Goal: Task Accomplishment & Management: Manage account settings

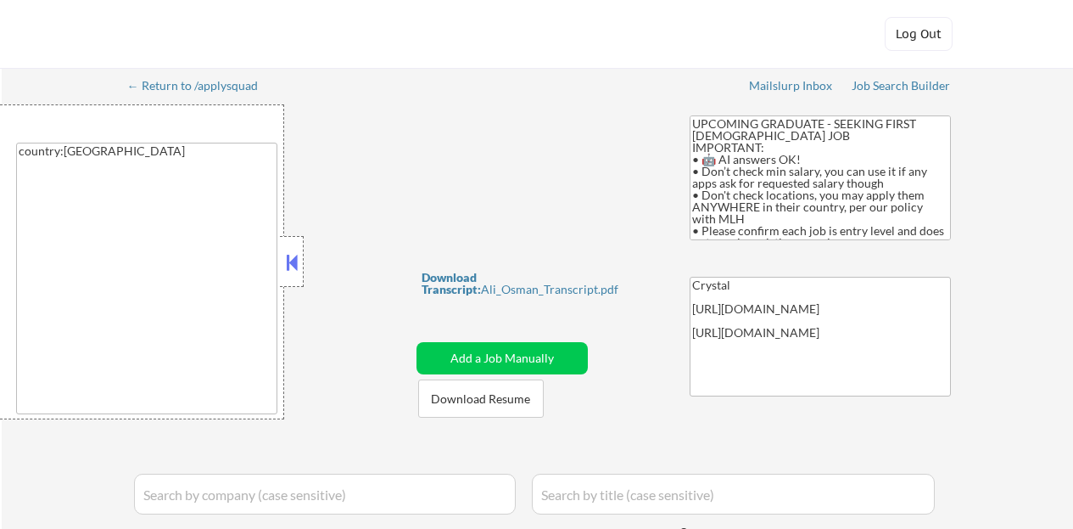
select select ""applied""
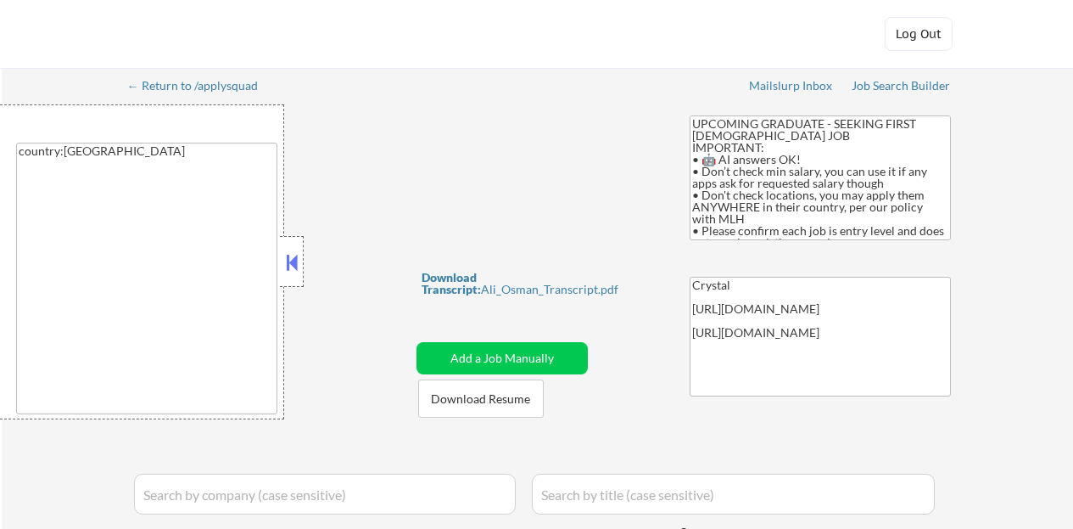
select select ""applied""
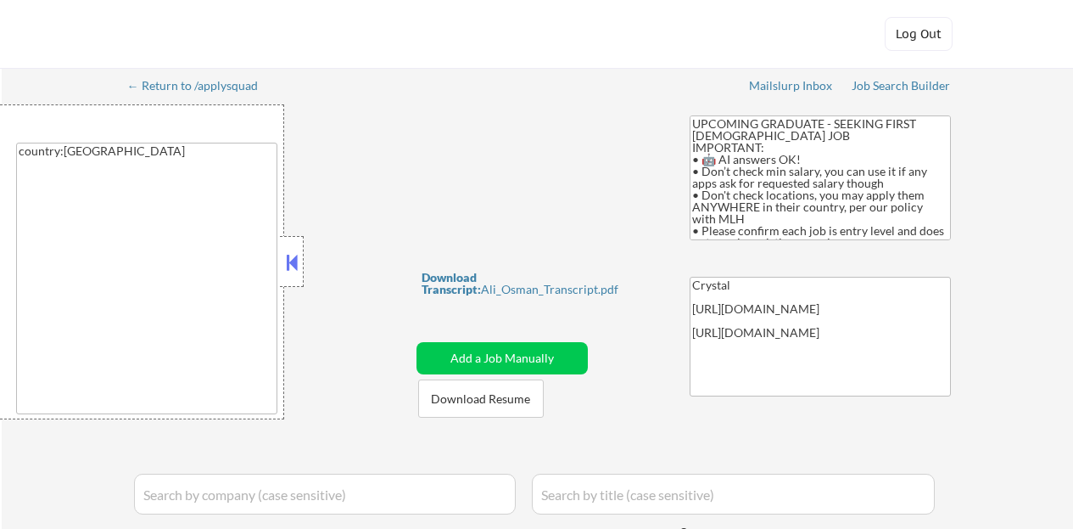
select select ""applied""
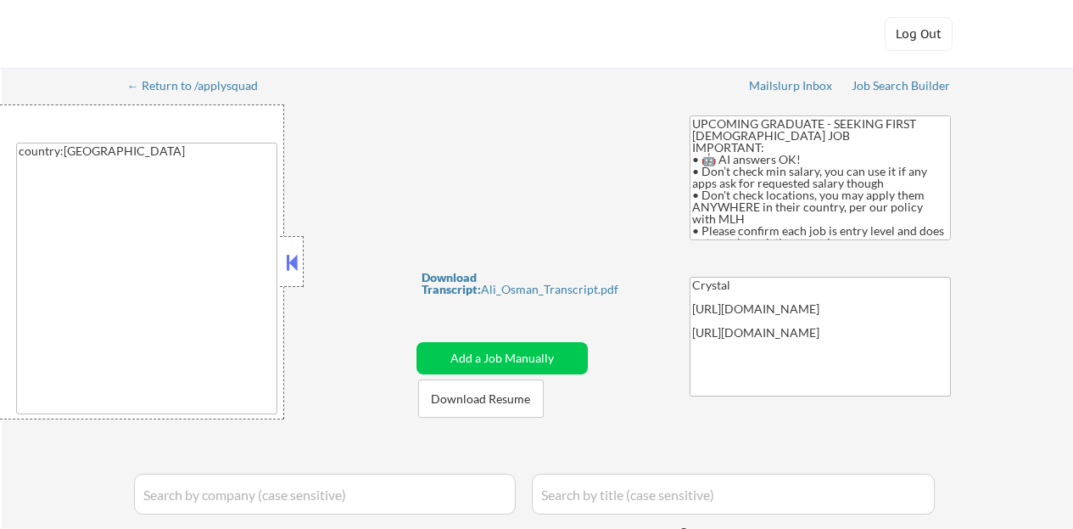
select select ""applied""
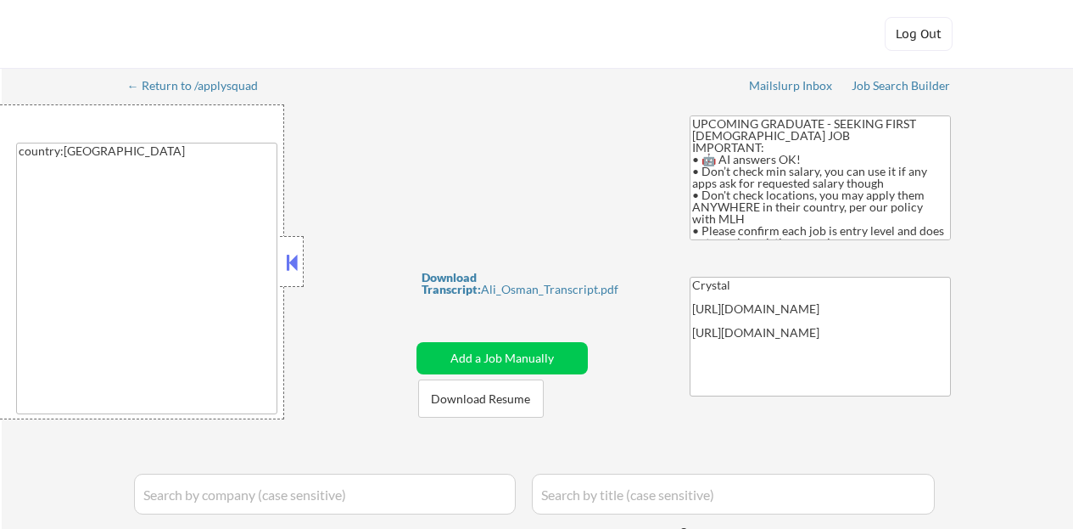
select select ""applied""
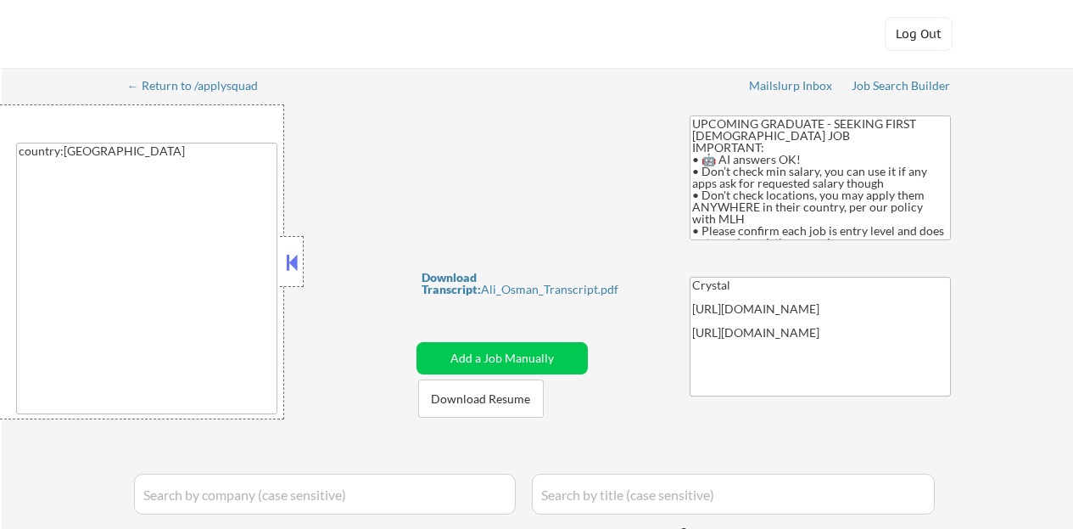
select select ""applied""
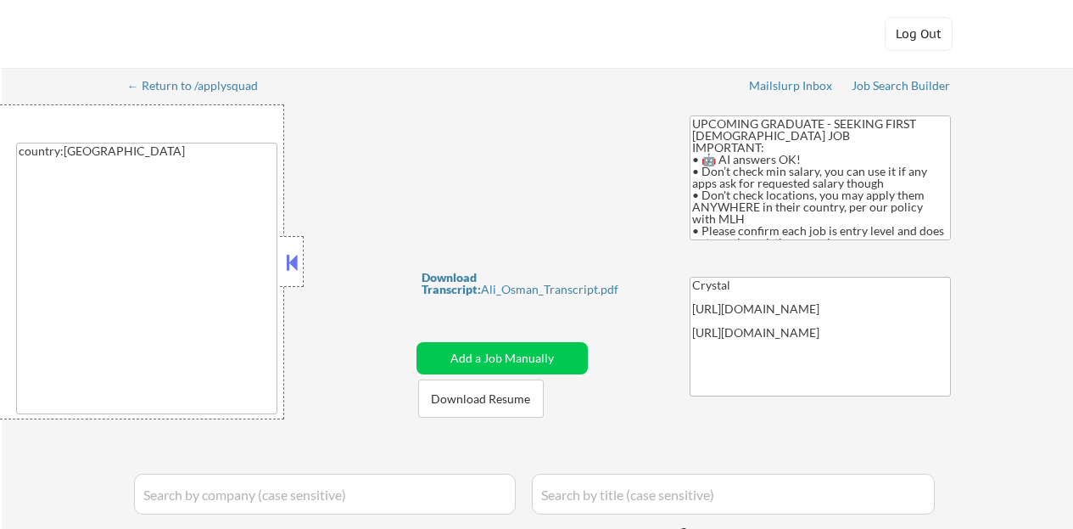
select select ""applied""
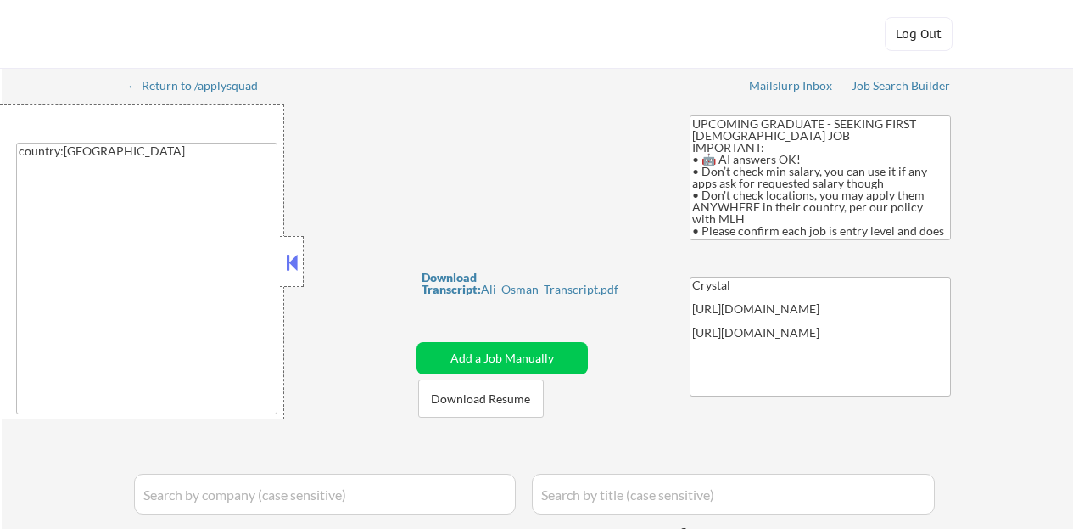
select select ""applied""
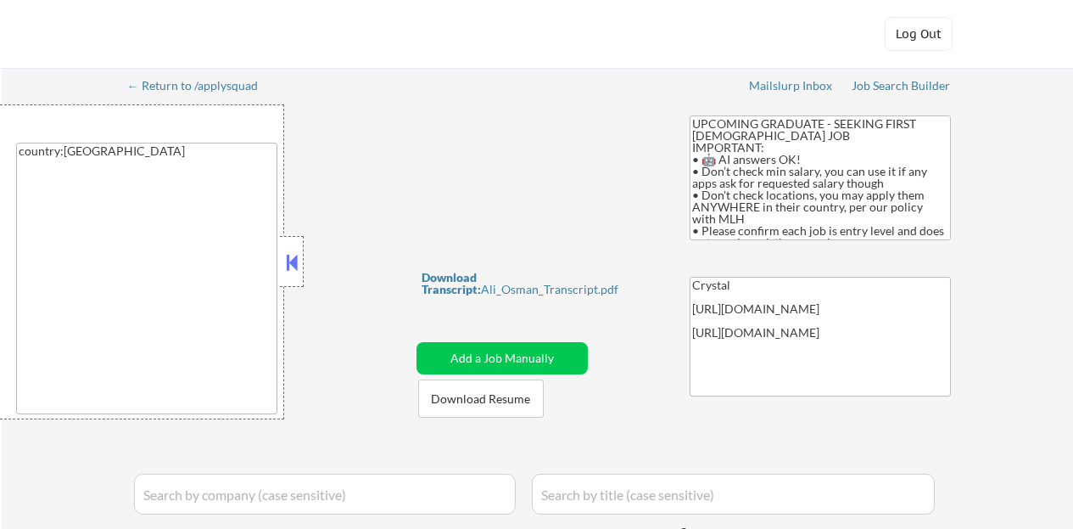
select select ""applied""
select select ""pending""
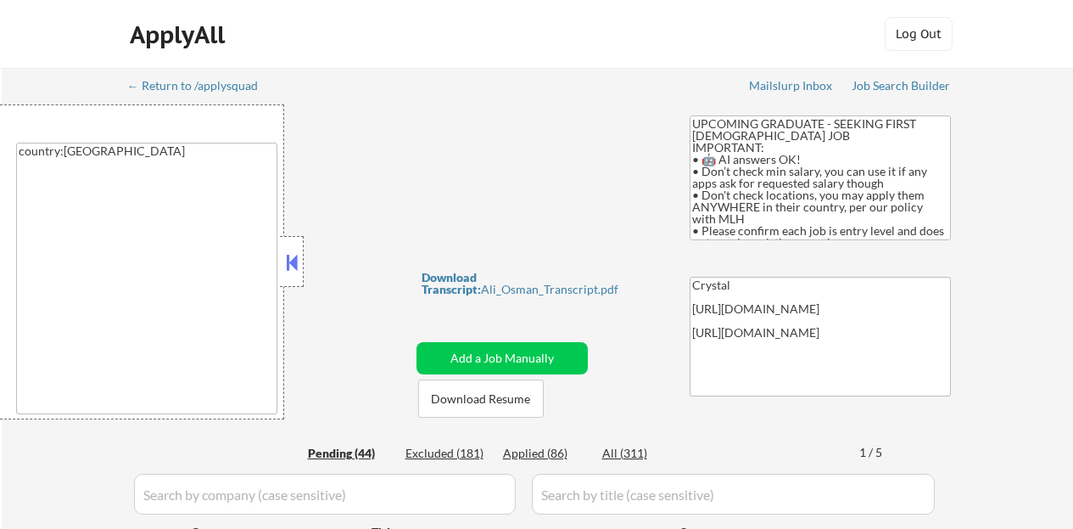
select select ""pending""
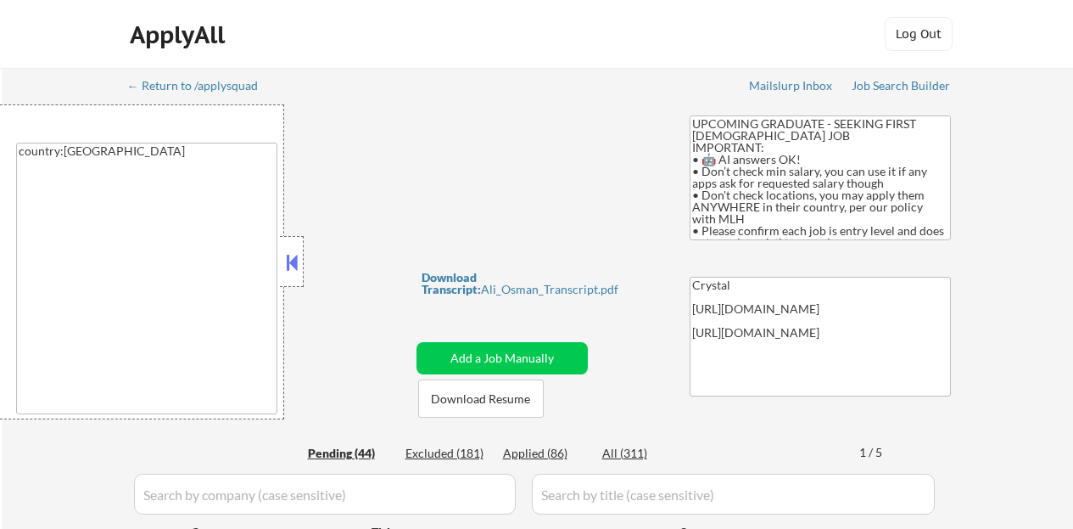
select select ""pending""
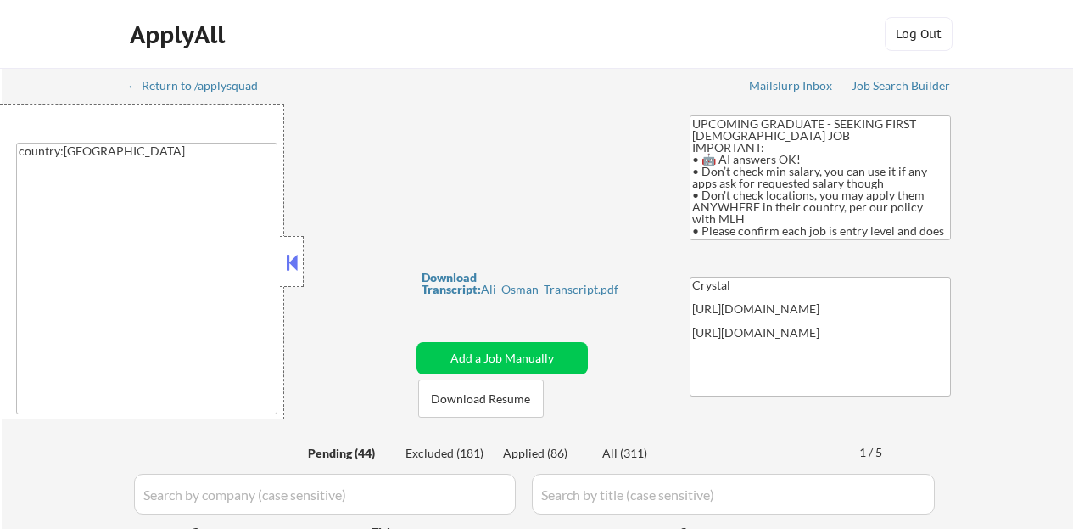
select select ""pending""
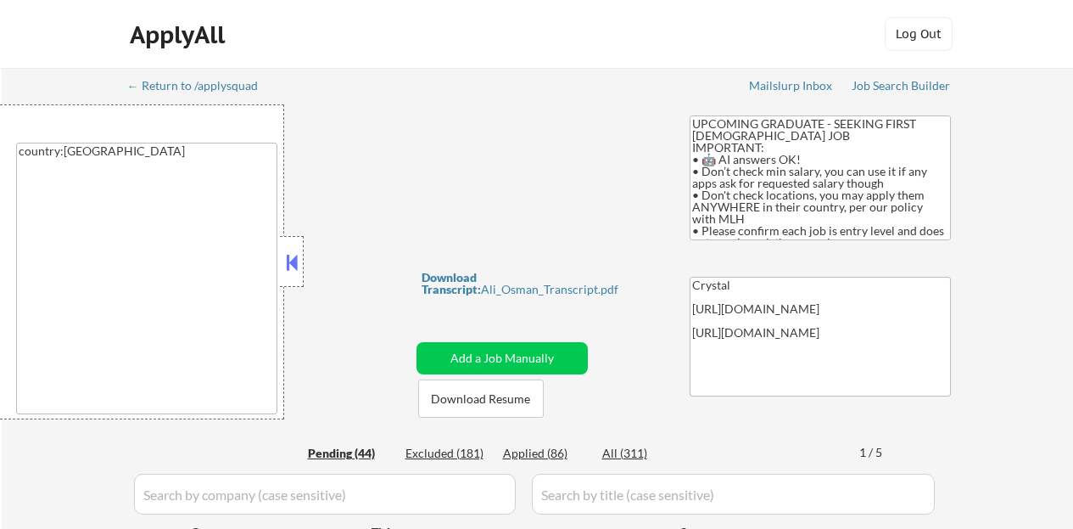
select select ""pending""
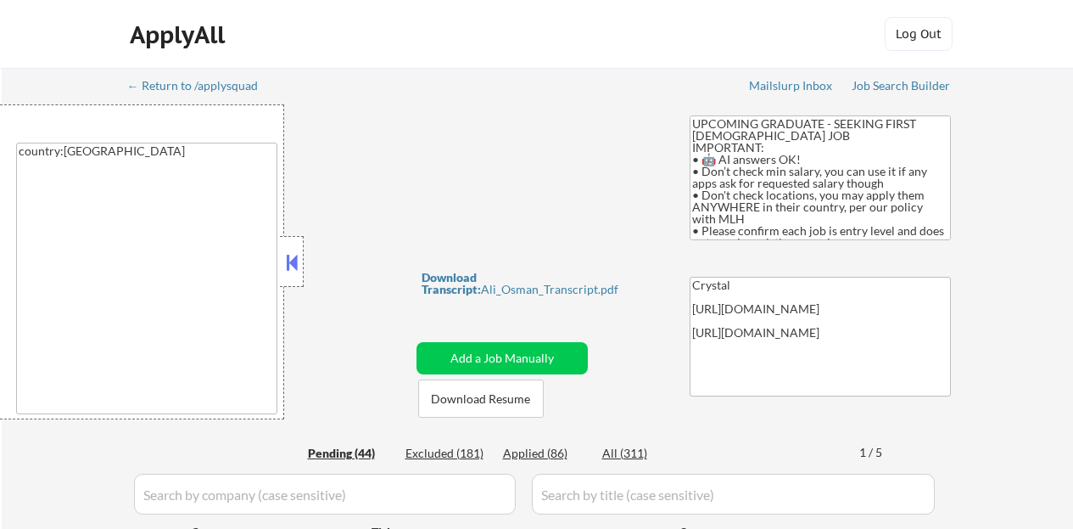
select select ""pending""
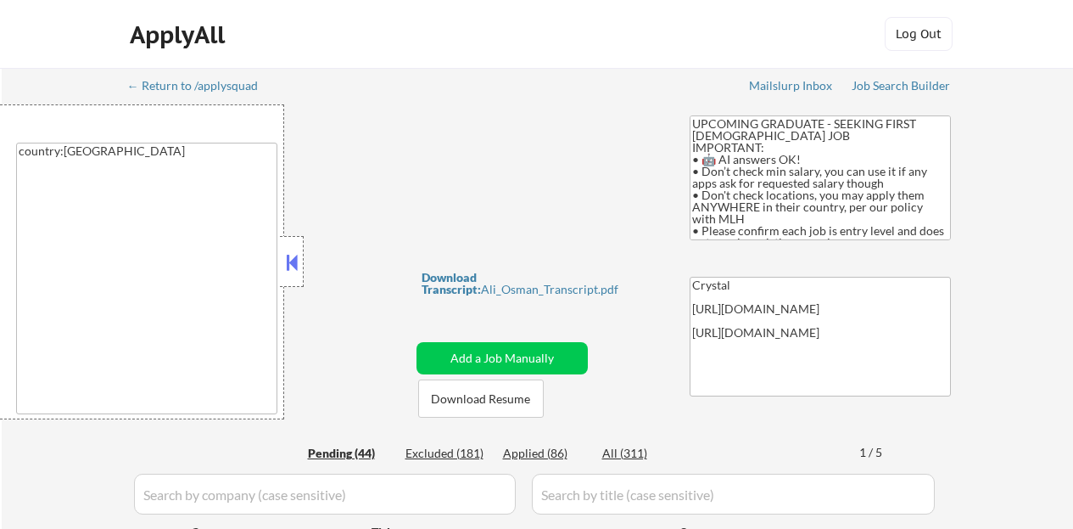
select select ""pending""
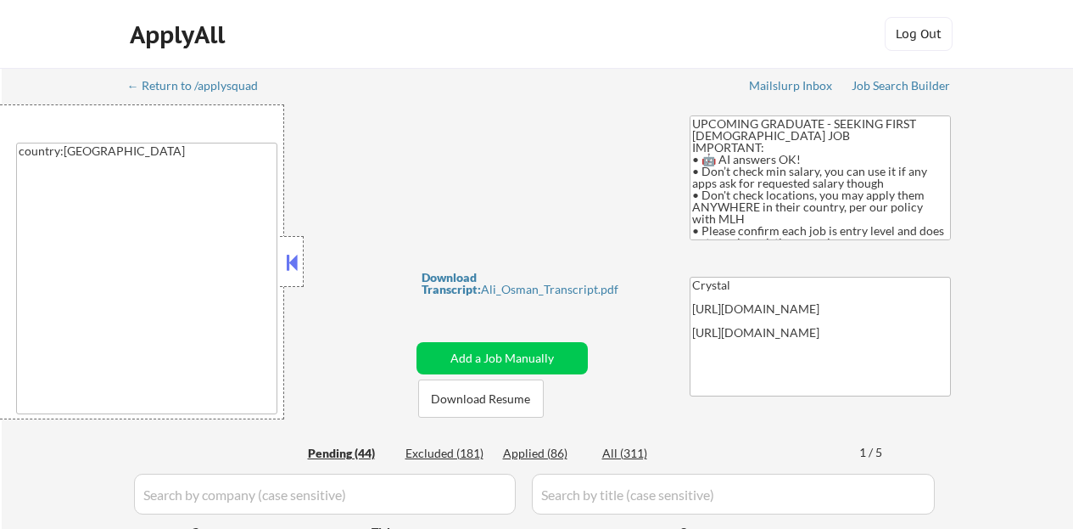
select select ""pending""
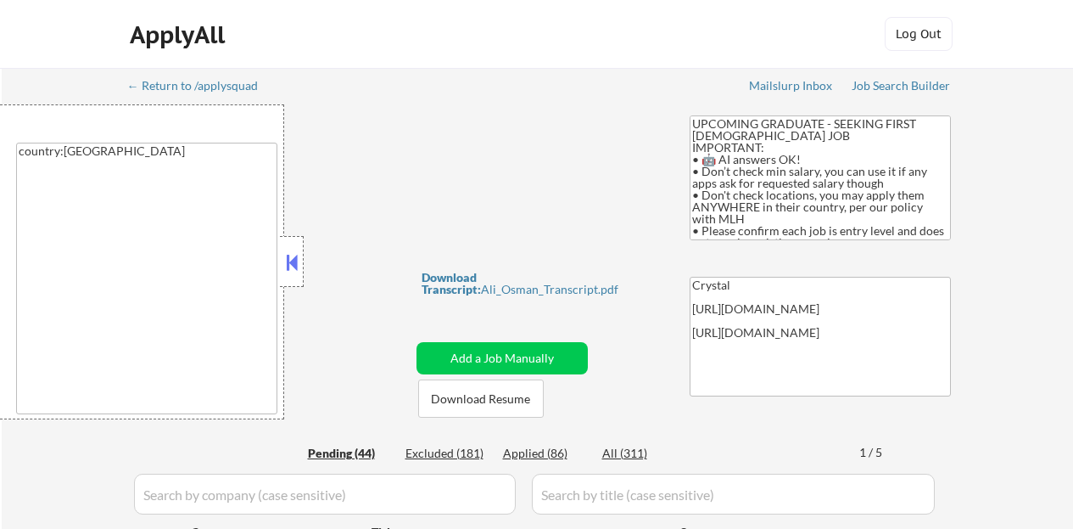
select select ""pending""
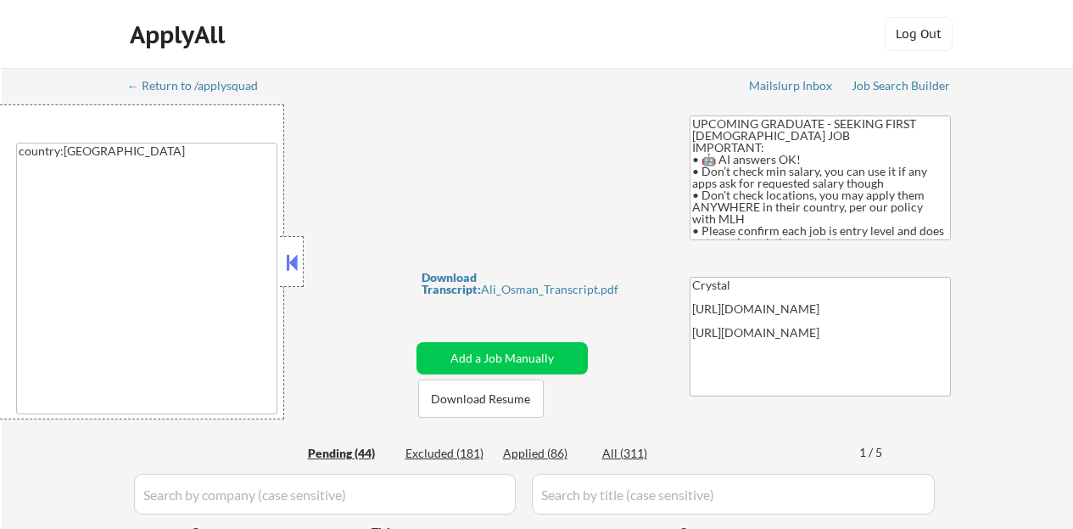
select select ""pending""
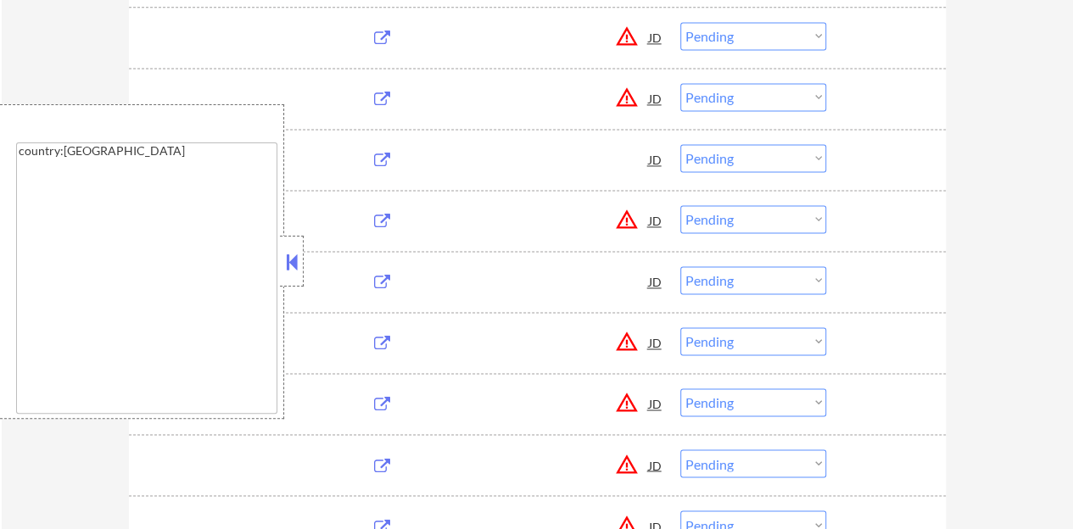
scroll to position [1188, 0]
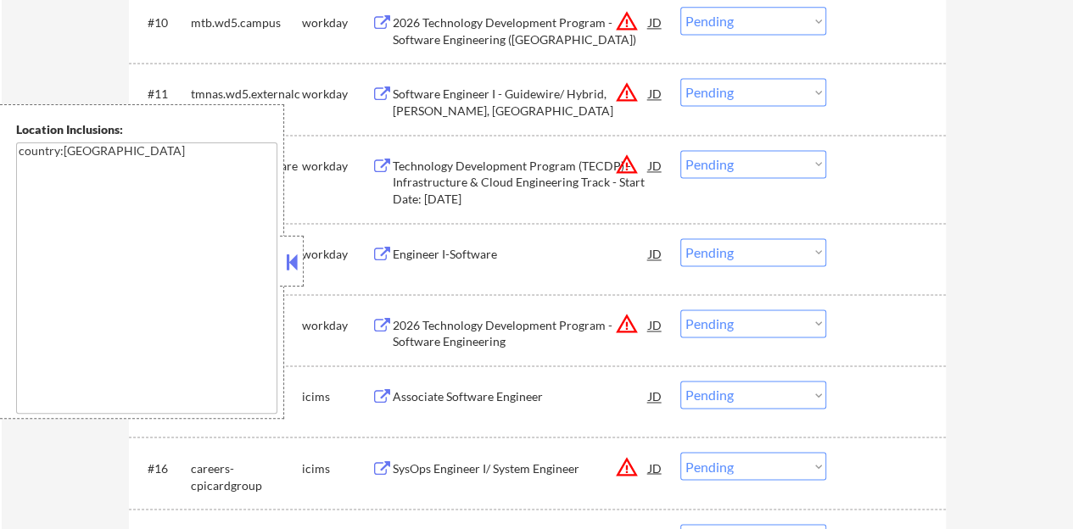
click at [298, 272] on button at bounding box center [292, 261] width 19 height 25
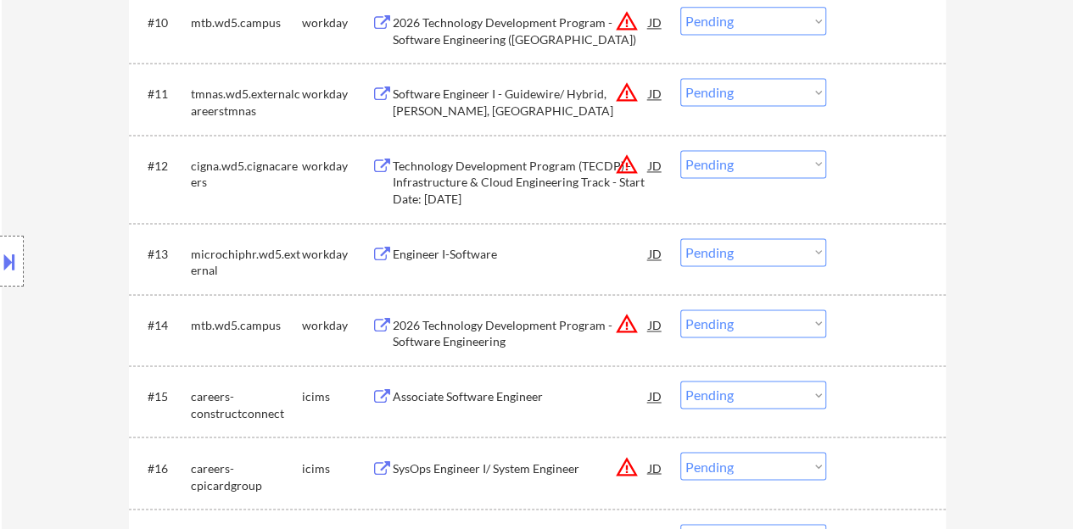
click at [440, 249] on div "Engineer I-Software" at bounding box center [521, 254] width 256 height 17
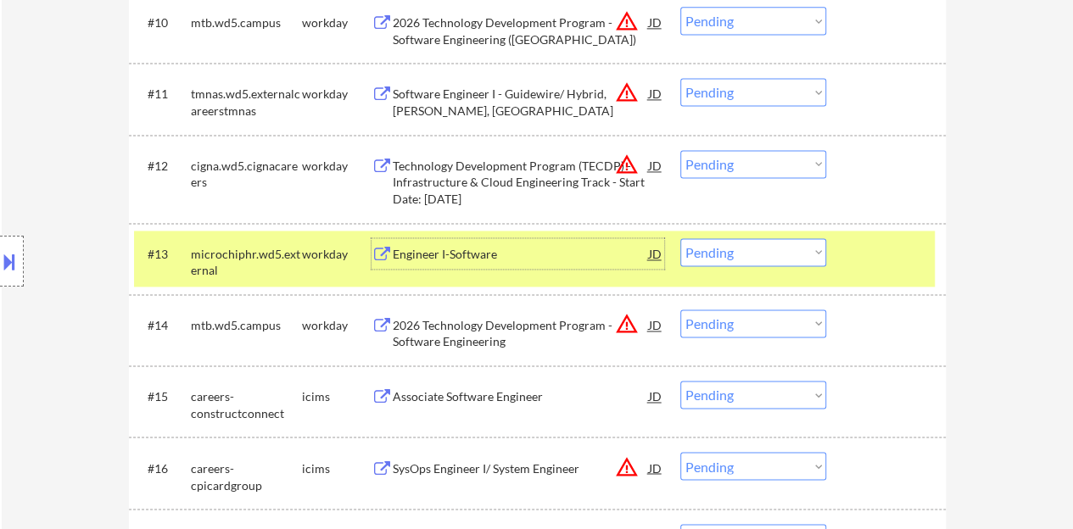
click at [1, 243] on div at bounding box center [12, 261] width 24 height 51
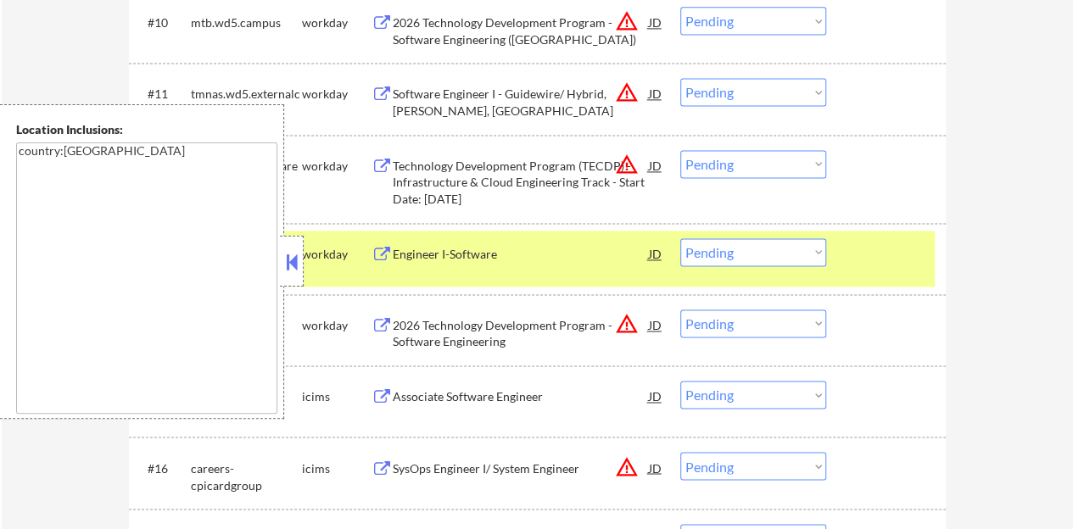
click at [294, 260] on button at bounding box center [292, 261] width 19 height 25
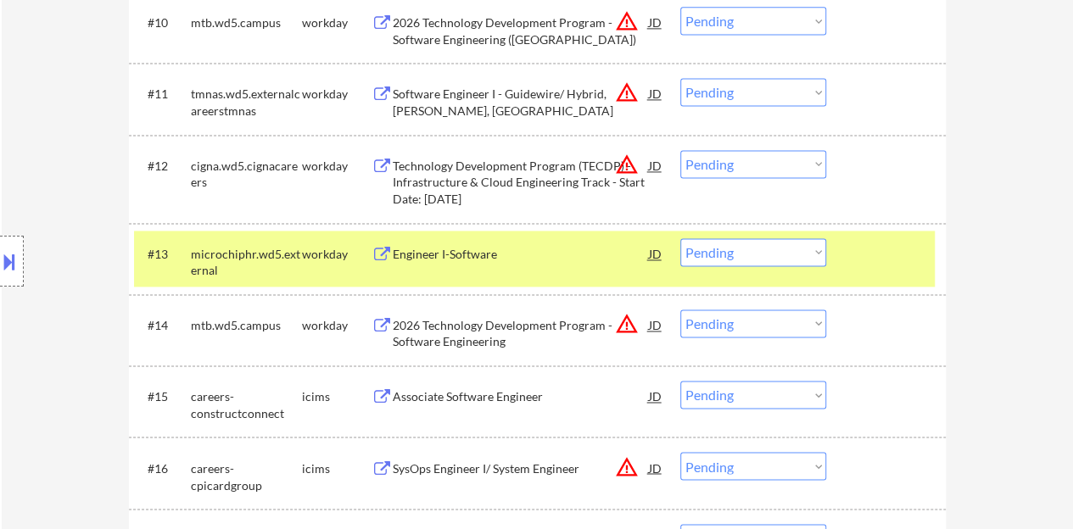
scroll to position [0, 0]
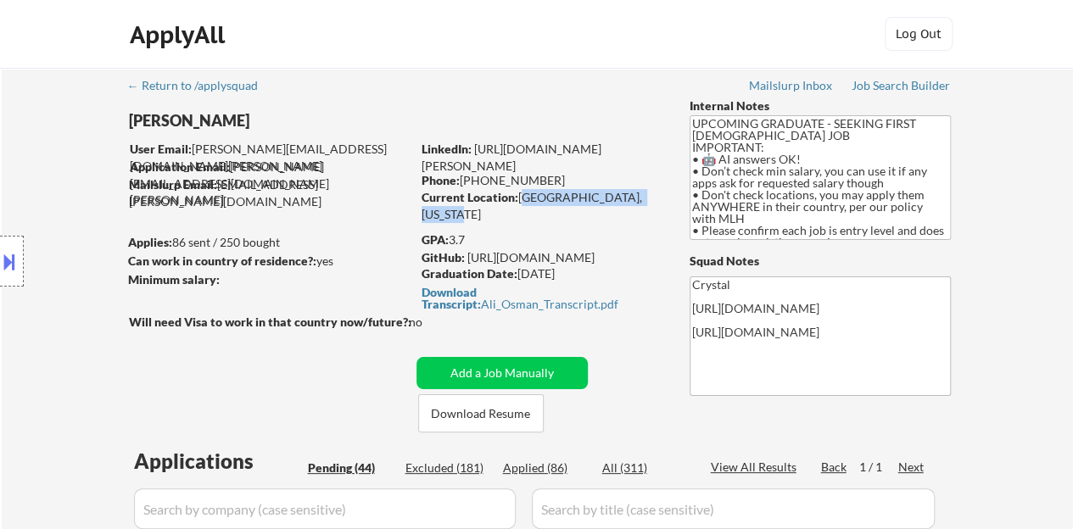
drag, startPoint x: 519, startPoint y: 195, endPoint x: 653, endPoint y: 198, distance: 134.1
click at [653, 198] on div "Current Location: [GEOGRAPHIC_DATA], [US_STATE]" at bounding box center [542, 205] width 240 height 33
copy div "[GEOGRAPHIC_DATA], [US_STATE]"
click at [642, 244] on div "GPA: 3.7" at bounding box center [543, 240] width 243 height 17
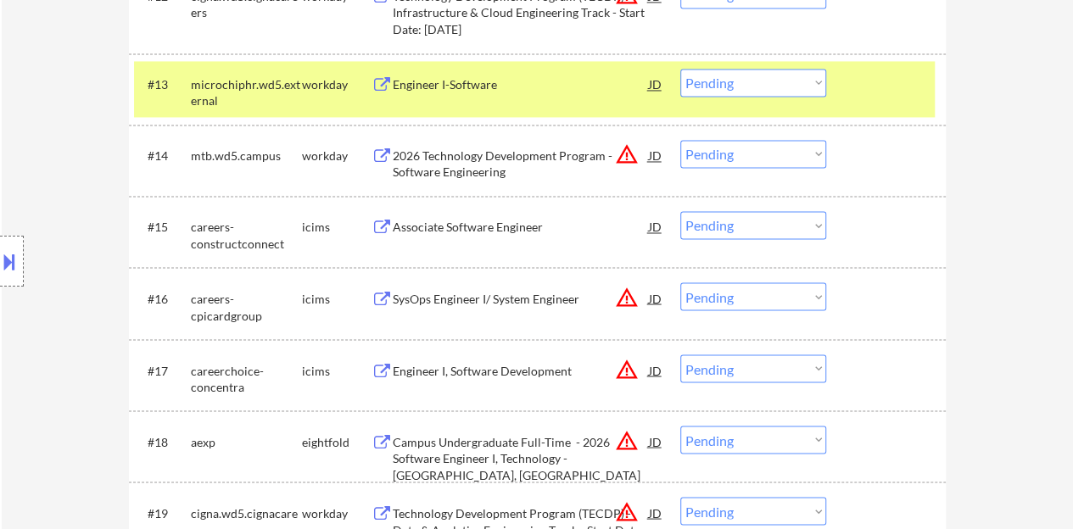
scroll to position [1188, 0]
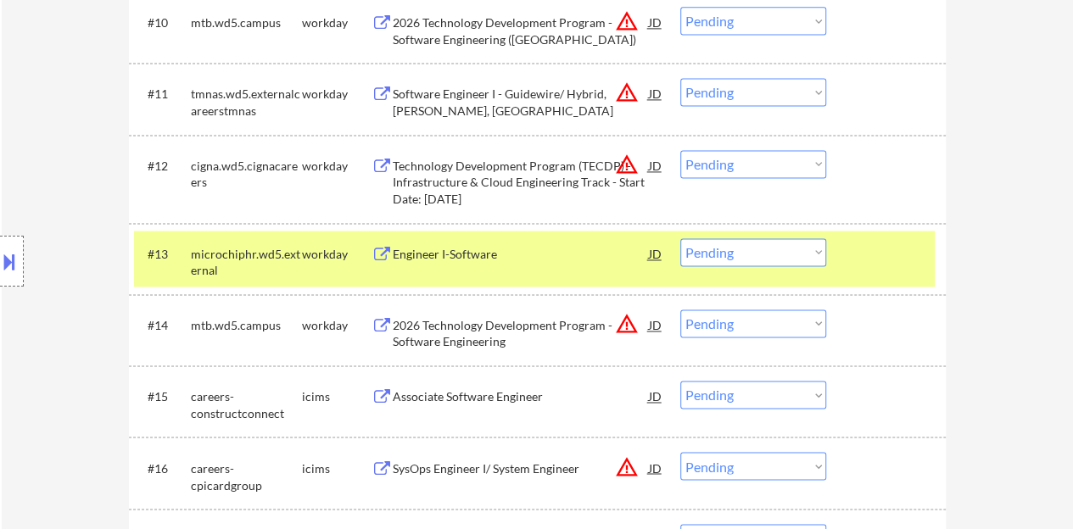
click at [800, 252] on select "Choose an option... Pending Applied Excluded (Questions) Excluded (Expired) Exc…" at bounding box center [753, 252] width 146 height 28
click at [680, 238] on select "Choose an option... Pending Applied Excluded (Questions) Excluded (Expired) Exc…" at bounding box center [753, 252] width 146 height 28
select select ""pending""
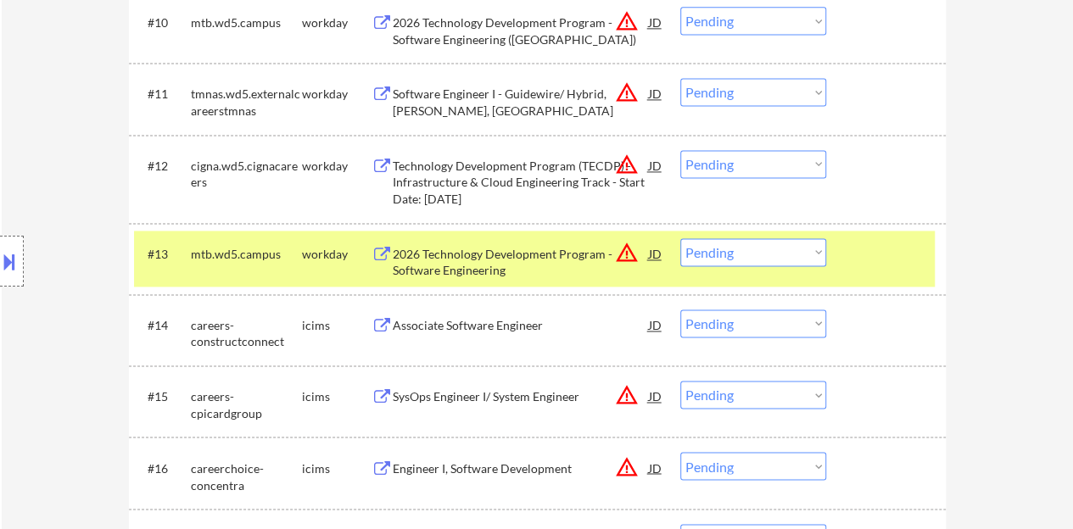
click at [912, 240] on div at bounding box center [888, 253] width 75 height 31
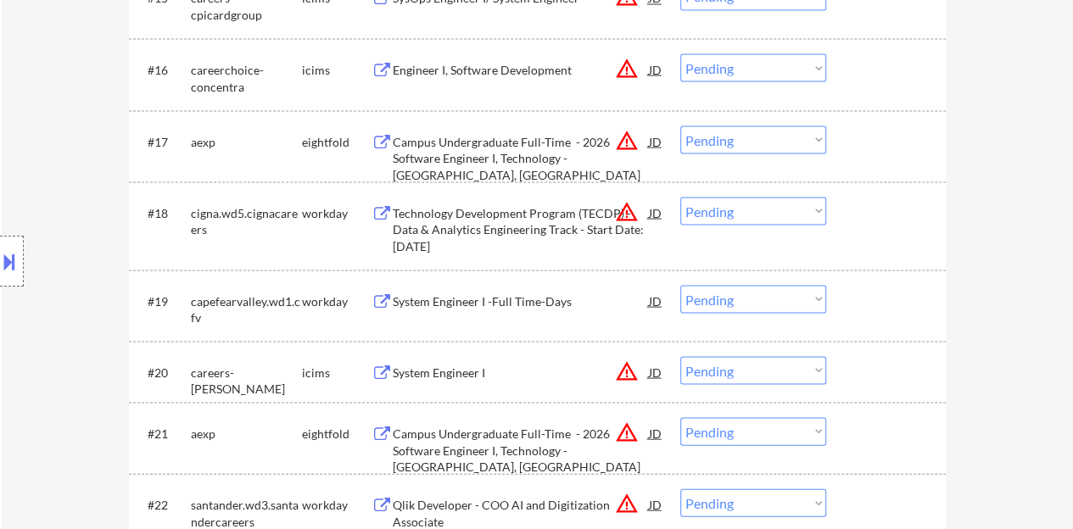
scroll to position [1612, 0]
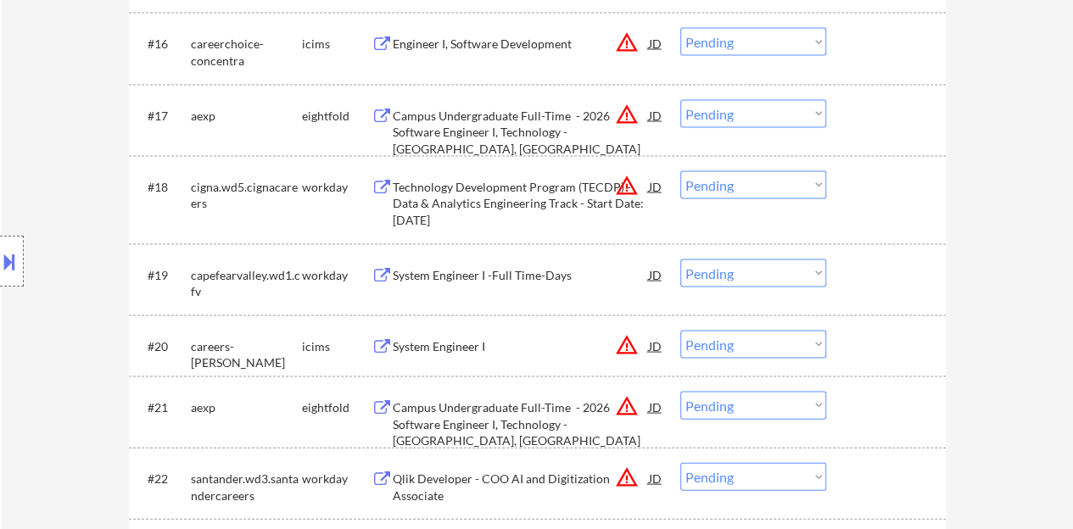
click at [507, 273] on div "System Engineer I -Full Time-Days" at bounding box center [521, 275] width 256 height 17
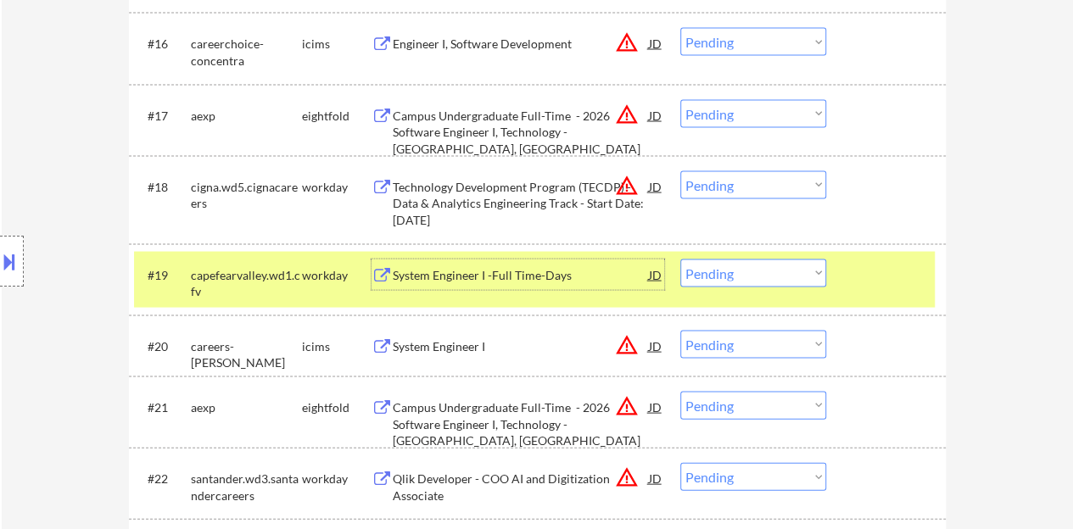
click at [757, 279] on select "Choose an option... Pending Applied Excluded (Questions) Excluded (Expired) Exc…" at bounding box center [753, 274] width 146 height 28
click at [680, 260] on select "Choose an option... Pending Applied Excluded (Questions) Excluded (Expired) Exc…" at bounding box center [753, 274] width 146 height 28
select select ""pending""
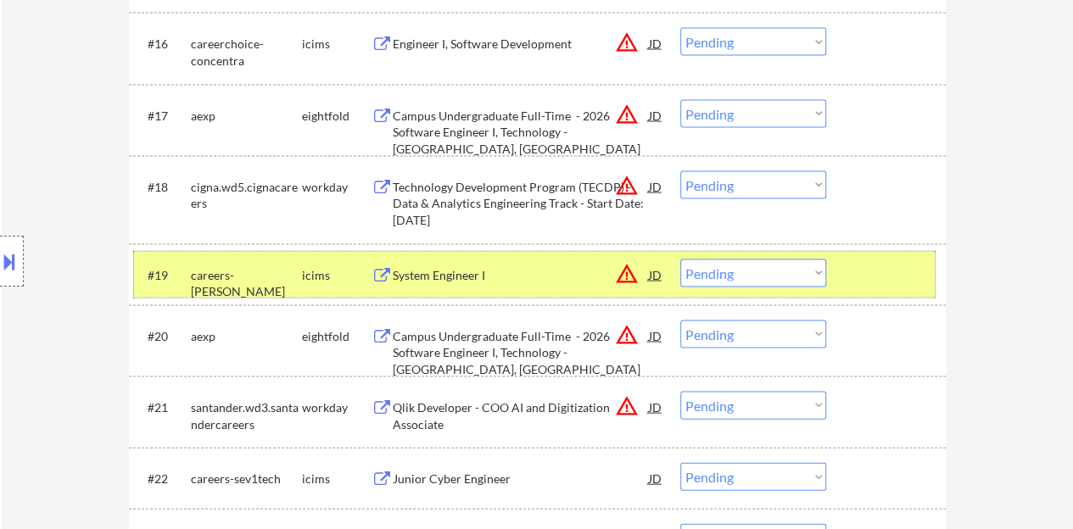
click at [869, 262] on div at bounding box center [888, 275] width 75 height 31
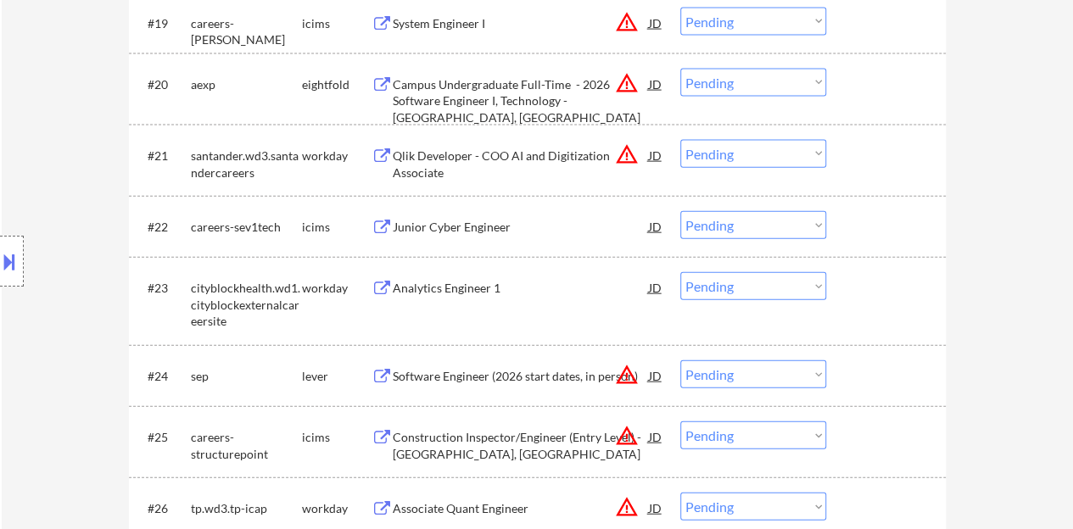
scroll to position [1867, 0]
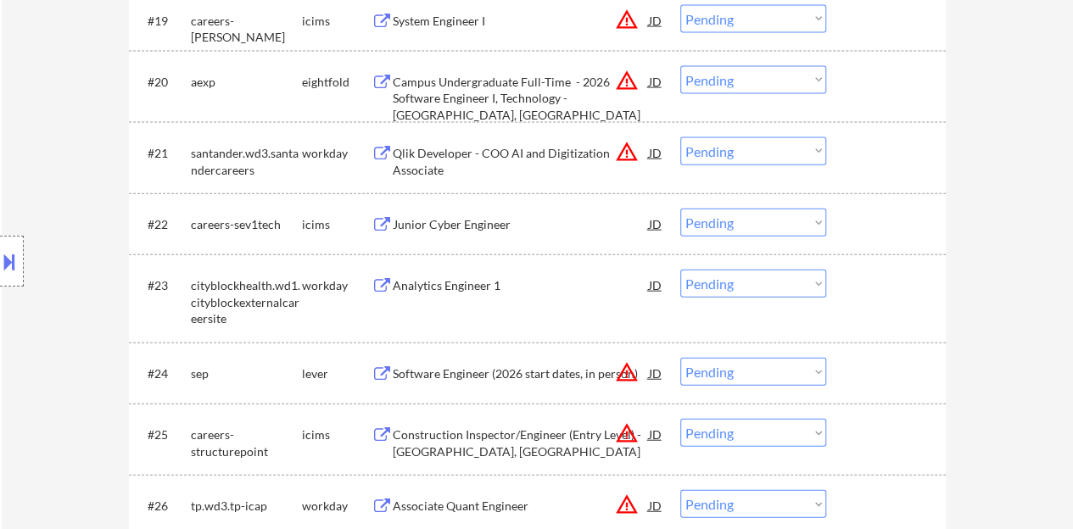
click at [416, 281] on div "Analytics Engineer 1" at bounding box center [521, 285] width 256 height 17
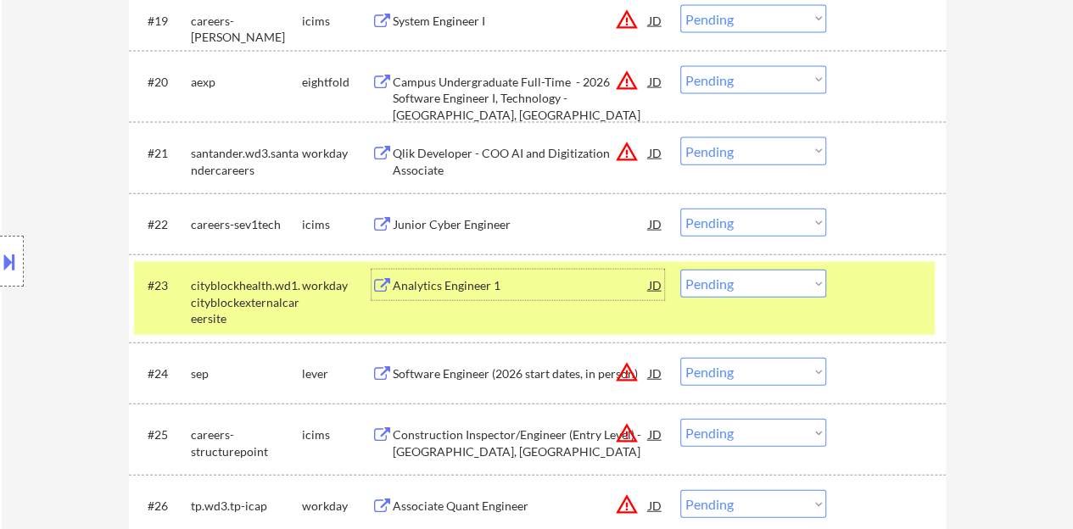
click at [737, 284] on select "Choose an option... Pending Applied Excluded (Questions) Excluded (Expired) Exc…" at bounding box center [753, 284] width 146 height 28
click at [680, 270] on select "Choose an option... Pending Applied Excluded (Questions) Excluded (Expired) Exc…" at bounding box center [753, 284] width 146 height 28
select select ""pending""
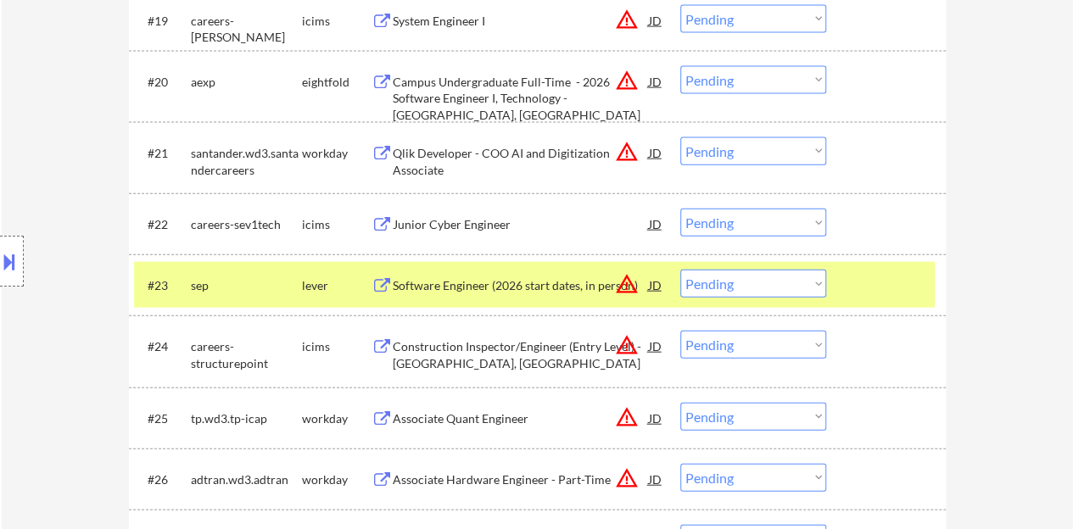
click at [885, 280] on div at bounding box center [888, 285] width 75 height 31
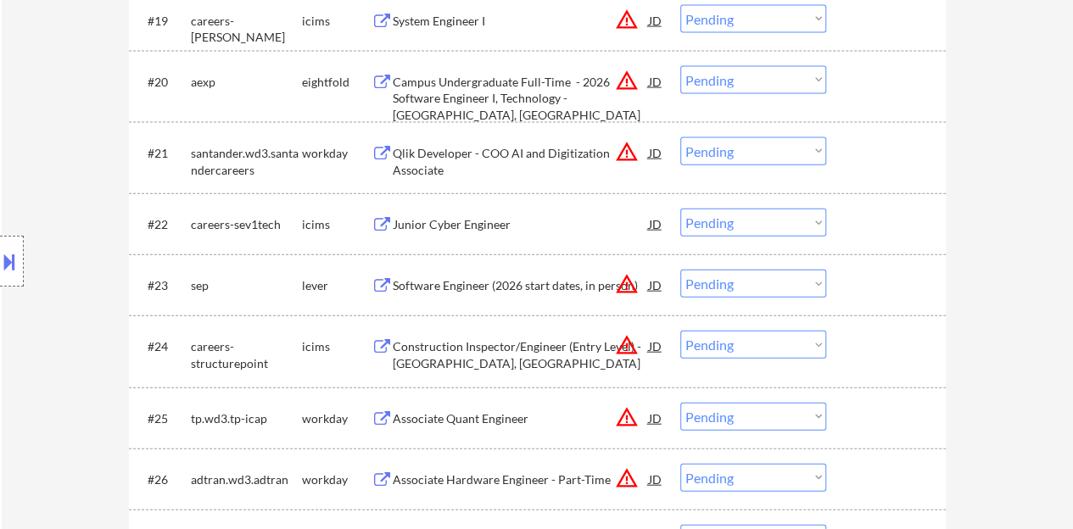
scroll to position [2036, 0]
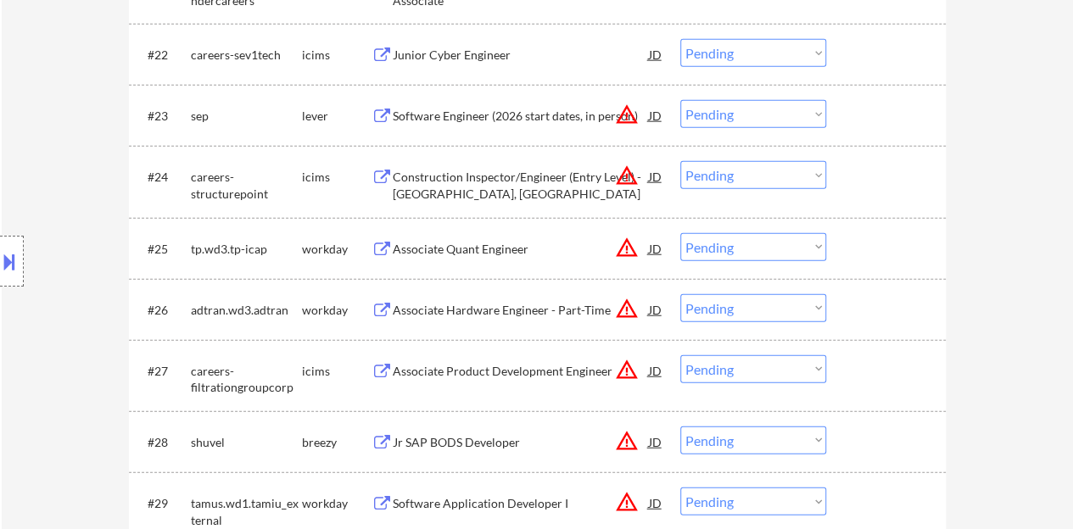
click at [517, 244] on div "Associate Quant Engineer" at bounding box center [521, 249] width 256 height 17
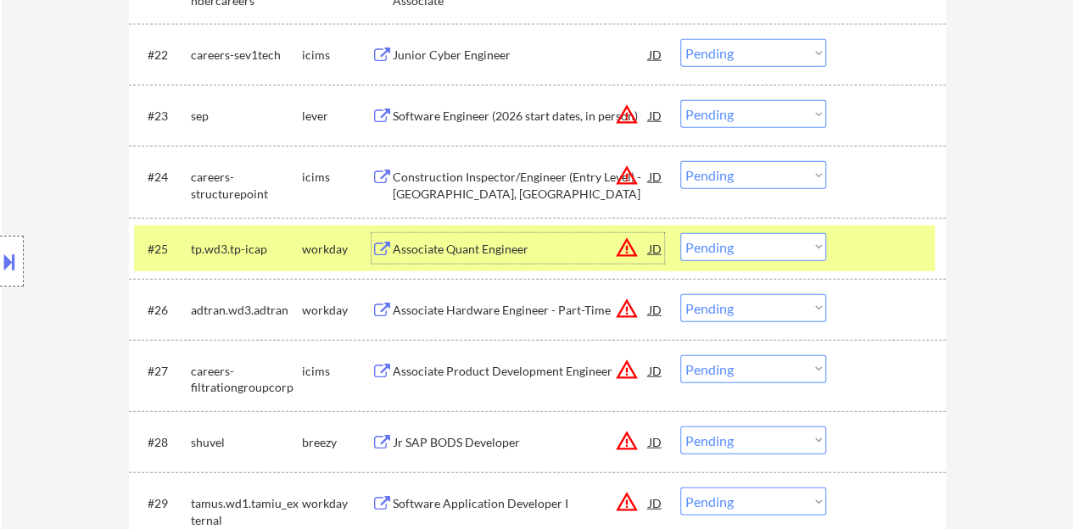
click at [731, 237] on select "Choose an option... Pending Applied Excluded (Questions) Excluded (Expired) Exc…" at bounding box center [753, 247] width 146 height 28
click at [680, 233] on select "Choose an option... Pending Applied Excluded (Questions) Excluded (Expired) Exc…" at bounding box center [753, 247] width 146 height 28
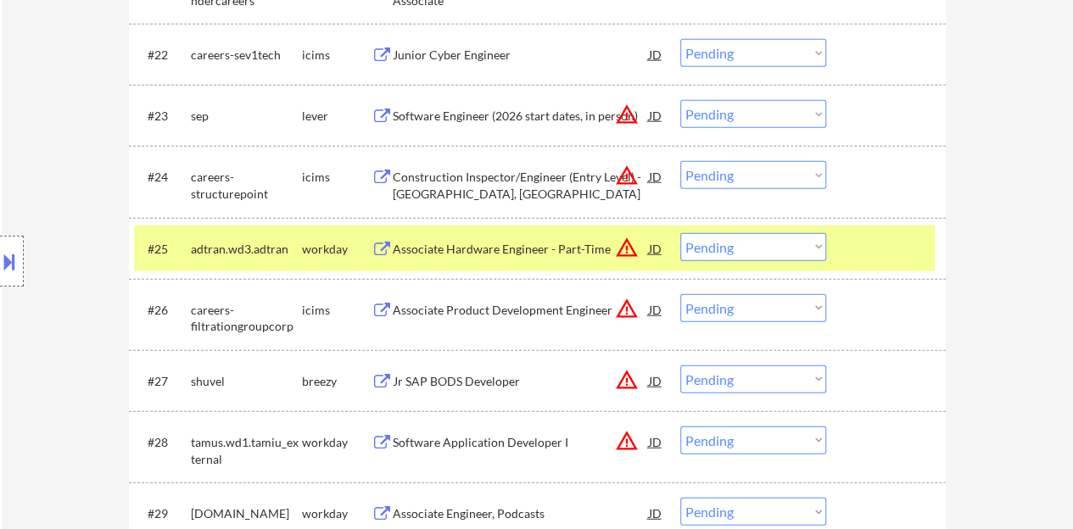
click at [770, 254] on select "Choose an option... Pending Applied Excluded (Questions) Excluded (Expired) Exc…" at bounding box center [753, 247] width 146 height 28
click at [680, 233] on select "Choose an option... Pending Applied Excluded (Questions) Excluded (Expired) Exc…" at bounding box center [753, 247] width 146 height 28
select select ""pending""
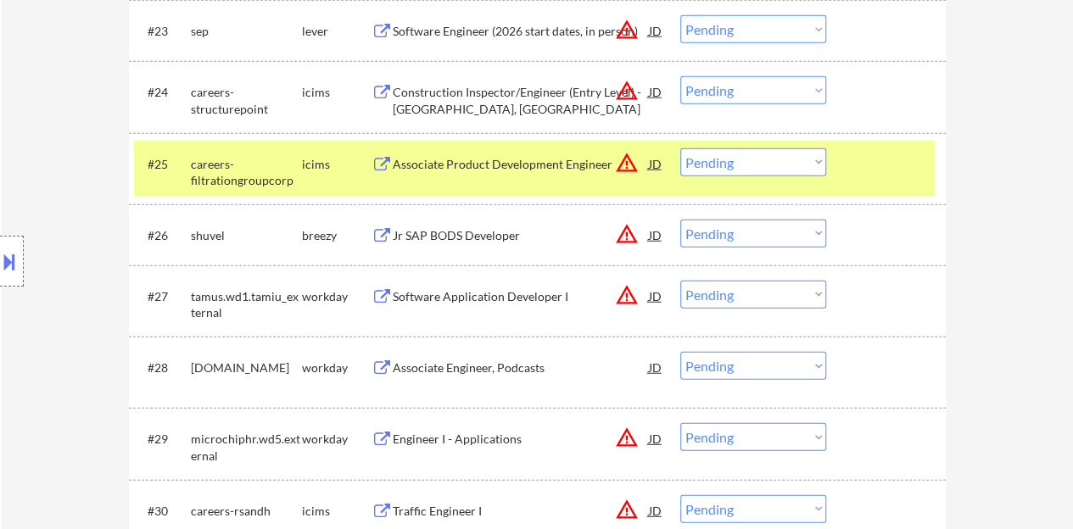
click at [899, 163] on div at bounding box center [888, 163] width 75 height 31
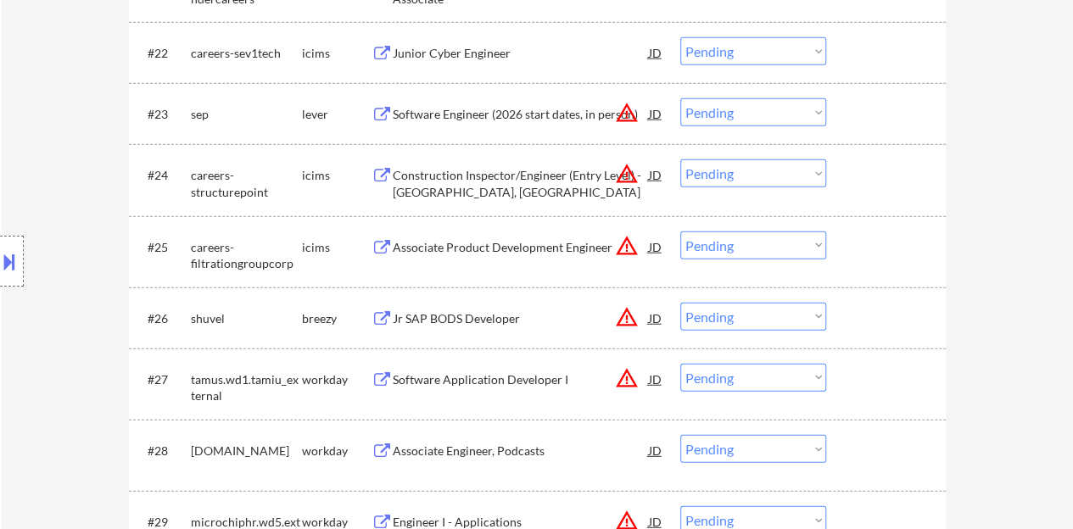
scroll to position [1952, 0]
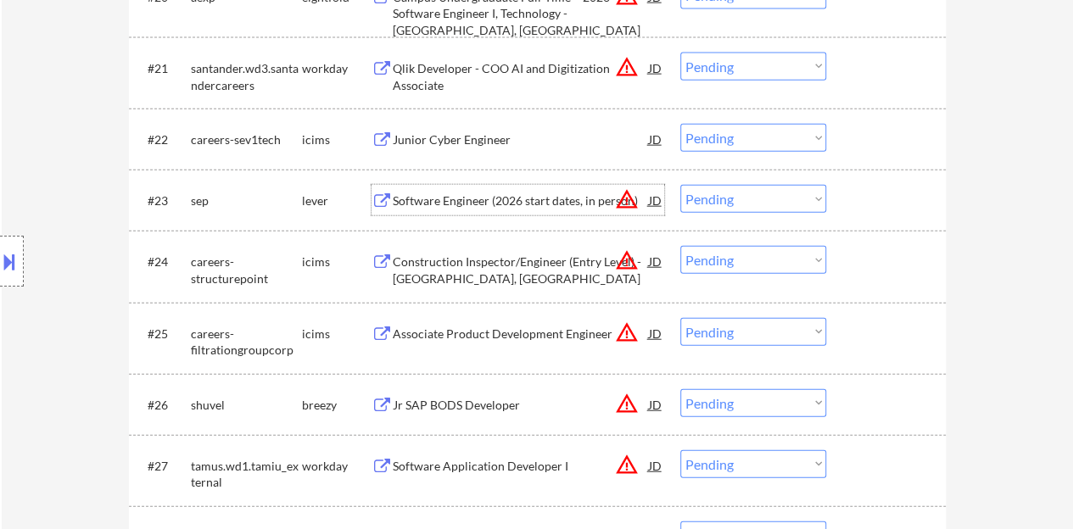
click at [482, 189] on div "Software Engineer (2026 start dates, in person)" at bounding box center [521, 200] width 256 height 31
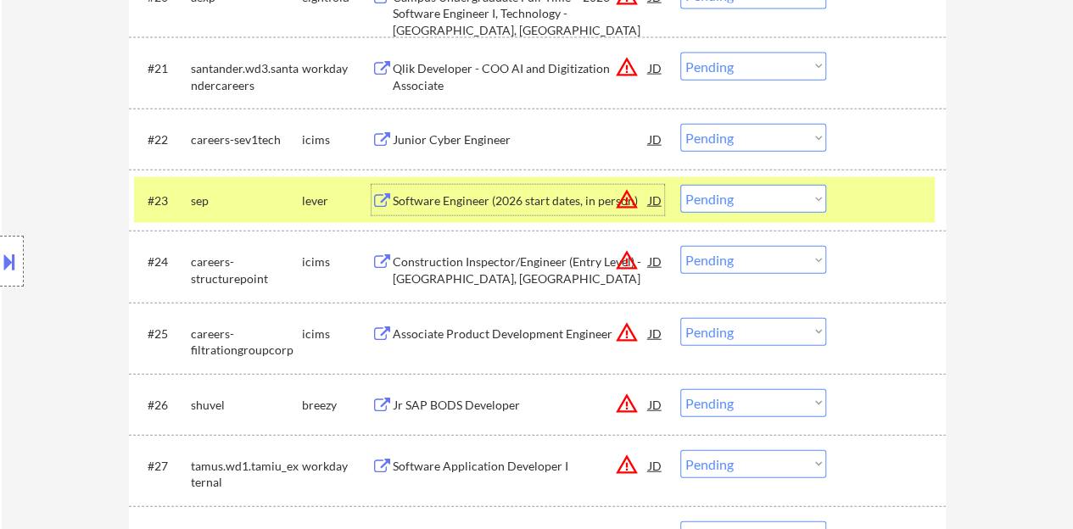
click at [753, 206] on select "Choose an option... Pending Applied Excluded (Questions) Excluded (Expired) Exc…" at bounding box center [753, 199] width 146 height 28
click at [680, 185] on select "Choose an option... Pending Applied Excluded (Questions) Excluded (Expired) Exc…" at bounding box center [753, 199] width 146 height 28
select select ""pending""
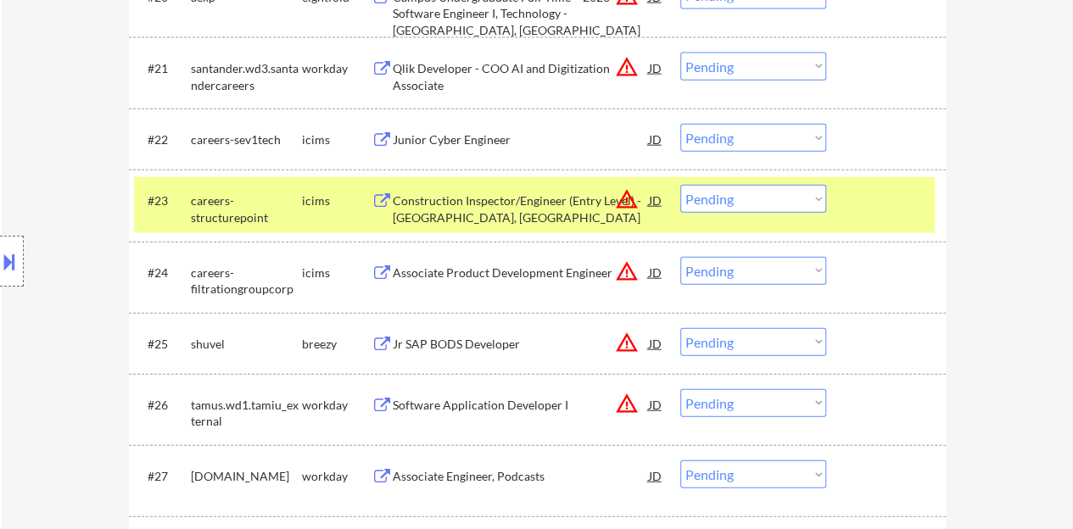
click at [903, 199] on div at bounding box center [888, 200] width 75 height 31
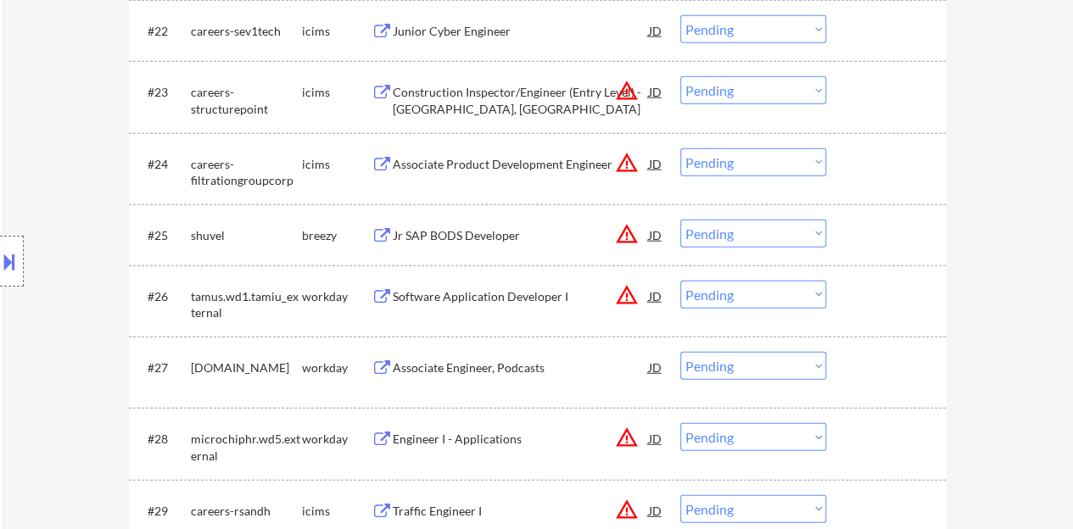
scroll to position [2036, 0]
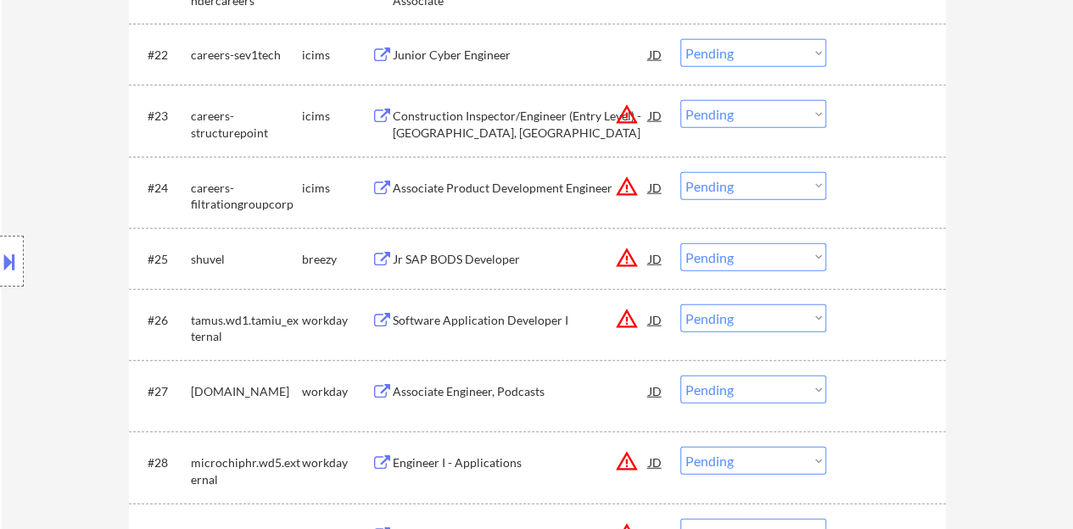
click at [536, 317] on div "Software Application Developer I" at bounding box center [521, 320] width 256 height 17
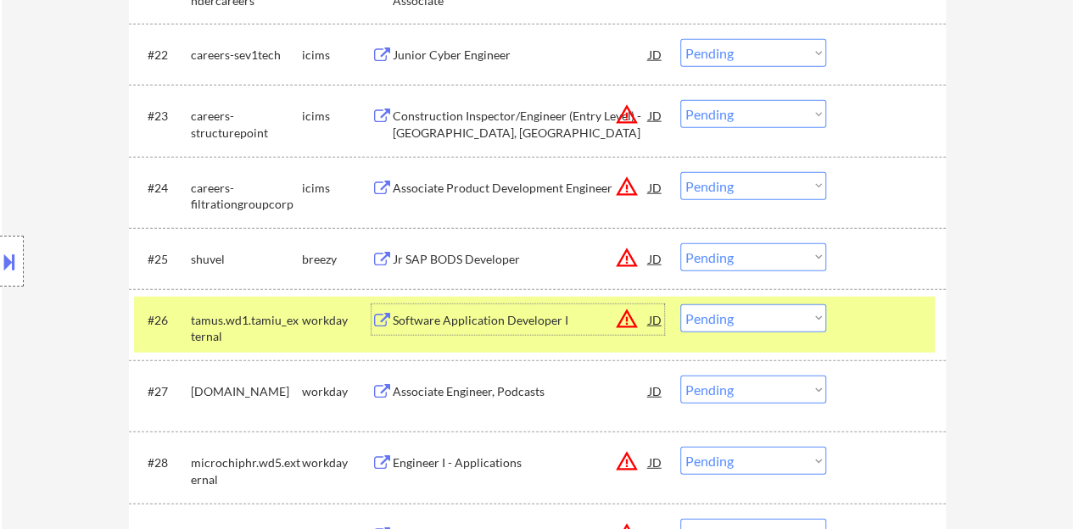
click at [804, 330] on select "Choose an option... Pending Applied Excluded (Questions) Excluded (Expired) Exc…" at bounding box center [753, 319] width 146 height 28
click at [680, 305] on select "Choose an option... Pending Applied Excluded (Questions) Excluded (Expired) Exc…" at bounding box center [753, 319] width 146 height 28
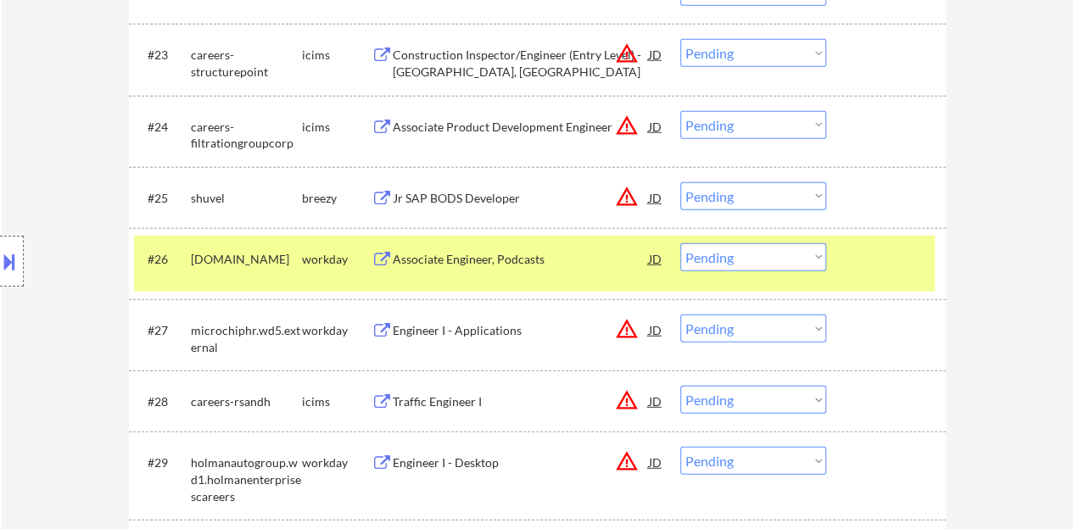
scroll to position [2121, 0]
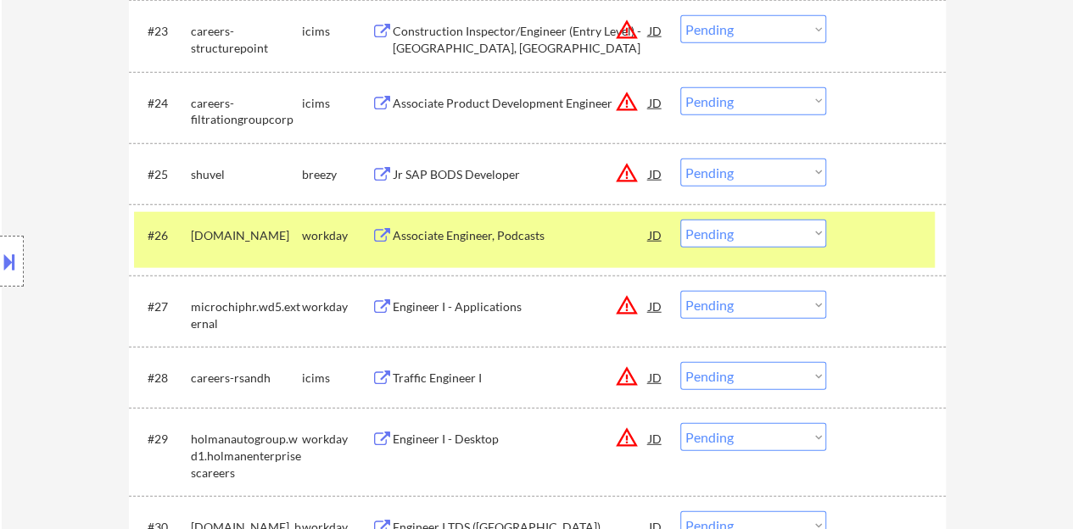
click at [482, 249] on div "Associate Engineer, Podcasts" at bounding box center [521, 235] width 256 height 31
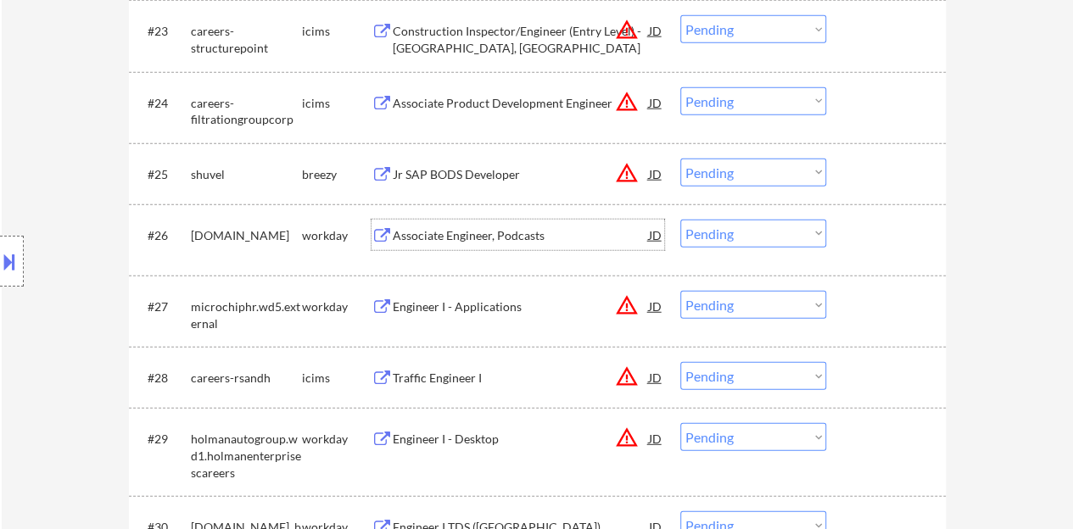
click at [896, 232] on div at bounding box center [888, 235] width 75 height 31
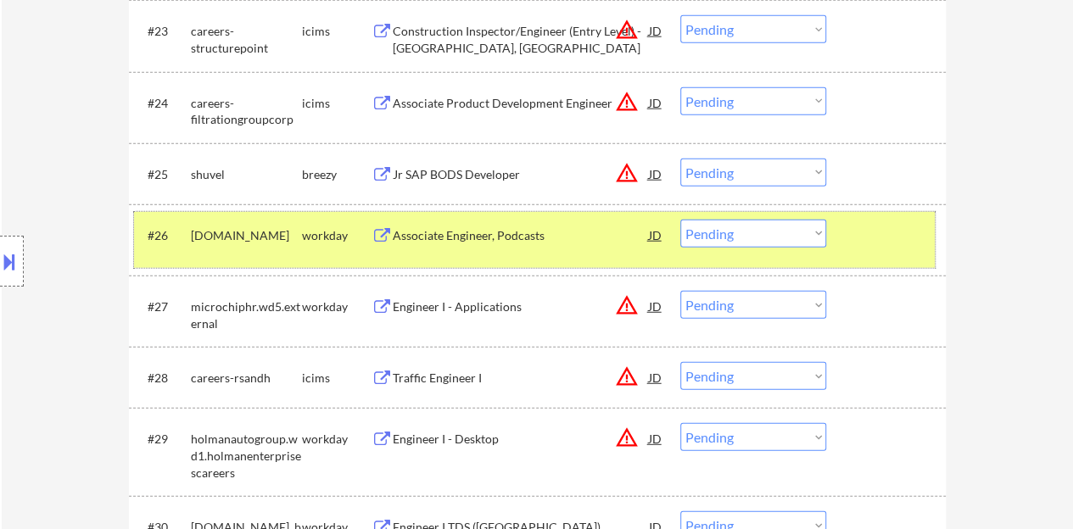
click at [745, 242] on select "Choose an option... Pending Applied Excluded (Questions) Excluded (Expired) Exc…" at bounding box center [753, 234] width 146 height 28
click at [680, 220] on select "Choose an option... Pending Applied Excluded (Questions) Excluded (Expired) Exc…" at bounding box center [753, 234] width 146 height 28
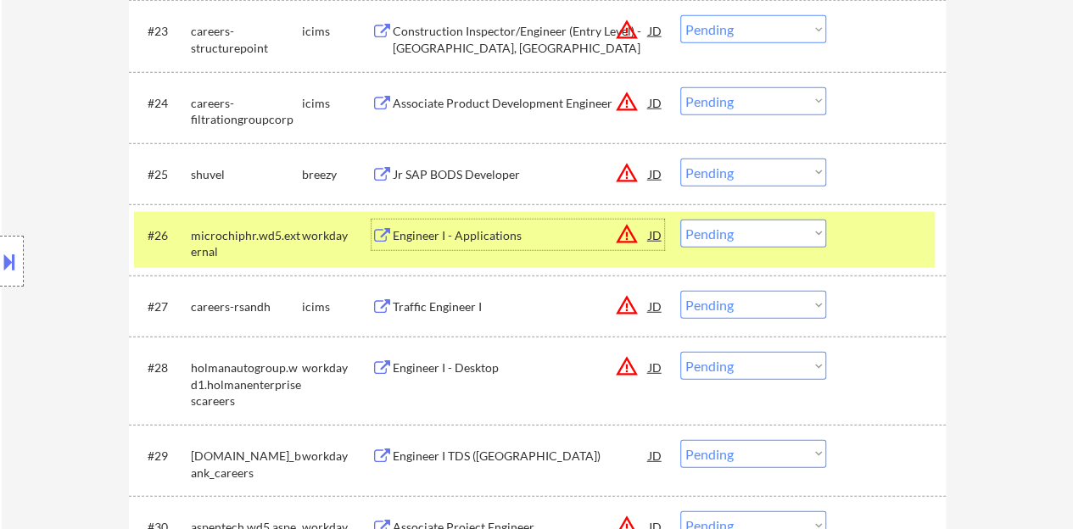
click at [481, 232] on div "Engineer I - Applications" at bounding box center [521, 235] width 256 height 17
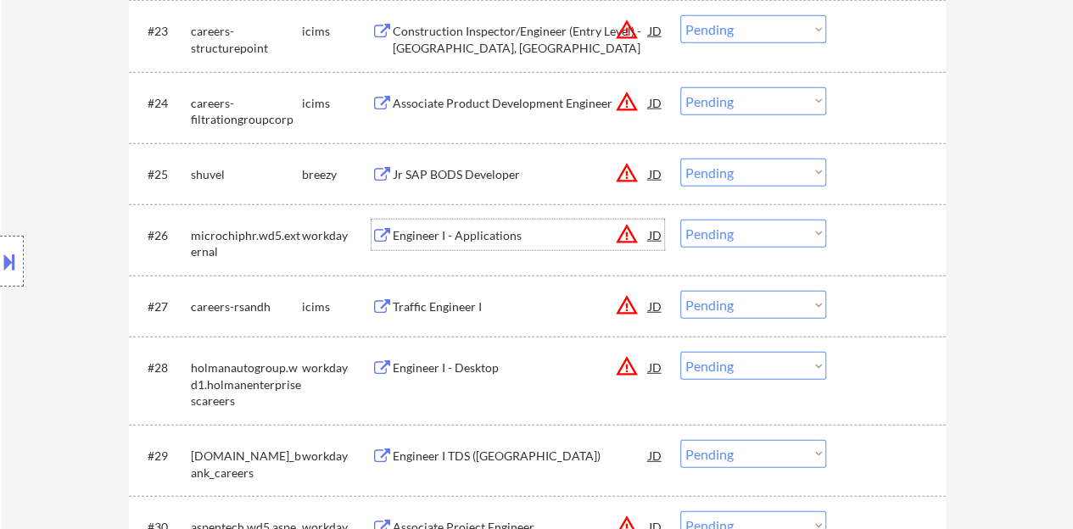
click at [769, 231] on select "Choose an option... Pending Applied Excluded (Questions) Excluded (Expired) Exc…" at bounding box center [753, 234] width 146 height 28
click at [680, 220] on select "Choose an option... Pending Applied Excluded (Questions) Excluded (Expired) Exc…" at bounding box center [753, 234] width 146 height 28
select select ""pending""
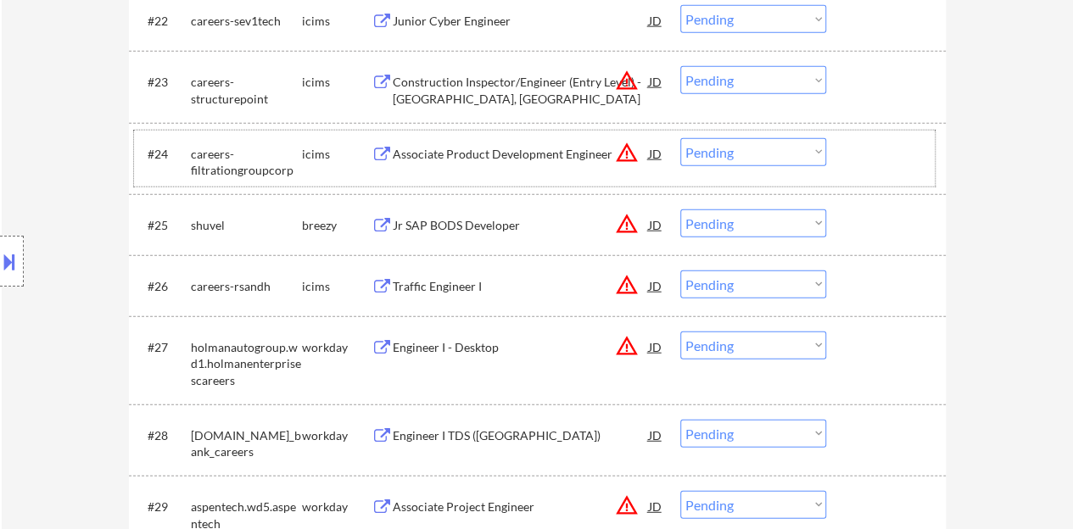
scroll to position [2036, 0]
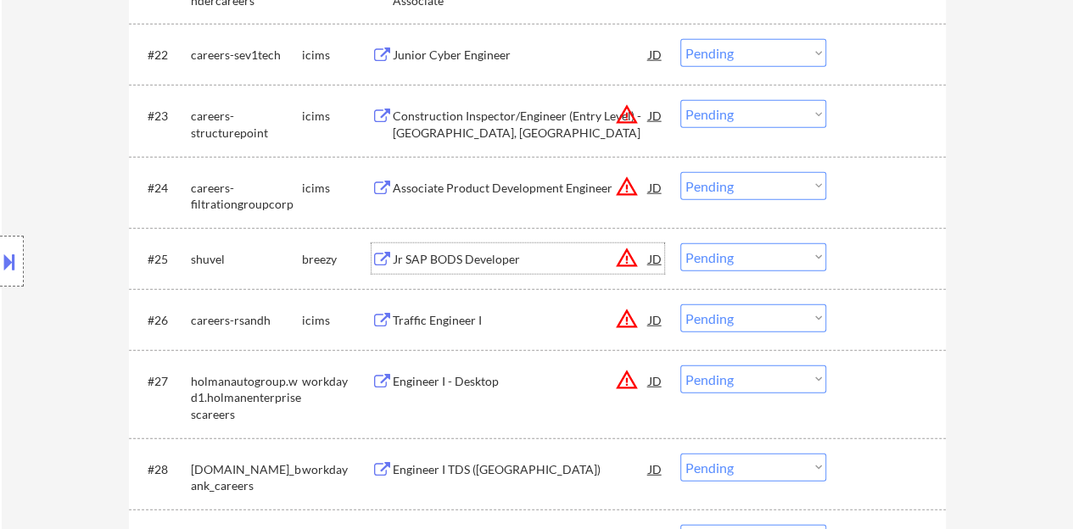
click at [476, 252] on div "Jr SAP BODS Developer" at bounding box center [521, 259] width 256 height 17
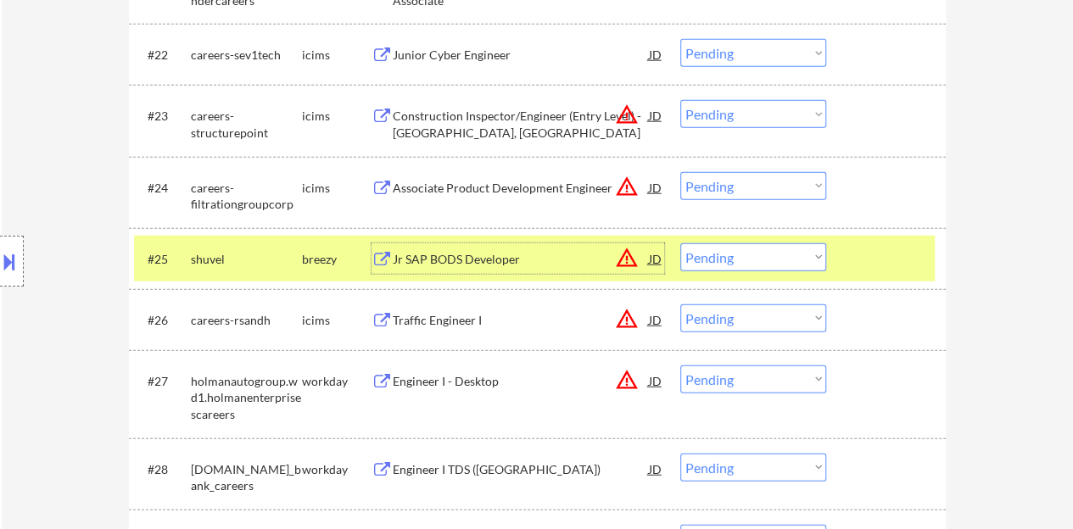
click at [782, 262] on select "Choose an option... Pending Applied Excluded (Questions) Excluded (Expired) Exc…" at bounding box center [753, 258] width 146 height 28
click at [680, 244] on select "Choose an option... Pending Applied Excluded (Questions) Excluded (Expired) Exc…" at bounding box center [753, 258] width 146 height 28
select select ""pending""
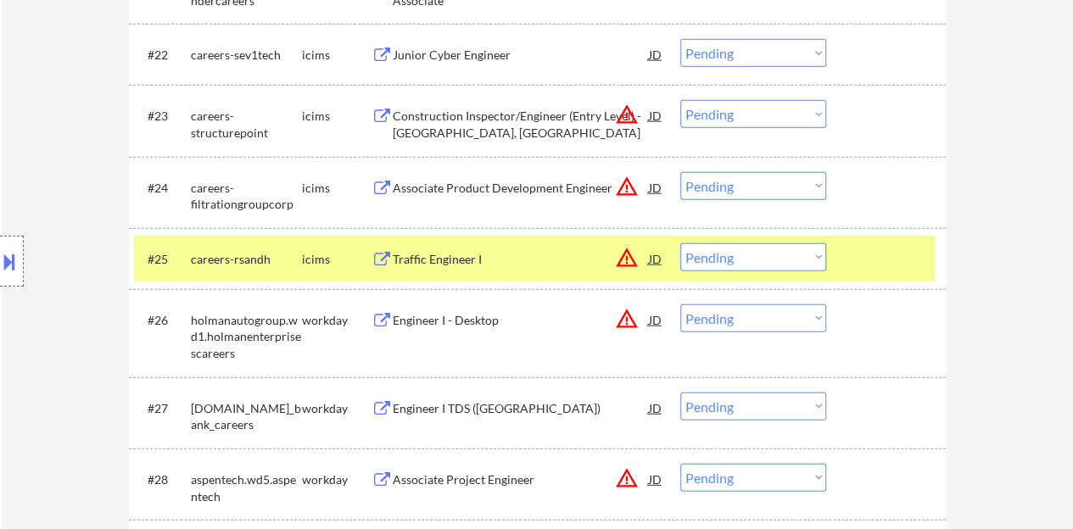
click at [864, 254] on div at bounding box center [888, 259] width 75 height 31
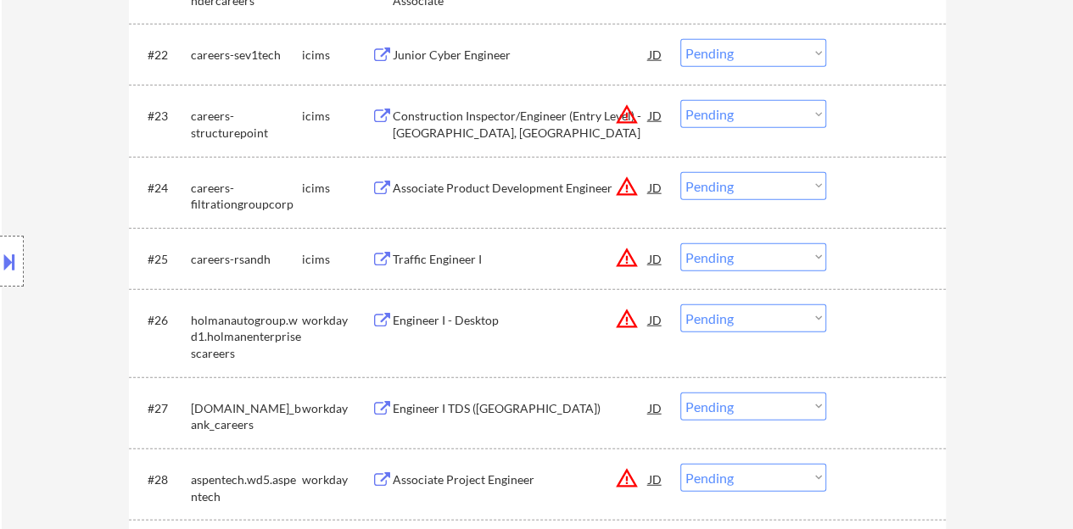
scroll to position [2121, 0]
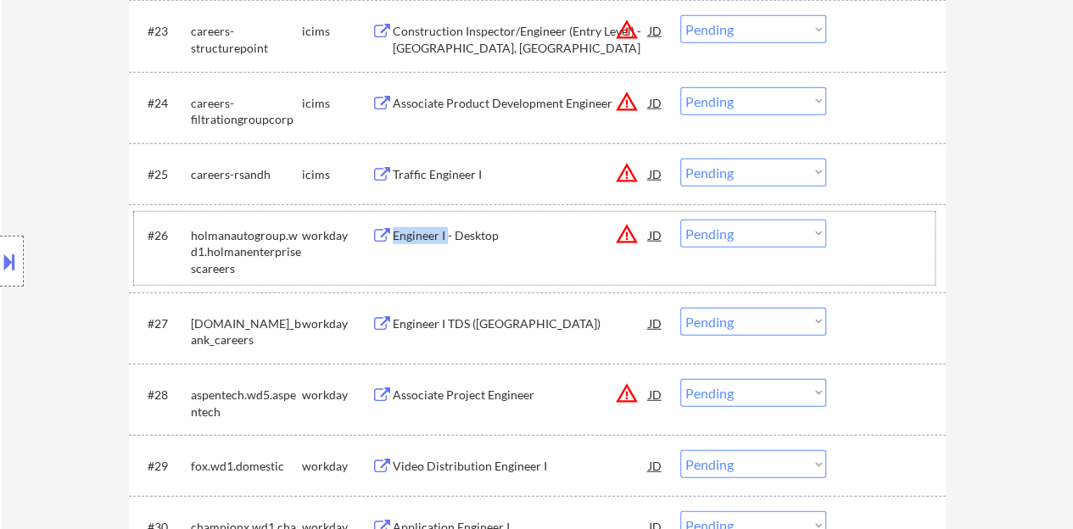
click at [446, 249] on div "#26 holmanautogroup.wd1.holmanenterprisescareers workday Engineer I - Desktop J…" at bounding box center [534, 248] width 801 height 73
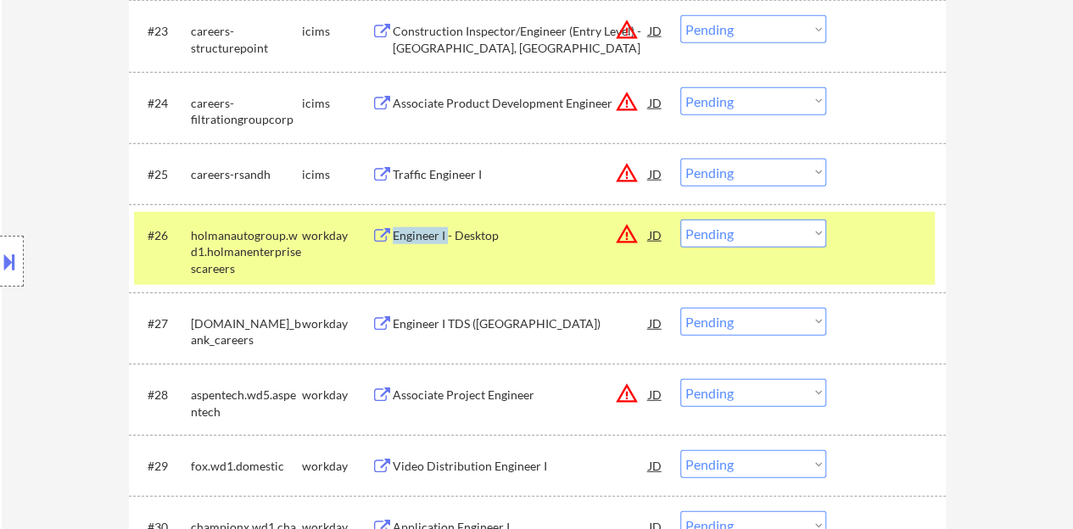
click at [445, 249] on div "Engineer I - Desktop" at bounding box center [521, 235] width 256 height 31
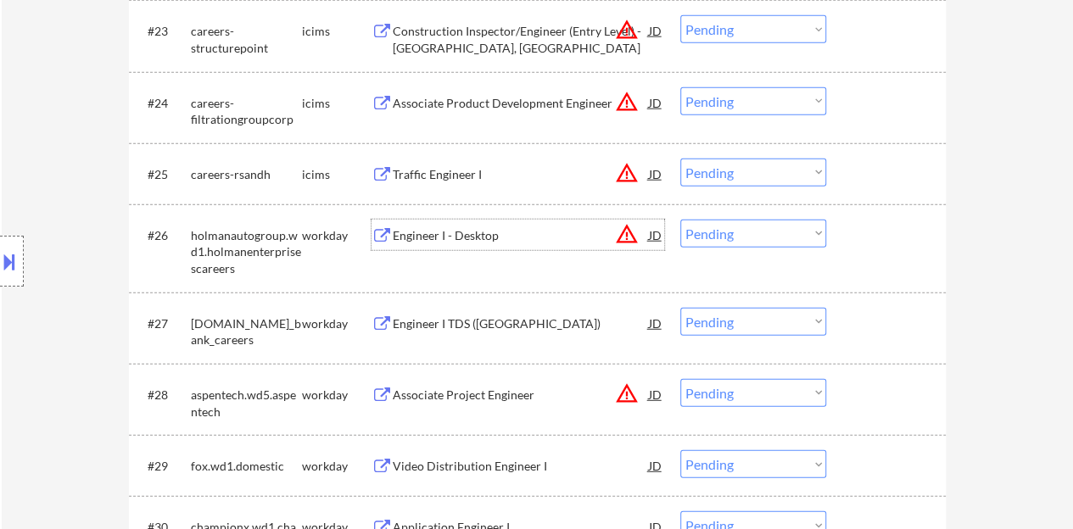
click at [900, 252] on div "#26 holmanautogroup.wd1.holmanenterprisescareers workday Engineer I - Desktop J…" at bounding box center [534, 248] width 801 height 73
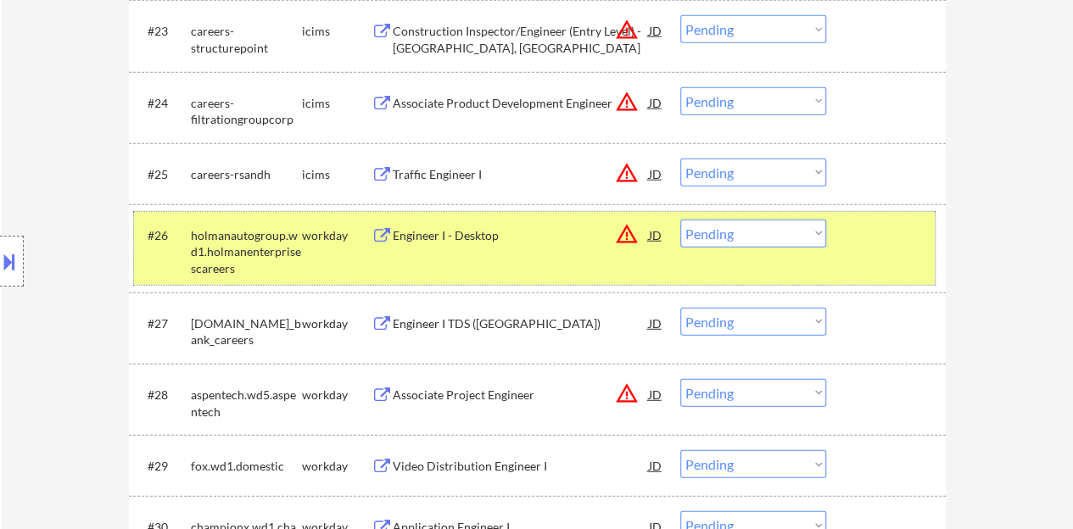
click at [759, 241] on select "Choose an option... Pending Applied Excluded (Questions) Excluded (Expired) Exc…" at bounding box center [753, 234] width 146 height 28
click at [680, 220] on select "Choose an option... Pending Applied Excluded (Questions) Excluded (Expired) Exc…" at bounding box center [753, 234] width 146 height 28
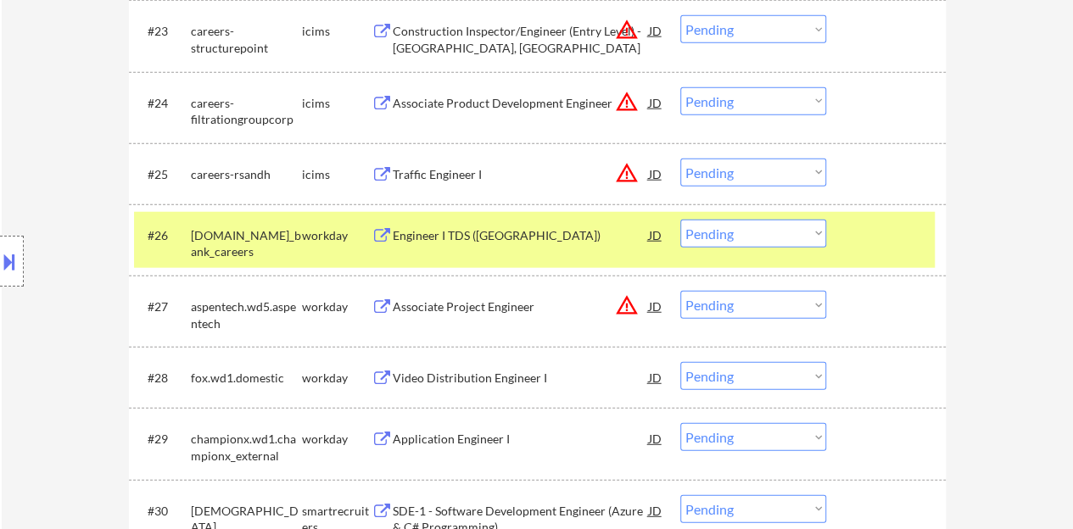
click at [458, 231] on div "Engineer I TDS ([GEOGRAPHIC_DATA])" at bounding box center [521, 235] width 256 height 17
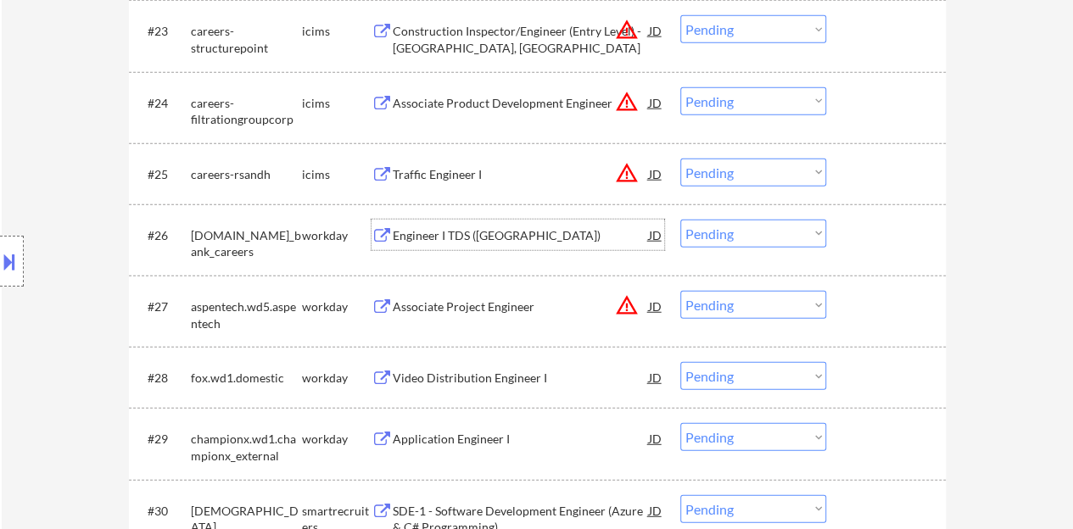
click at [928, 233] on div "#26 [DOMAIN_NAME]_bank_careers workday Engineer I TDS ([GEOGRAPHIC_DATA]) JD wa…" at bounding box center [534, 240] width 801 height 56
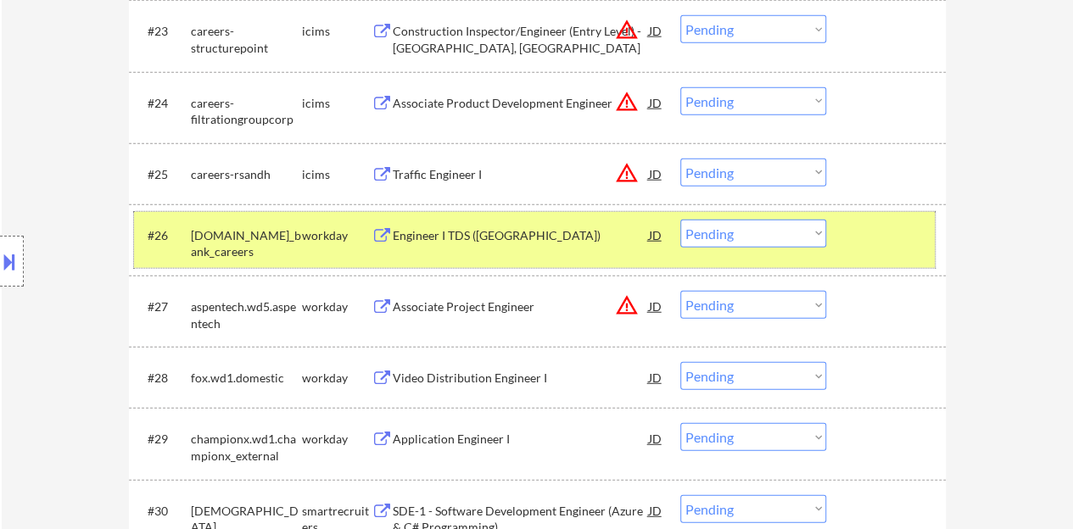
click at [776, 231] on select "Choose an option... Pending Applied Excluded (Questions) Excluded (Expired) Exc…" at bounding box center [753, 234] width 146 height 28
click at [680, 220] on select "Choose an option... Pending Applied Excluded (Questions) Excluded (Expired) Exc…" at bounding box center [753, 234] width 146 height 28
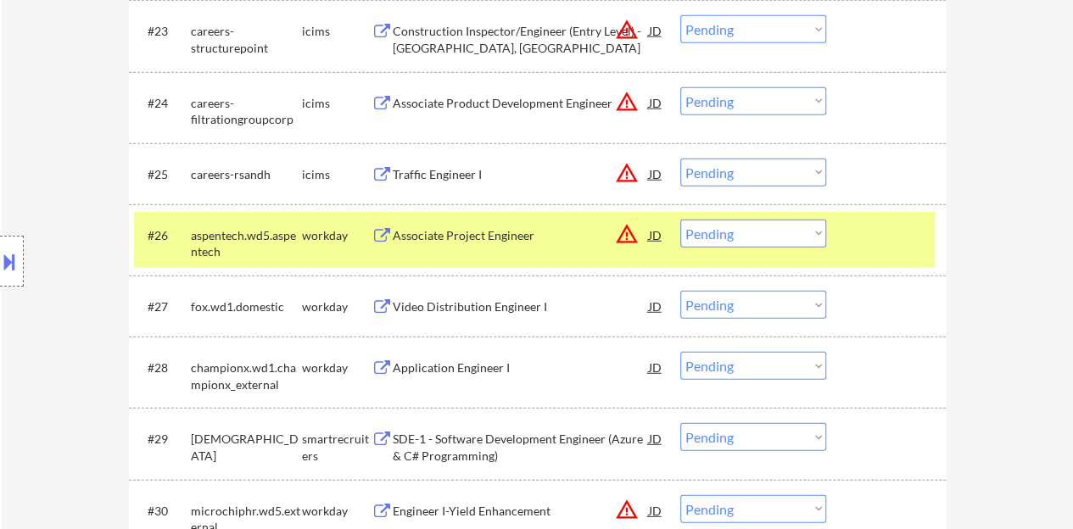
click at [506, 241] on div "Associate Project Engineer" at bounding box center [521, 235] width 256 height 17
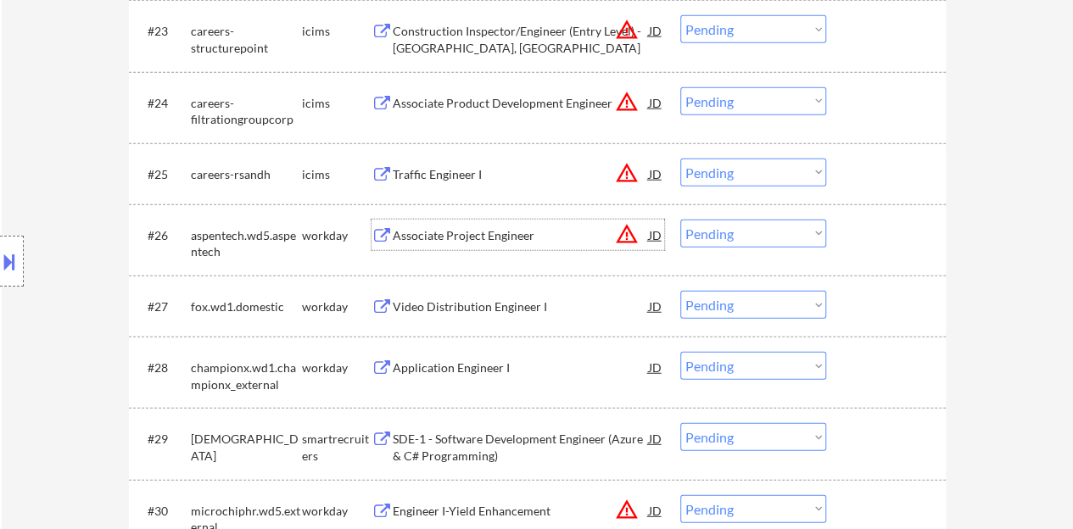
click at [876, 237] on div at bounding box center [888, 235] width 75 height 31
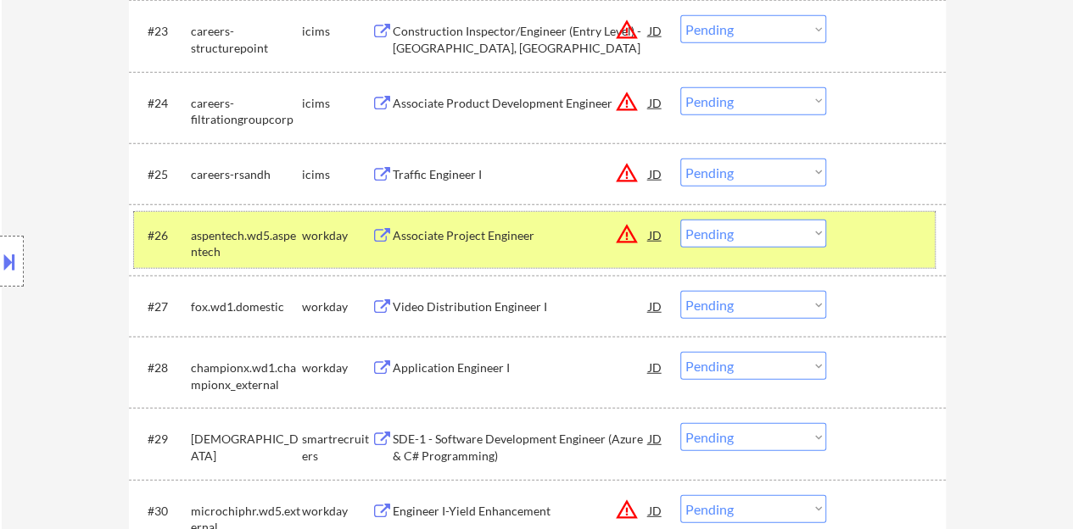
click at [753, 239] on select "Choose an option... Pending Applied Excluded (Questions) Excluded (Expired) Exc…" at bounding box center [753, 234] width 146 height 28
click at [680, 220] on select "Choose an option... Pending Applied Excluded (Questions) Excluded (Expired) Exc…" at bounding box center [753, 234] width 146 height 28
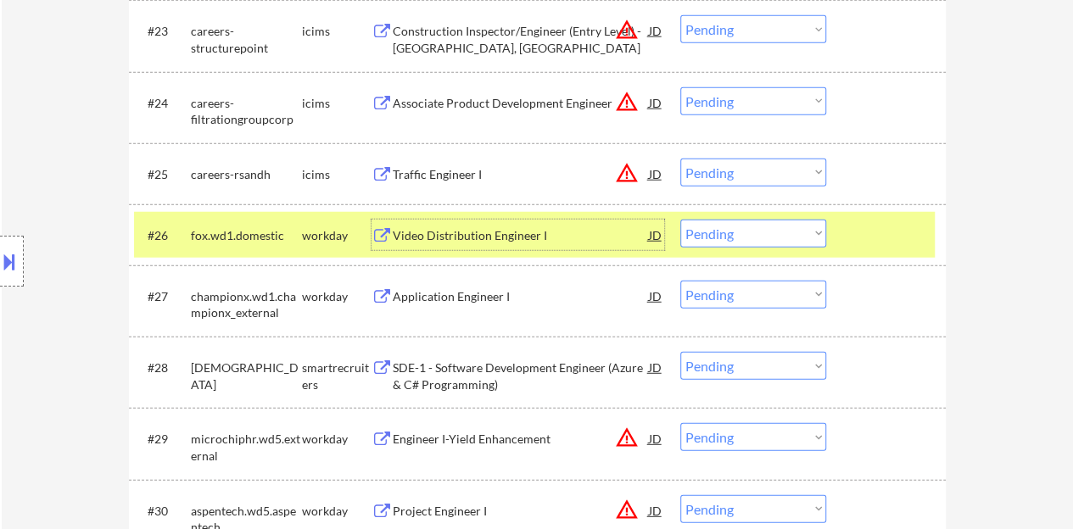
click at [397, 240] on div "Video Distribution Engineer I" at bounding box center [521, 235] width 256 height 17
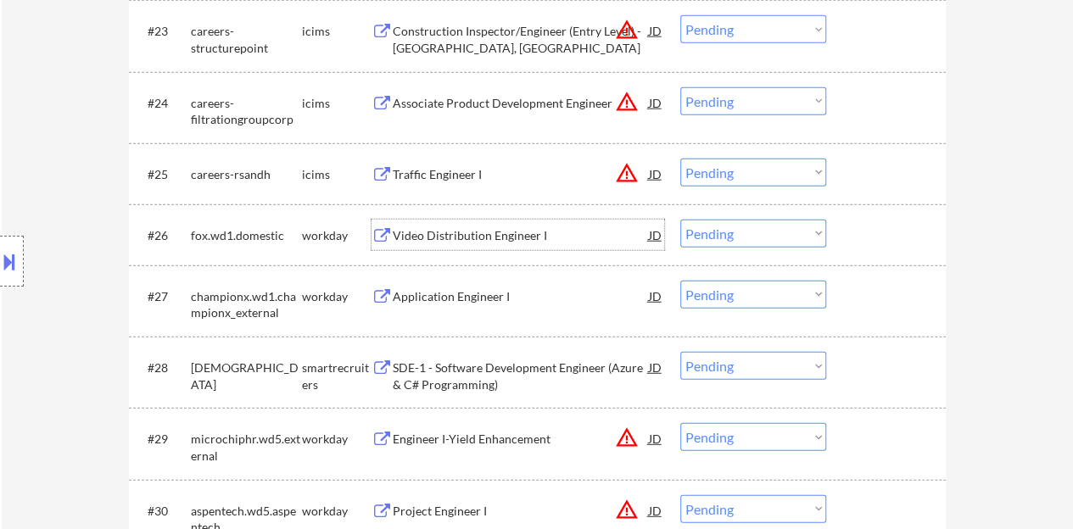
click at [886, 239] on div at bounding box center [888, 235] width 75 height 31
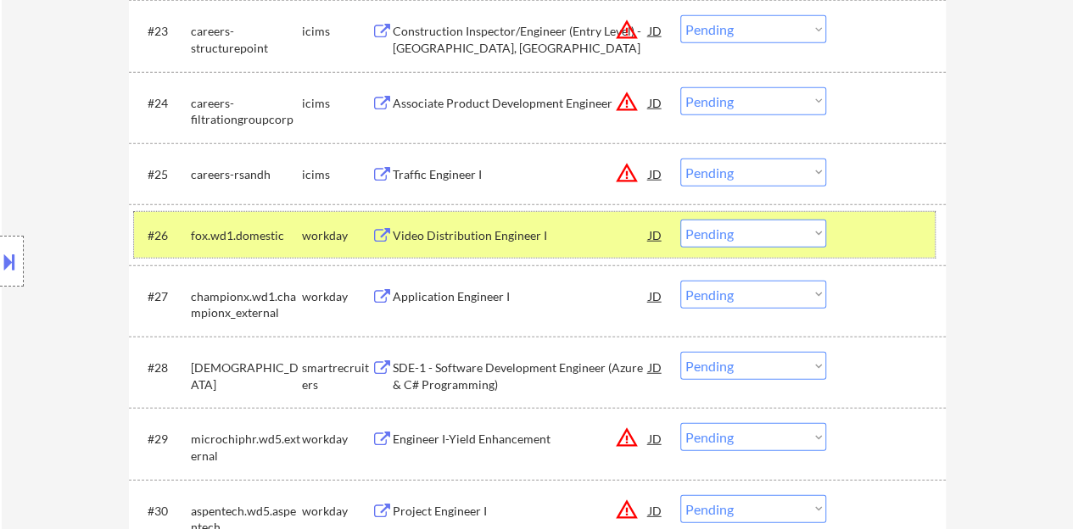
click at [731, 230] on select "Choose an option... Pending Applied Excluded (Questions) Excluded (Expired) Exc…" at bounding box center [753, 234] width 146 height 28
click at [680, 220] on select "Choose an option... Pending Applied Excluded (Questions) Excluded (Expired) Exc…" at bounding box center [753, 234] width 146 height 28
select select ""pending""
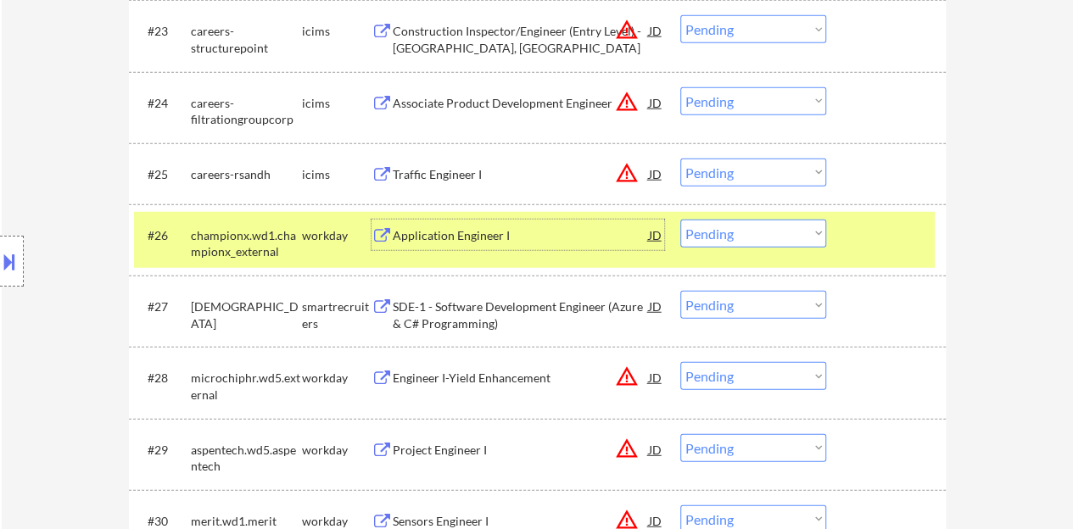
click at [414, 237] on div "Application Engineer I" at bounding box center [521, 235] width 256 height 17
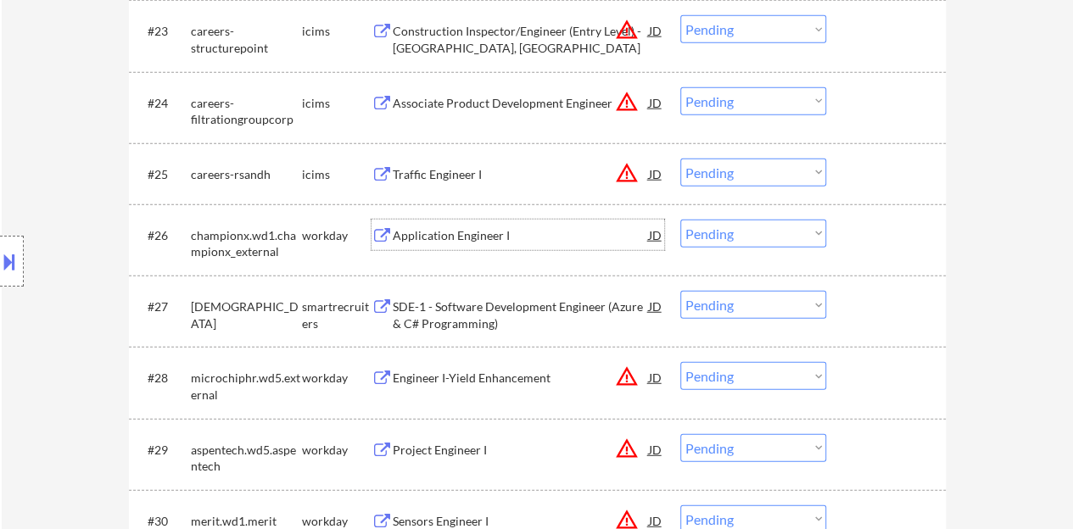
click at [901, 244] on div at bounding box center [888, 235] width 75 height 31
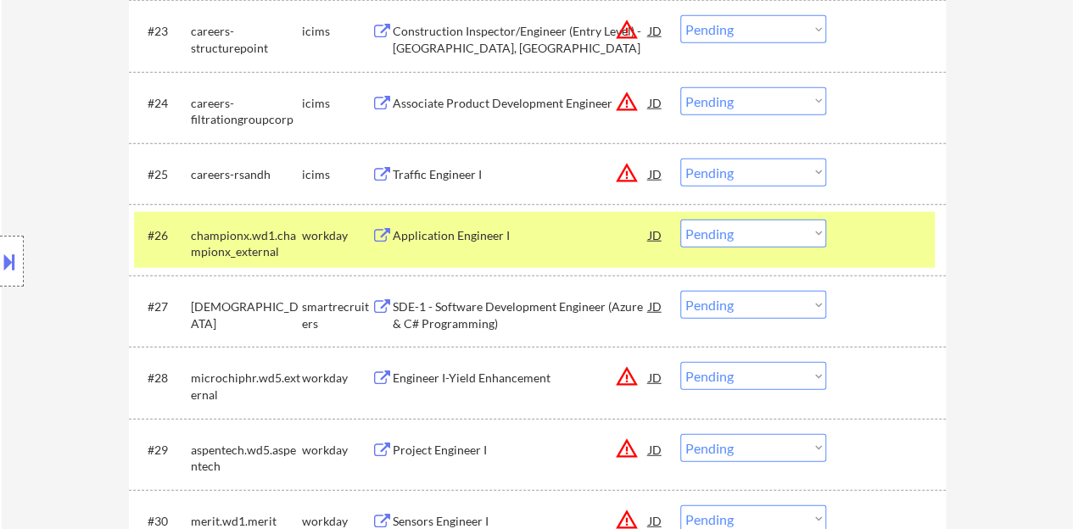
select select ""pending""
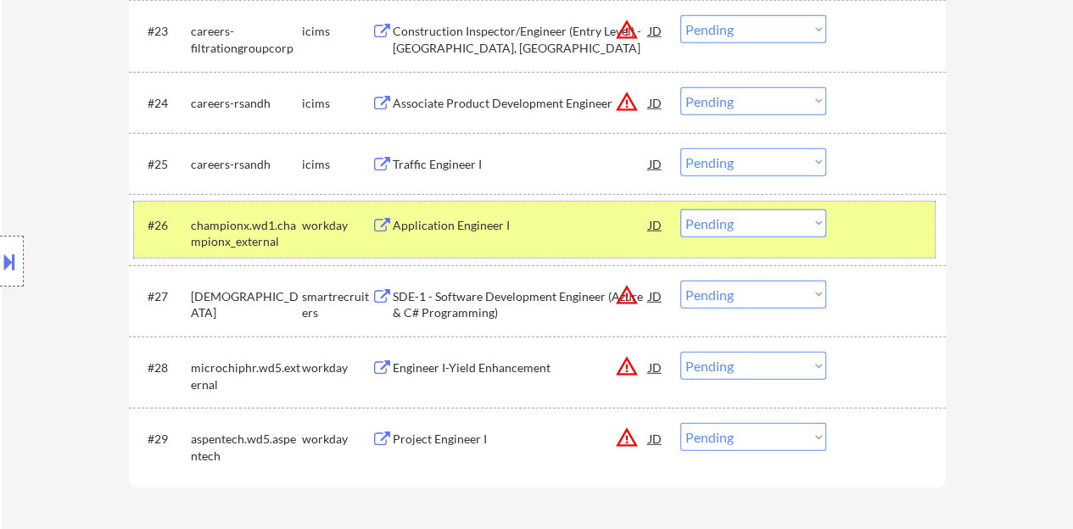
click at [753, 221] on select "Choose an option... Pending Applied Excluded (Questions) Excluded (Expired) Exc…" at bounding box center [753, 224] width 146 height 28
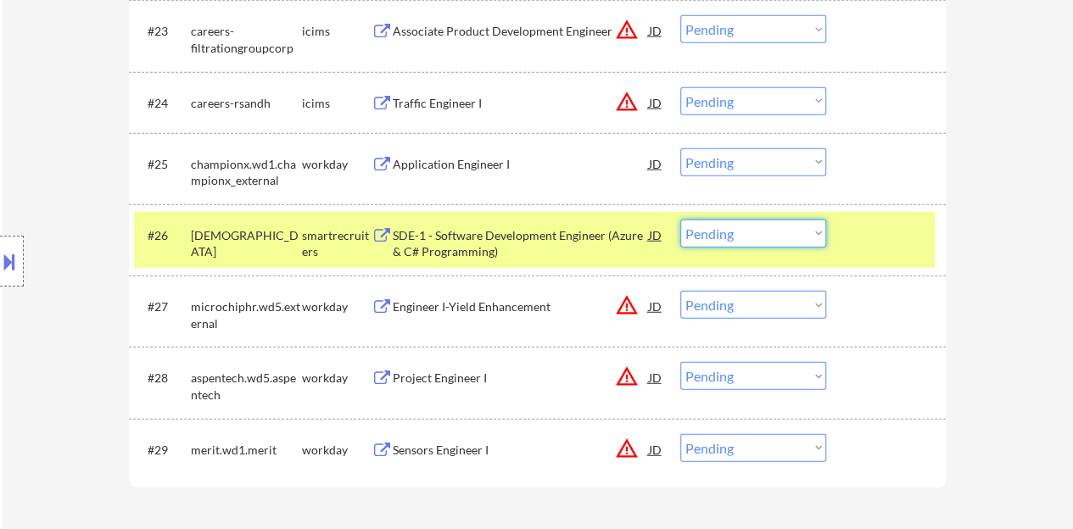
click at [854, 232] on div at bounding box center [888, 235] width 75 height 31
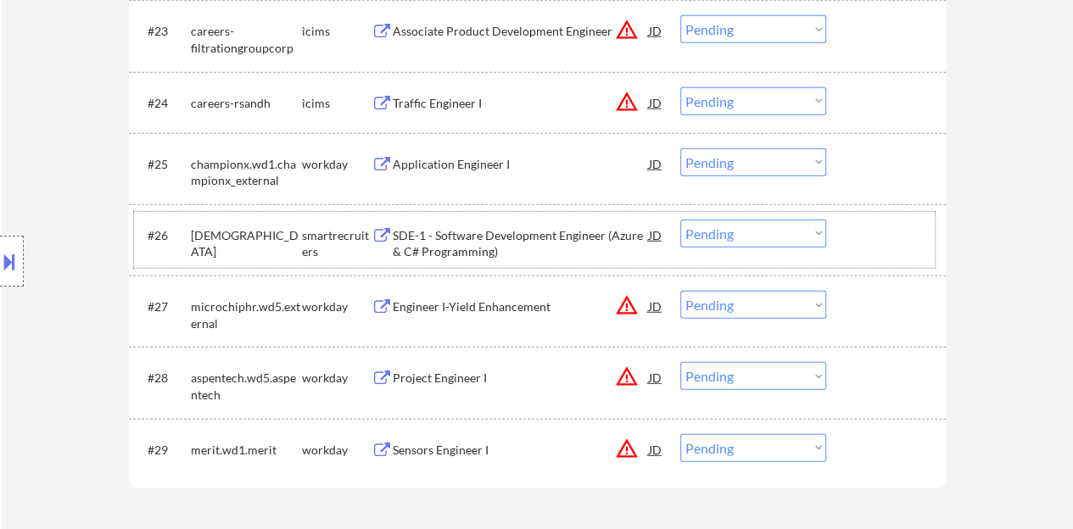
click at [772, 155] on select "Choose an option... Pending Applied Excluded (Questions) Excluded (Expired) Exc…" at bounding box center [753, 162] width 146 height 28
click at [680, 148] on select "Choose an option... Pending Applied Excluded (Questions) Excluded (Expired) Exc…" at bounding box center [753, 162] width 146 height 28
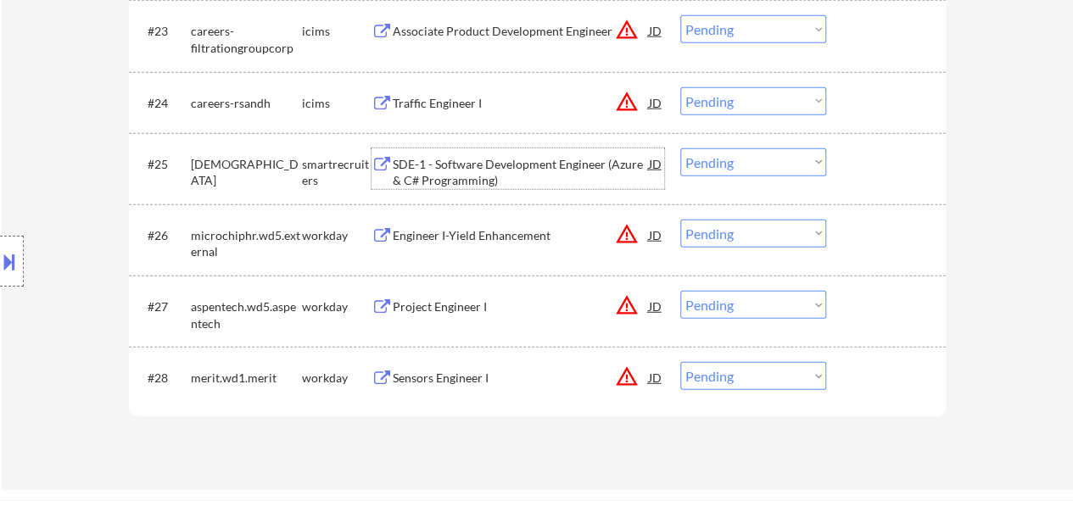
click at [539, 159] on div "SDE-1 - Software Development Engineer (Azure & C# Programming)" at bounding box center [521, 172] width 256 height 33
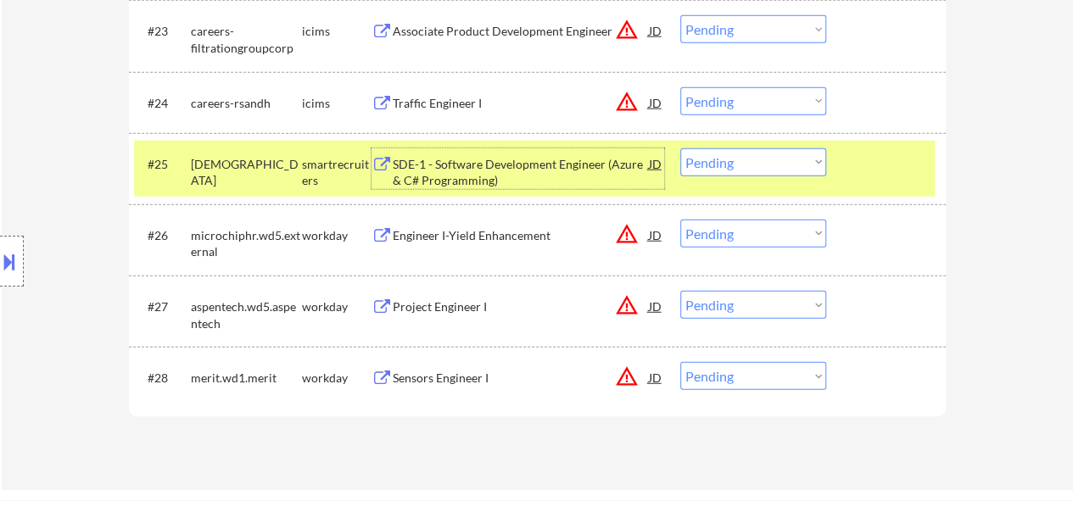
click at [743, 133] on div "#25 zen31 smartrecruiters SDE-1 - Software Development Engineer (Azure & C# Pro…" at bounding box center [537, 168] width 817 height 71
click at [751, 162] on select "Choose an option... Pending Applied Excluded (Questions) Excluded (Expired) Exc…" at bounding box center [753, 162] width 146 height 28
click at [680, 148] on select "Choose an option... Pending Applied Excluded (Questions) Excluded (Expired) Exc…" at bounding box center [753, 162] width 146 height 28
select select ""pending""
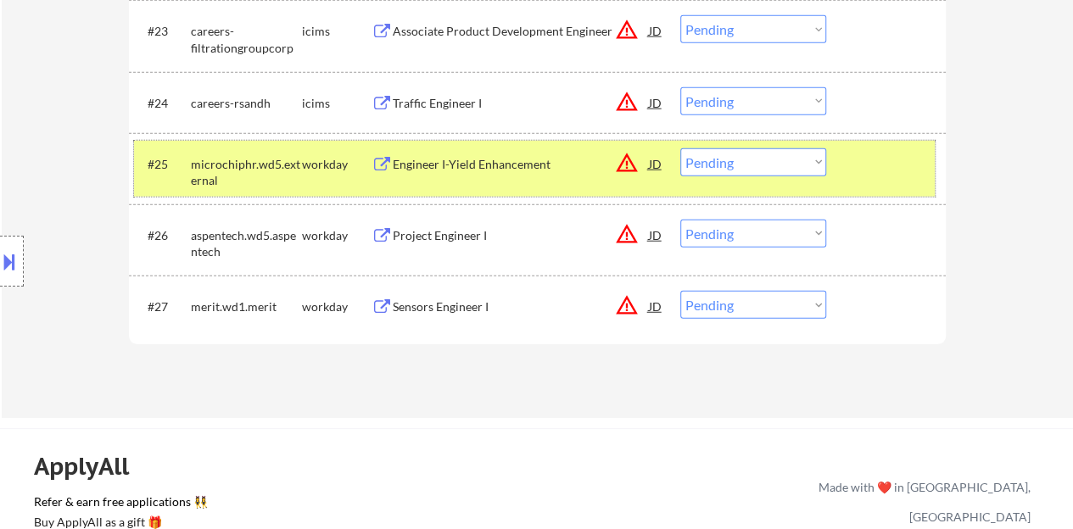
click at [906, 157] on div at bounding box center [888, 163] width 75 height 31
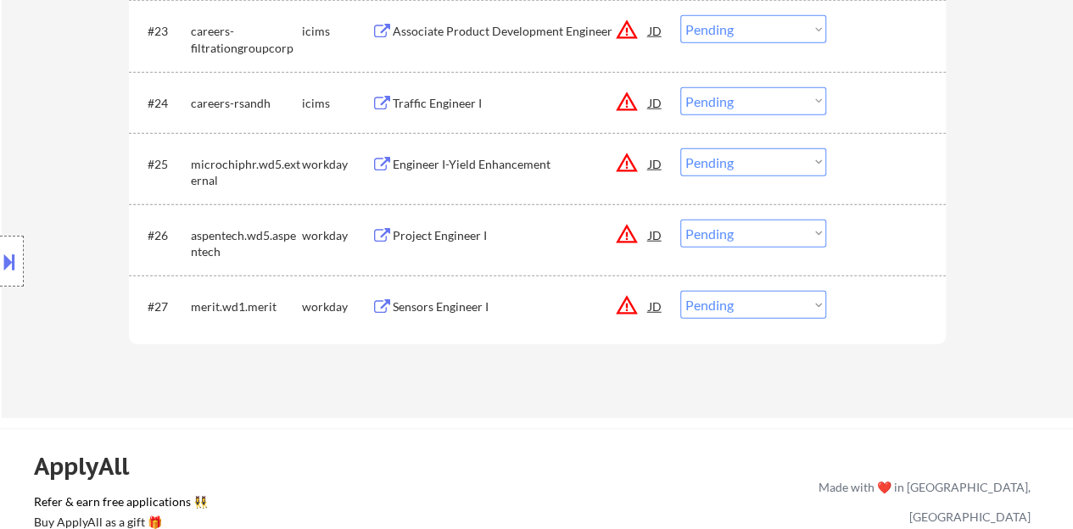
click at [465, 234] on div "Project Engineer I" at bounding box center [521, 235] width 256 height 17
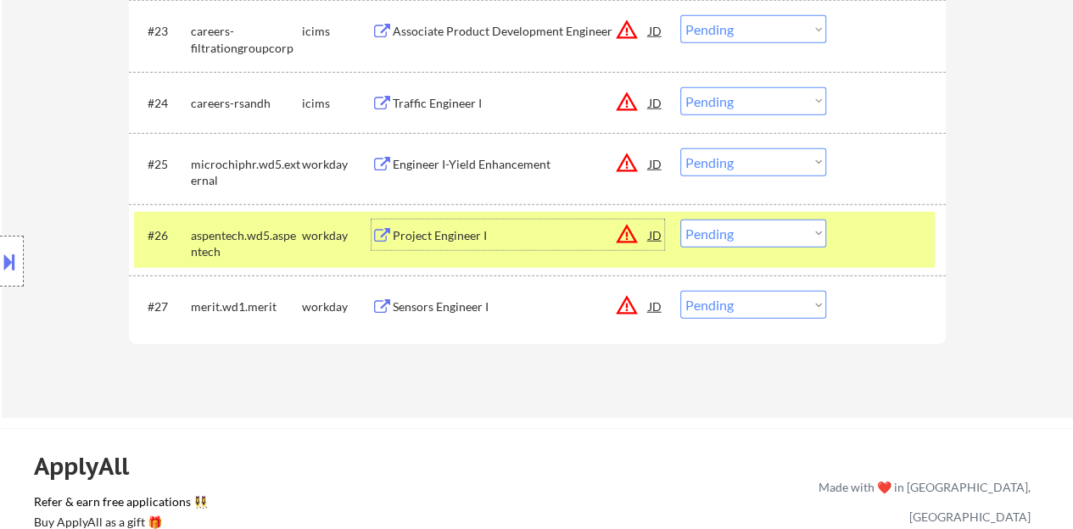
click at [781, 247] on div "#26 aspentech.wd5.aspentech workday Project Engineer I JD warning_amber Choose …" at bounding box center [534, 240] width 801 height 56
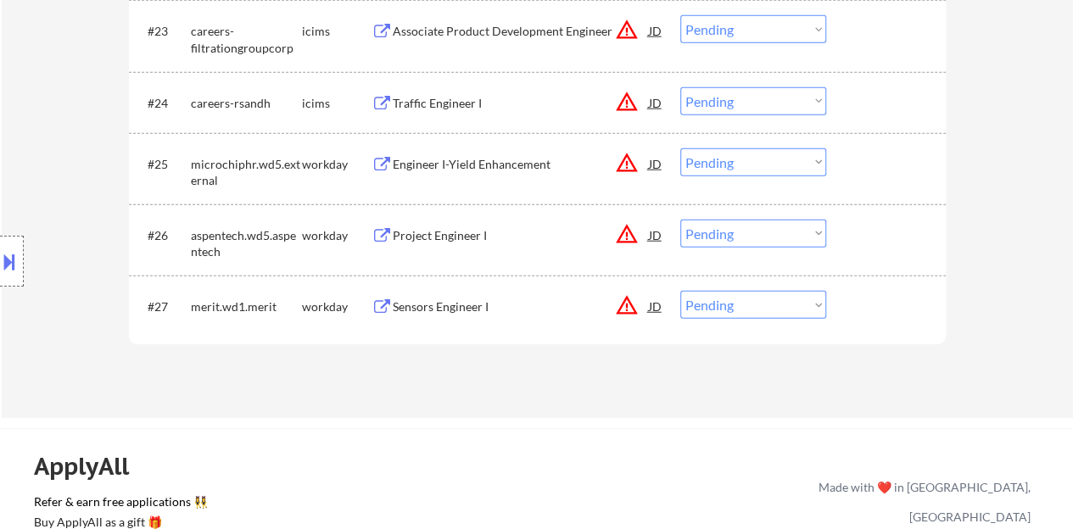
click at [759, 208] on div "#26 aspentech.wd5.aspentech workday Project Engineer I JD warning_amber Choose …" at bounding box center [537, 239] width 817 height 71
click at [763, 230] on select "Choose an option... Pending Applied Excluded (Questions) Excluded (Expired) Exc…" at bounding box center [753, 234] width 146 height 28
click at [680, 220] on select "Choose an option... Pending Applied Excluded (Questions) Excluded (Expired) Exc…" at bounding box center [753, 234] width 146 height 28
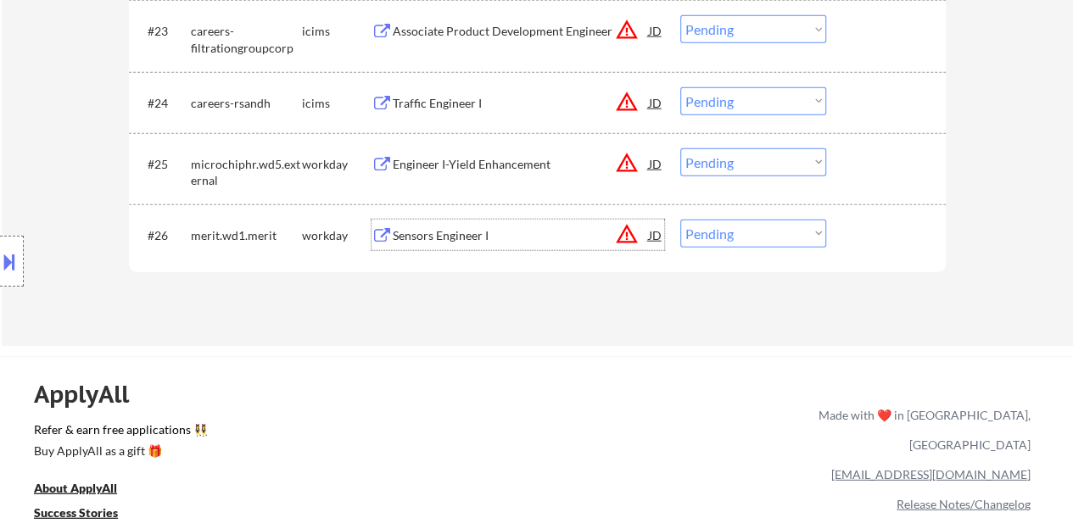
click at [460, 234] on div "Sensors Engineer I" at bounding box center [521, 235] width 256 height 17
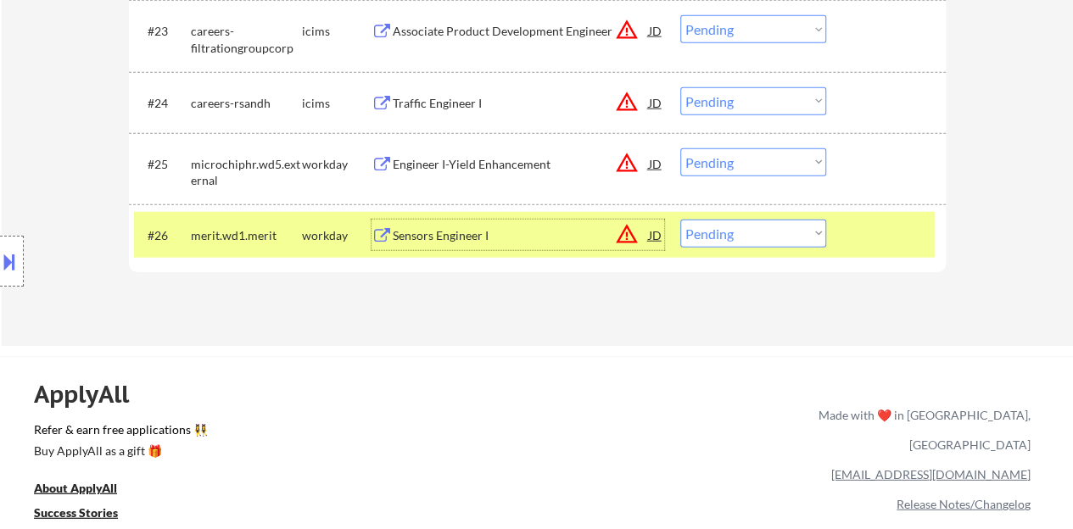
click at [773, 223] on select "Choose an option... Pending Applied Excluded (Questions) Excluded (Expired) Exc…" at bounding box center [753, 234] width 146 height 28
select select ""excluded__expired_""
click at [680, 220] on select "Choose an option... Pending Applied Excluded (Questions) Excluded (Expired) Exc…" at bounding box center [753, 234] width 146 height 28
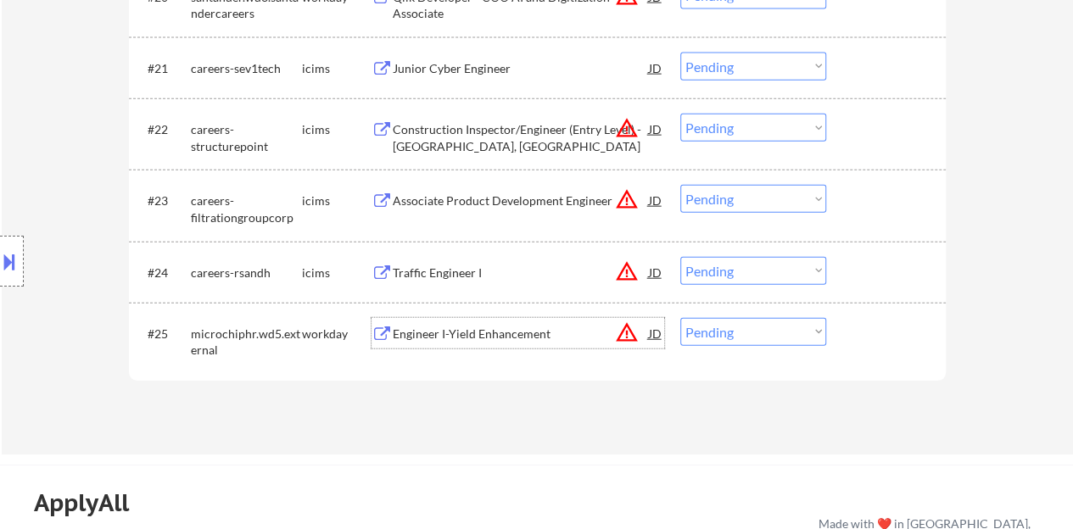
click at [445, 339] on div "Engineer I-Yield Enhancement" at bounding box center [521, 334] width 256 height 17
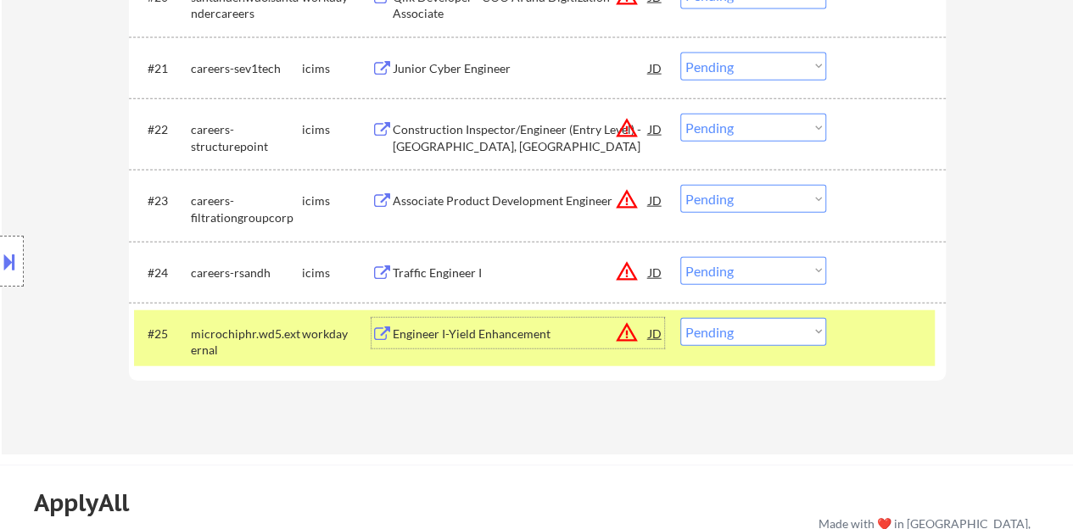
click at [772, 330] on select "Choose an option... Pending Applied Excluded (Questions) Excluded (Expired) Exc…" at bounding box center [753, 332] width 146 height 28
select select ""excluded__bad_match_""
click at [680, 318] on select "Choose an option... Pending Applied Excluded (Questions) Excluded (Expired) Exc…" at bounding box center [753, 332] width 146 height 28
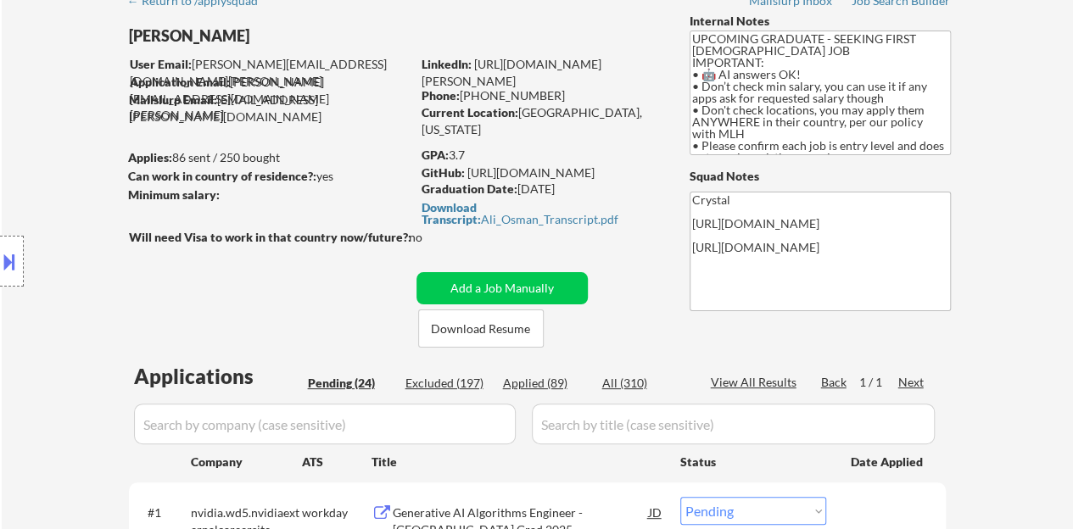
scroll to position [339, 0]
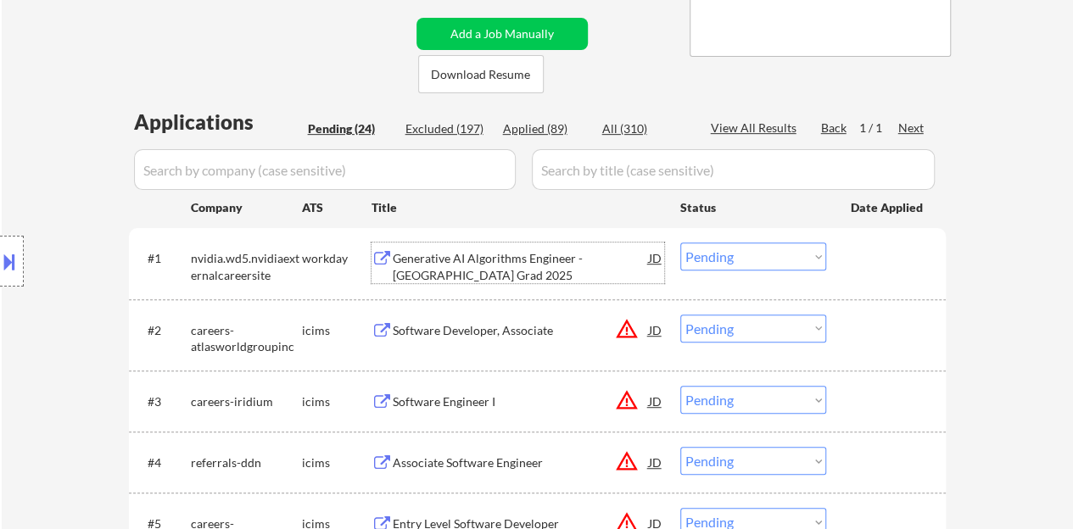
click at [389, 273] on div "Generative AI Algorithms Engineer - New College Grad 2025 JD warning_amber" at bounding box center [518, 263] width 293 height 41
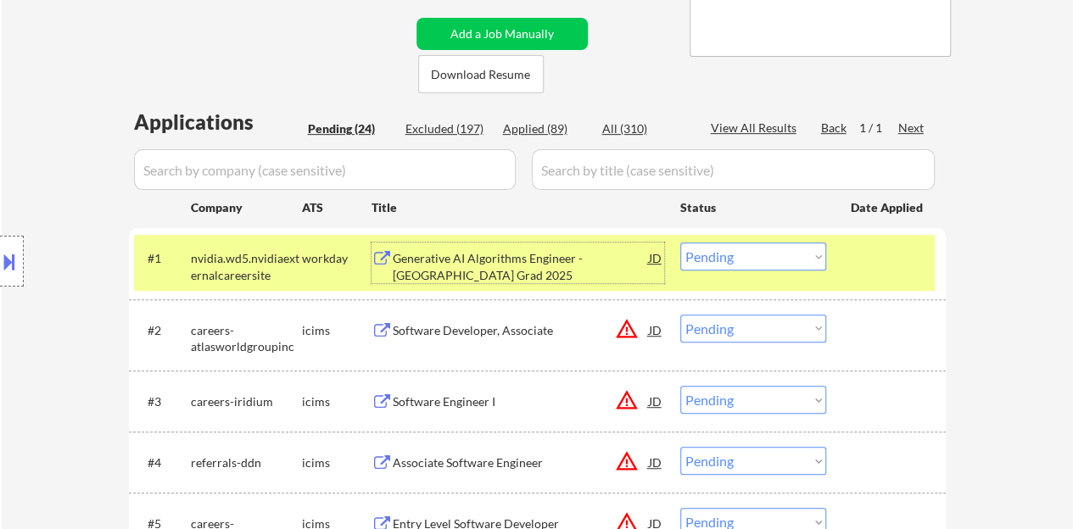
click at [786, 259] on select "Choose an option... Pending Applied Excluded (Questions) Excluded (Expired) Exc…" at bounding box center [753, 257] width 146 height 28
click at [680, 243] on select "Choose an option... Pending Applied Excluded (Questions) Excluded (Expired) Exc…" at bounding box center [753, 257] width 146 height 28
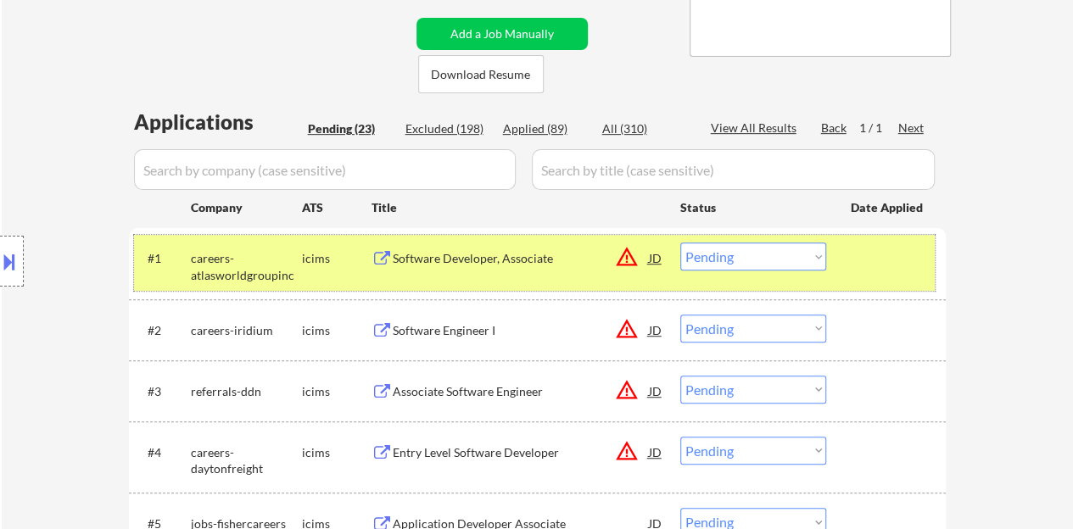
click at [477, 242] on div "#1 careers-atlasworldgroupinc icims Software Developer, Associate JD warning_am…" at bounding box center [534, 263] width 801 height 56
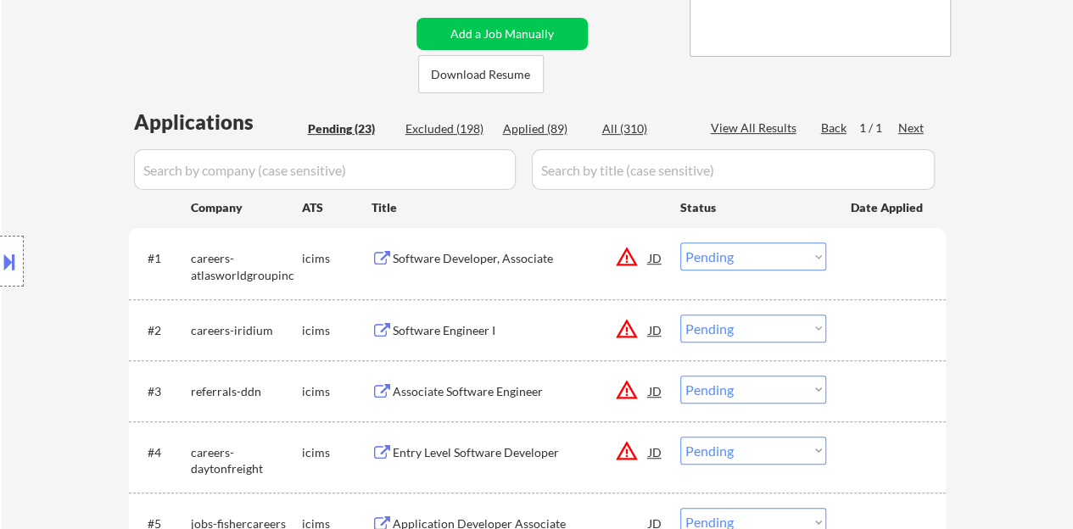
click at [501, 267] on div "Software Developer, Associate" at bounding box center [521, 258] width 256 height 31
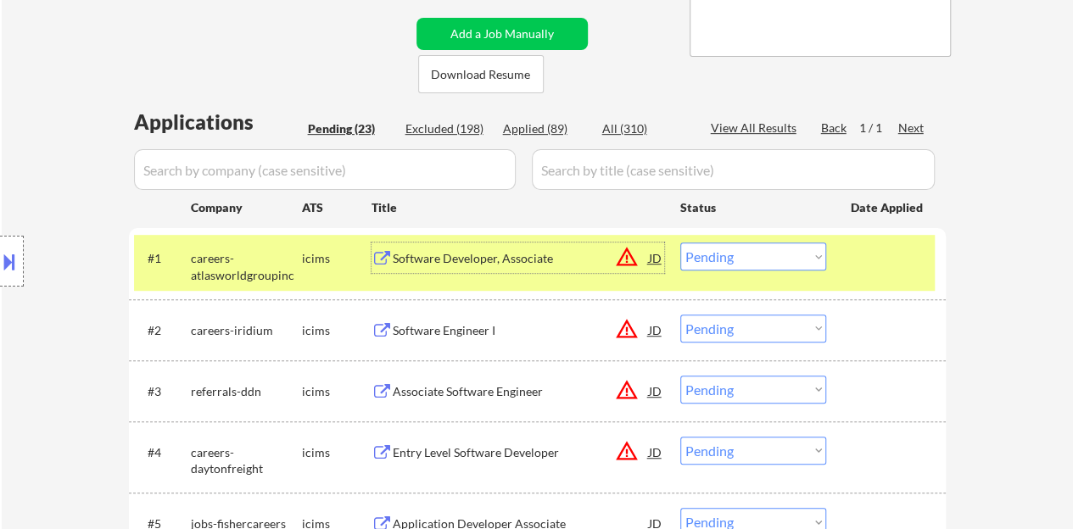
scroll to position [170, 0]
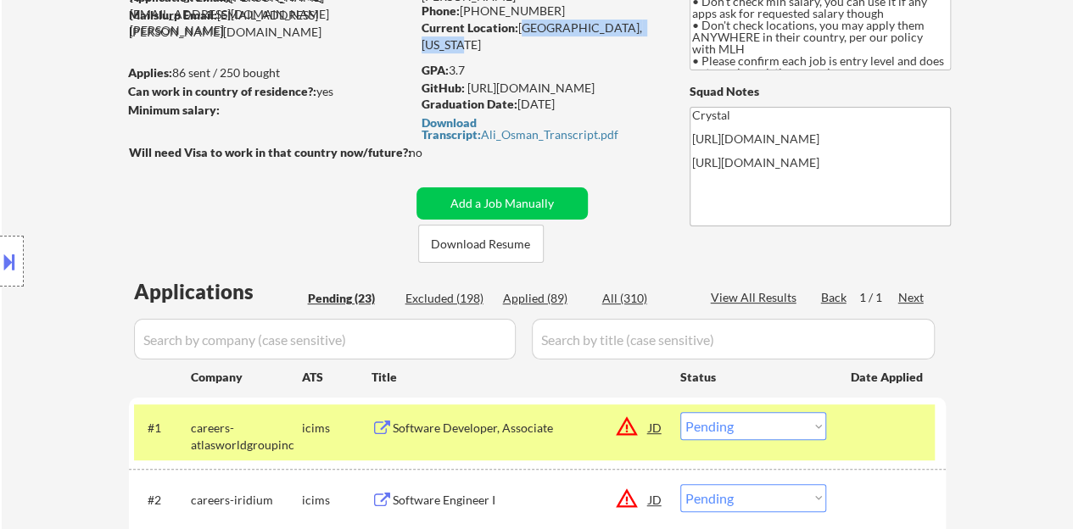
drag, startPoint x: 519, startPoint y: 31, endPoint x: 636, endPoint y: 32, distance: 117.1
click at [655, 31] on div "Current Location: [GEOGRAPHIC_DATA], [US_STATE]" at bounding box center [542, 36] width 240 height 33
copy div "[GEOGRAPHIC_DATA], [US_STATE]"
click at [738, 428] on select "Choose an option... Pending Applied Excluded (Questions) Excluded (Expired) Exc…" at bounding box center [753, 426] width 146 height 28
click at [680, 412] on select "Choose an option... Pending Applied Excluded (Questions) Excluded (Expired) Exc…" at bounding box center [753, 426] width 146 height 28
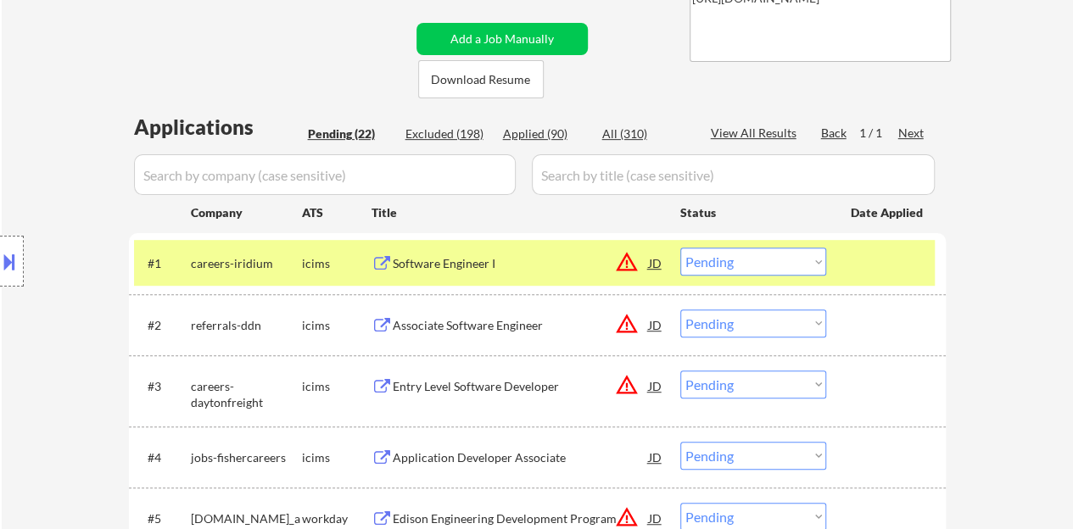
scroll to position [339, 0]
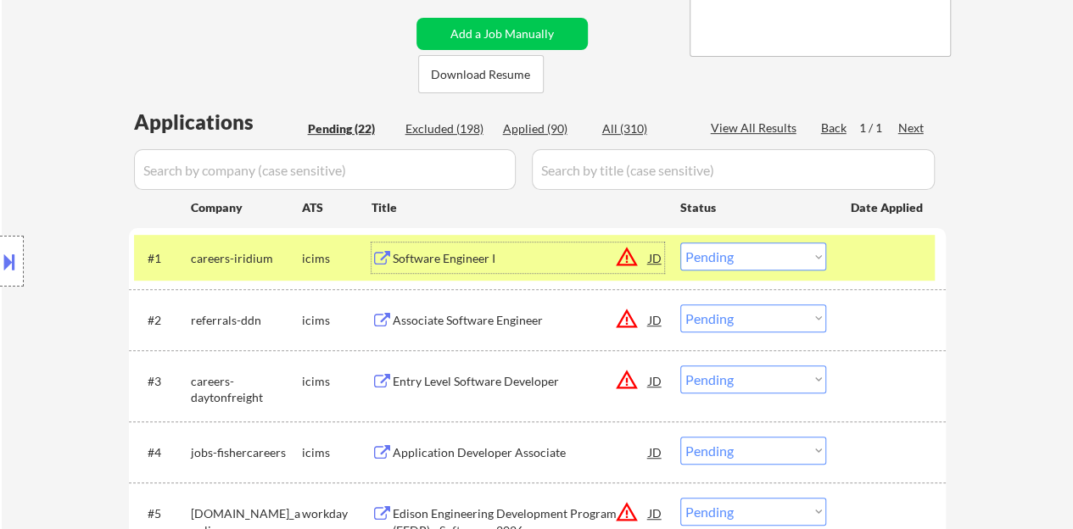
click at [443, 268] on div "Software Engineer I" at bounding box center [521, 258] width 256 height 31
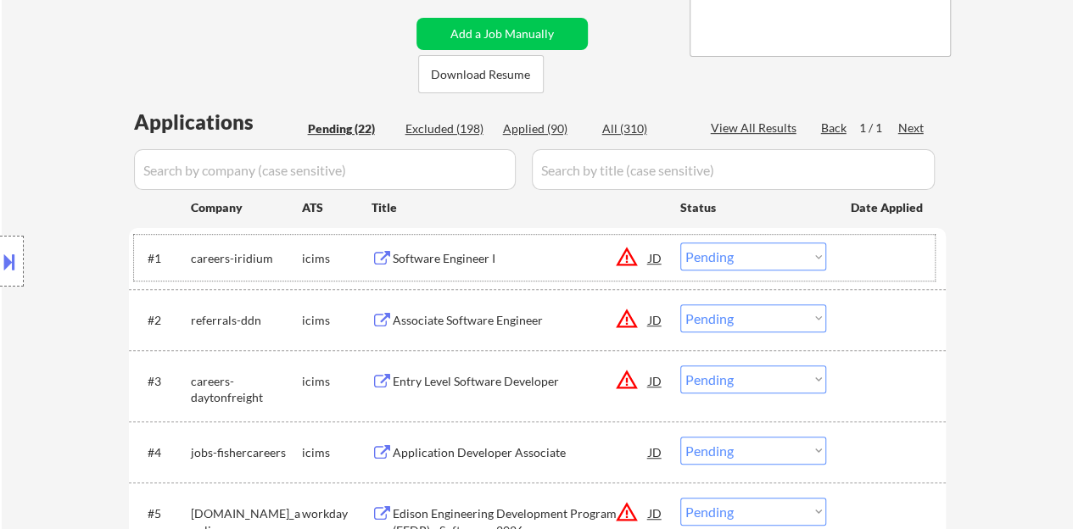
click at [859, 249] on div at bounding box center [888, 258] width 75 height 31
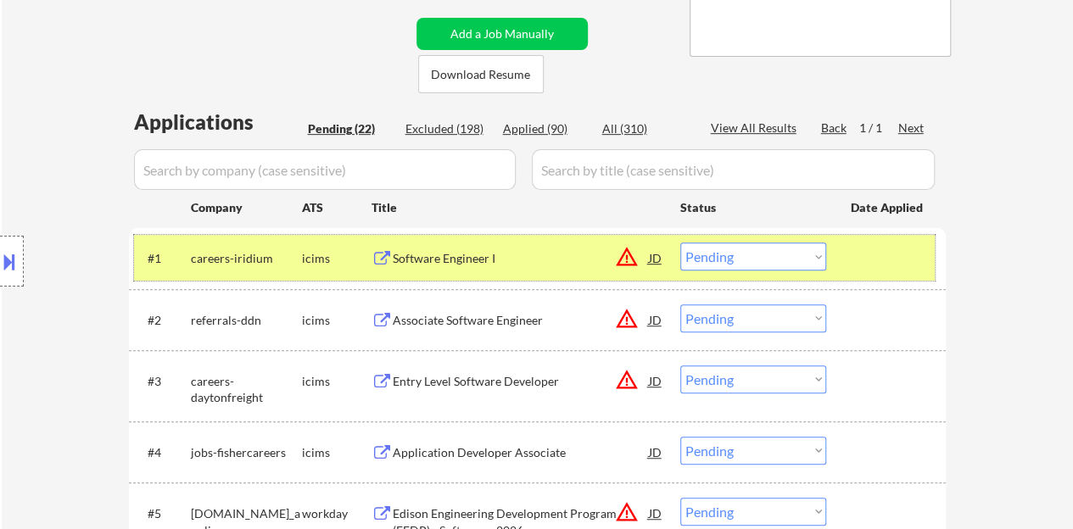
click at [704, 258] on select "Choose an option... Pending Applied Excluded (Questions) Excluded (Expired) Exc…" at bounding box center [753, 257] width 146 height 28
click at [680, 243] on select "Choose an option... Pending Applied Excluded (Questions) Excluded (Expired) Exc…" at bounding box center [753, 257] width 146 height 28
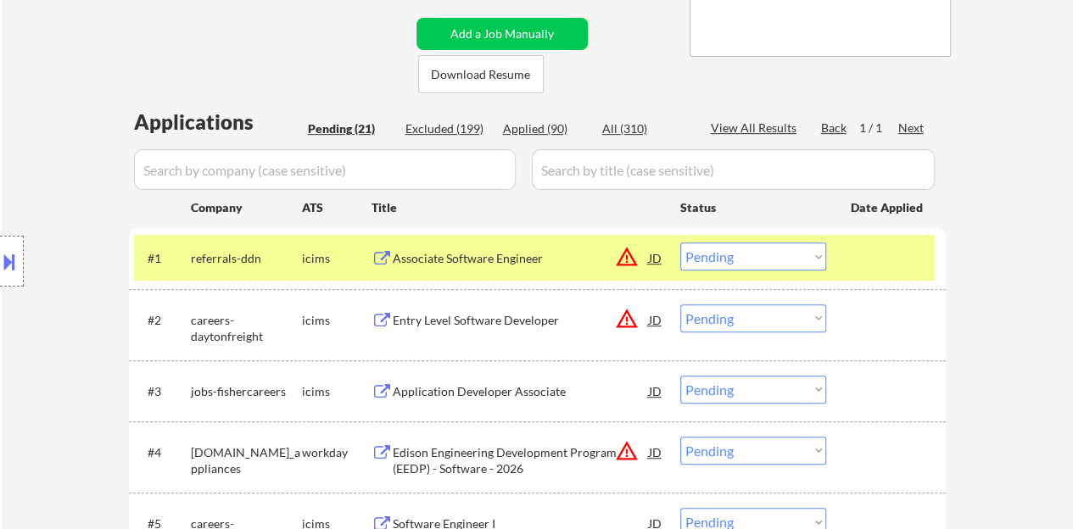
click at [512, 253] on div "Associate Software Engineer" at bounding box center [521, 258] width 256 height 17
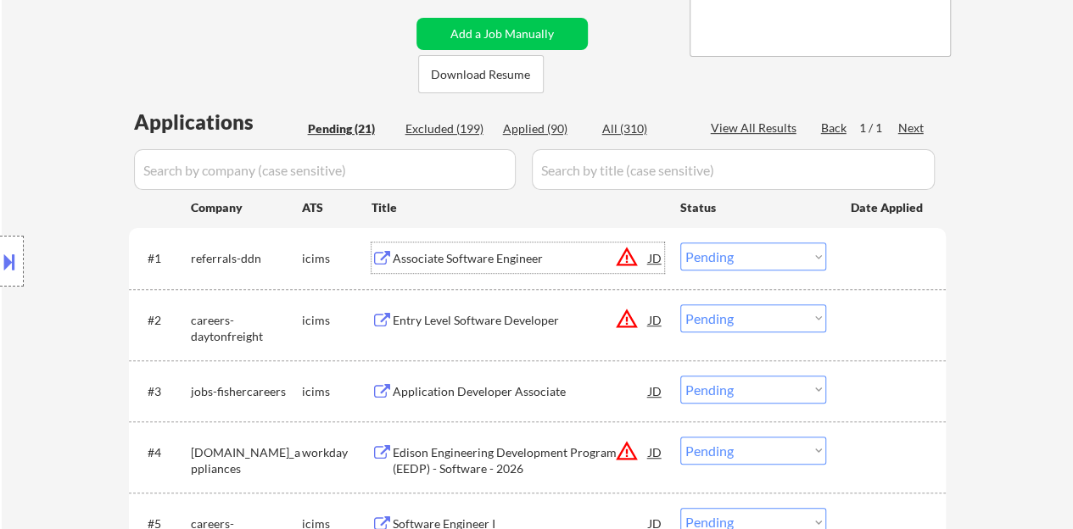
click at [881, 269] on div at bounding box center [888, 258] width 75 height 31
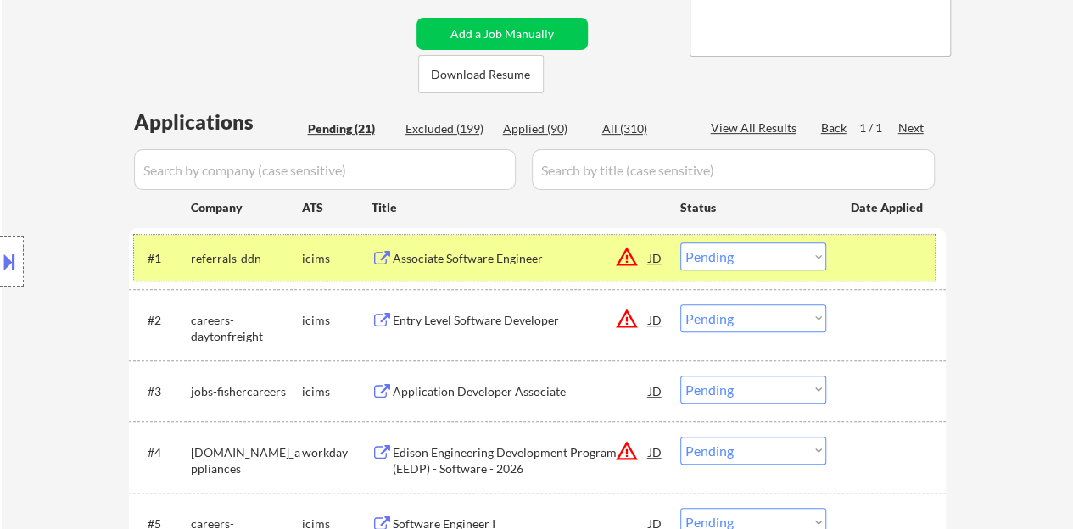
click at [755, 245] on select "Choose an option... Pending Applied Excluded (Questions) Excluded (Expired) Exc…" at bounding box center [753, 257] width 146 height 28
click at [680, 243] on select "Choose an option... Pending Applied Excluded (Questions) Excluded (Expired) Exc…" at bounding box center [753, 257] width 146 height 28
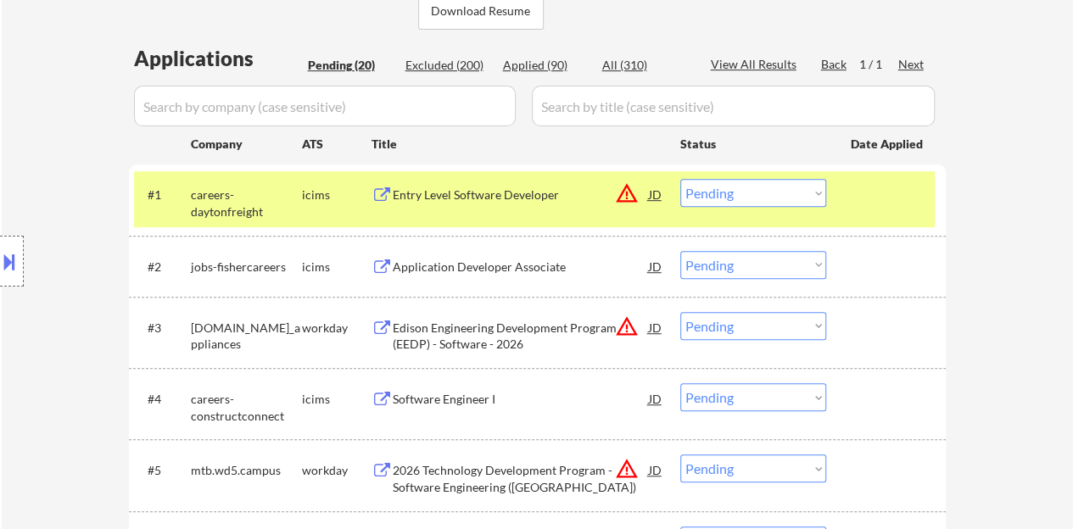
scroll to position [424, 0]
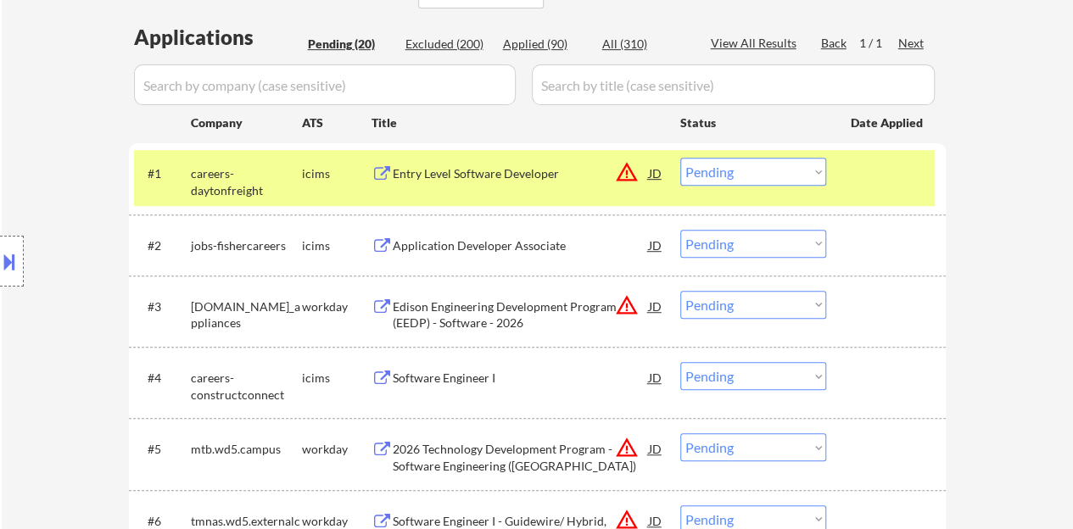
click at [499, 168] on div "Entry Level Software Developer" at bounding box center [521, 173] width 256 height 17
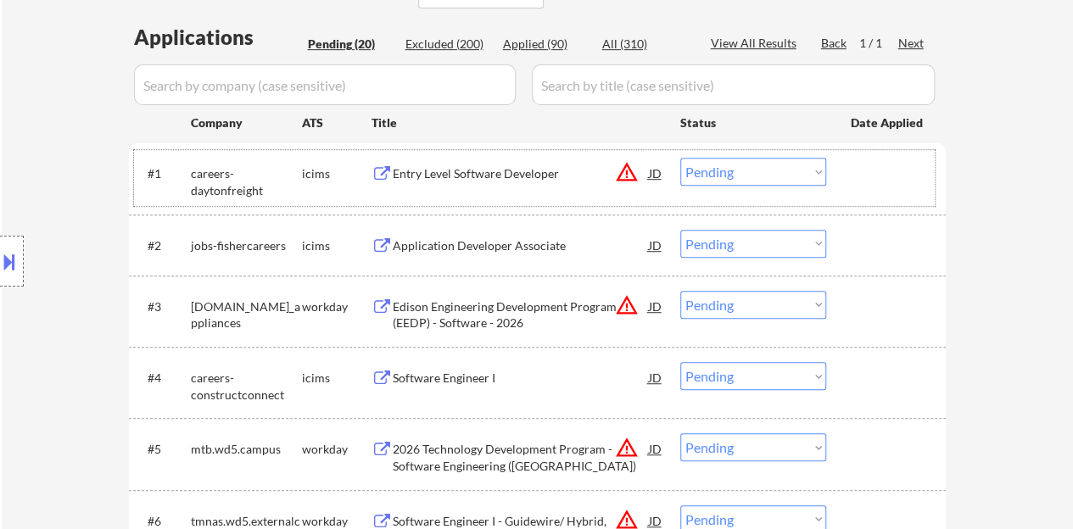
click at [886, 167] on div at bounding box center [888, 173] width 75 height 31
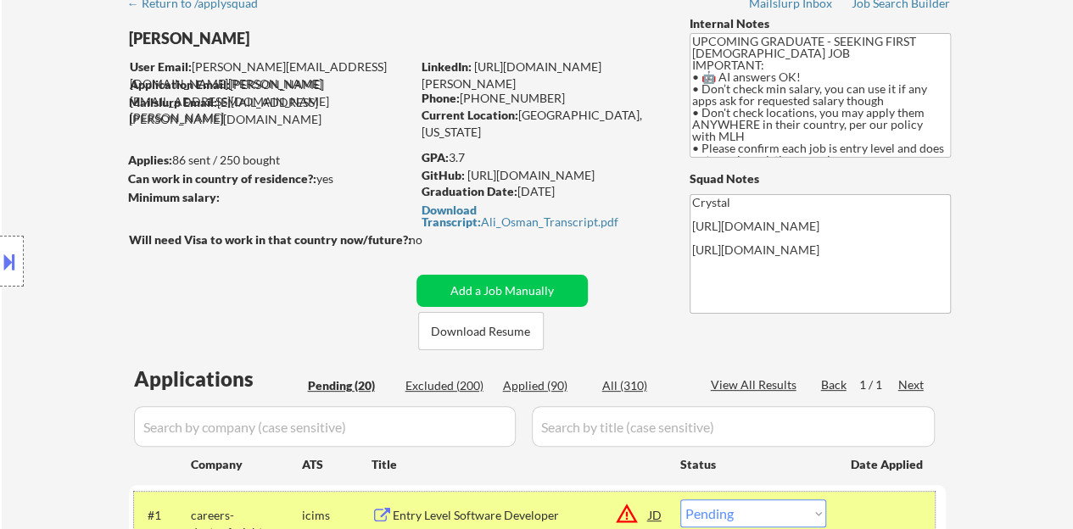
scroll to position [0, 0]
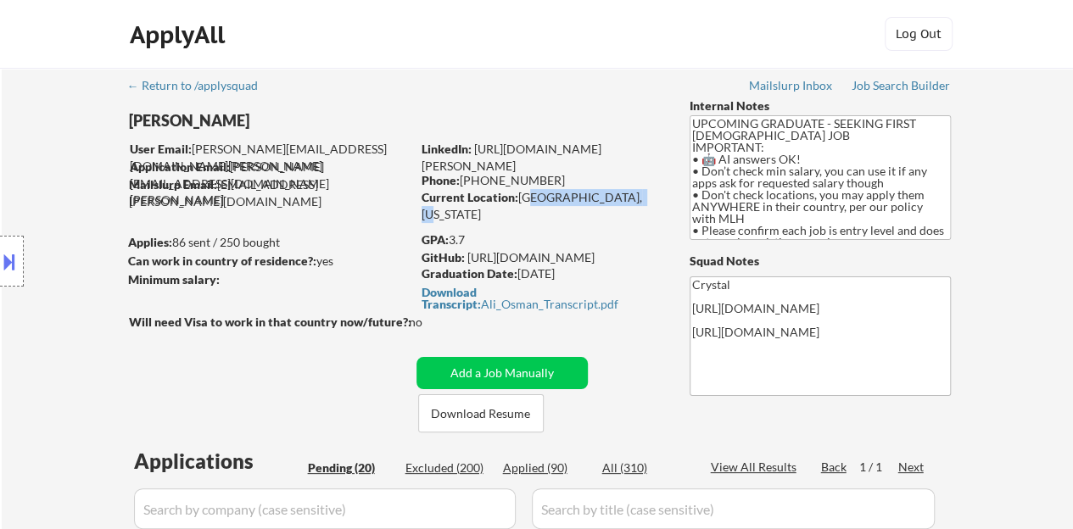
drag, startPoint x: 523, startPoint y: 200, endPoint x: 620, endPoint y: 196, distance: 97.7
click at [620, 196] on div "Current Location: [GEOGRAPHIC_DATA], [US_STATE]" at bounding box center [542, 205] width 240 height 33
click at [536, 194] on div "Current Location: [GEOGRAPHIC_DATA], [US_STATE]" at bounding box center [542, 205] width 240 height 33
drag, startPoint x: 519, startPoint y: 193, endPoint x: 647, endPoint y: 198, distance: 127.4
click at [647, 198] on div "Current Location: [GEOGRAPHIC_DATA], [US_STATE]" at bounding box center [542, 205] width 240 height 33
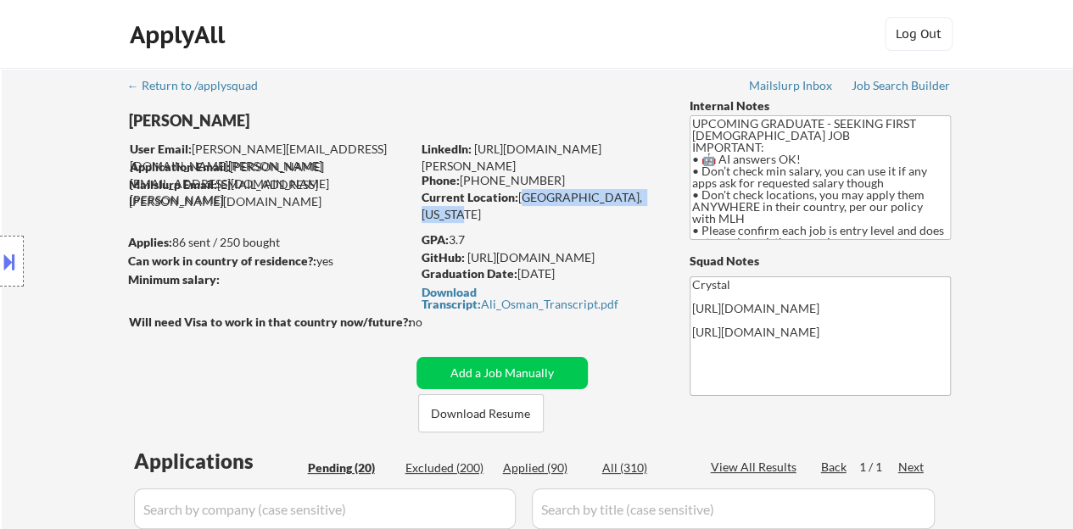
copy div "[GEOGRAPHIC_DATA], [US_STATE]"
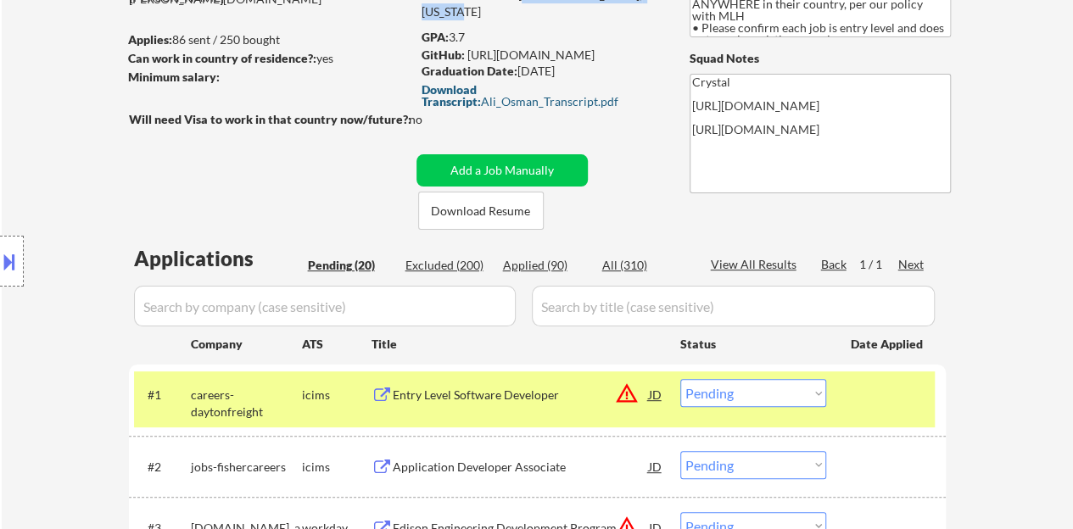
scroll to position [255, 0]
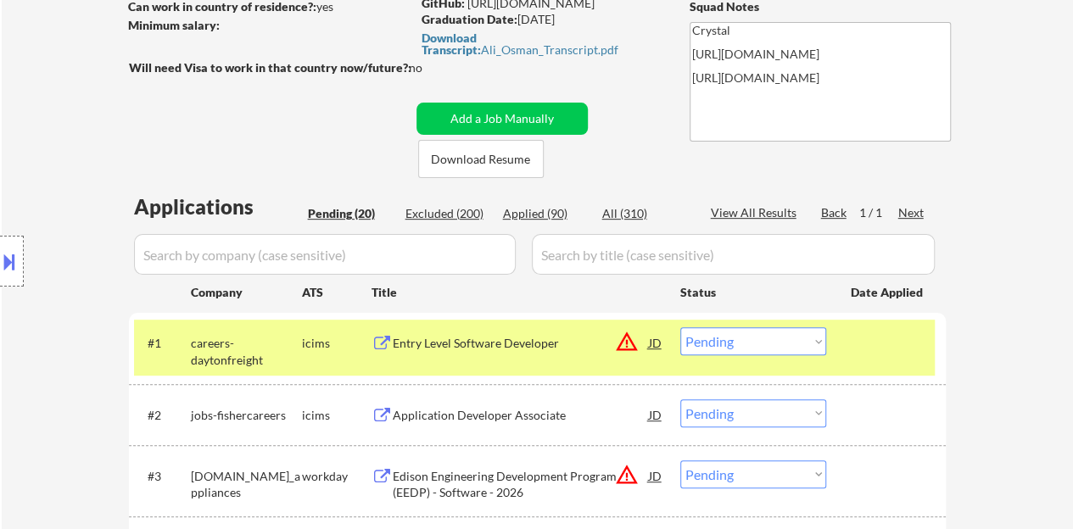
click at [784, 349] on select "Choose an option... Pending Applied Excluded (Questions) Excluded (Expired) Exc…" at bounding box center [753, 342] width 146 height 28
click at [680, 328] on select "Choose an option... Pending Applied Excluded (Questions) Excluded (Expired) Exc…" at bounding box center [753, 342] width 146 height 28
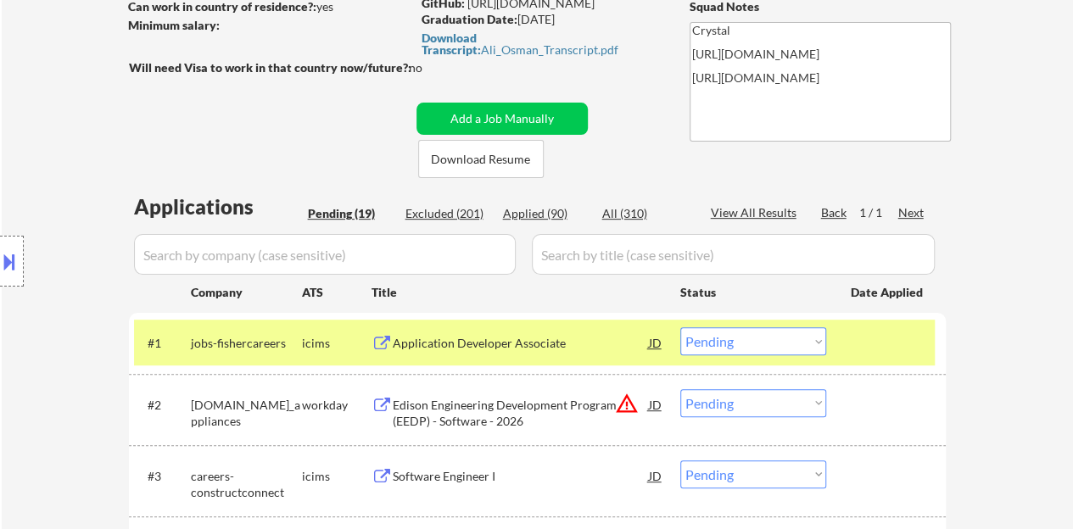
scroll to position [424, 0]
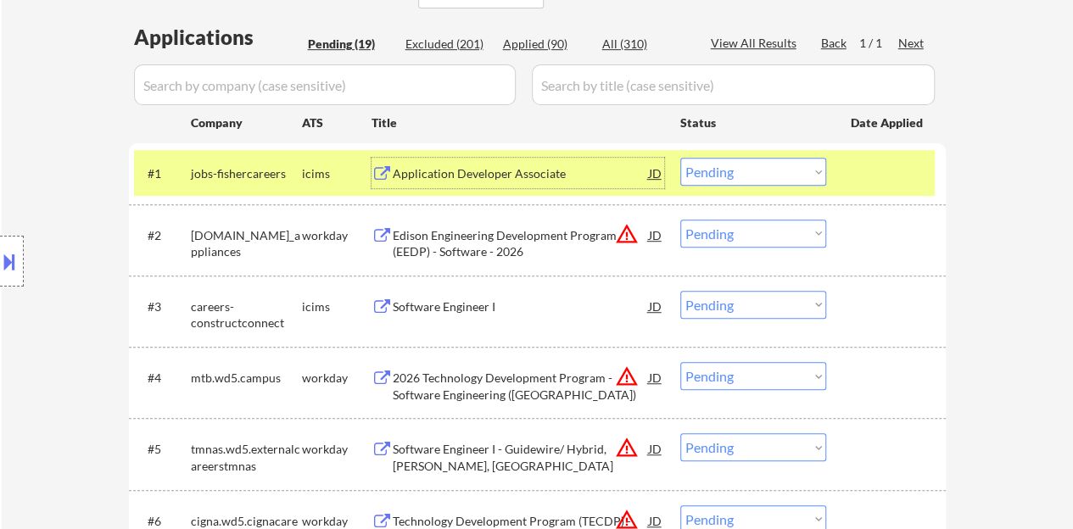
click at [441, 171] on div "Application Developer Associate" at bounding box center [521, 173] width 256 height 17
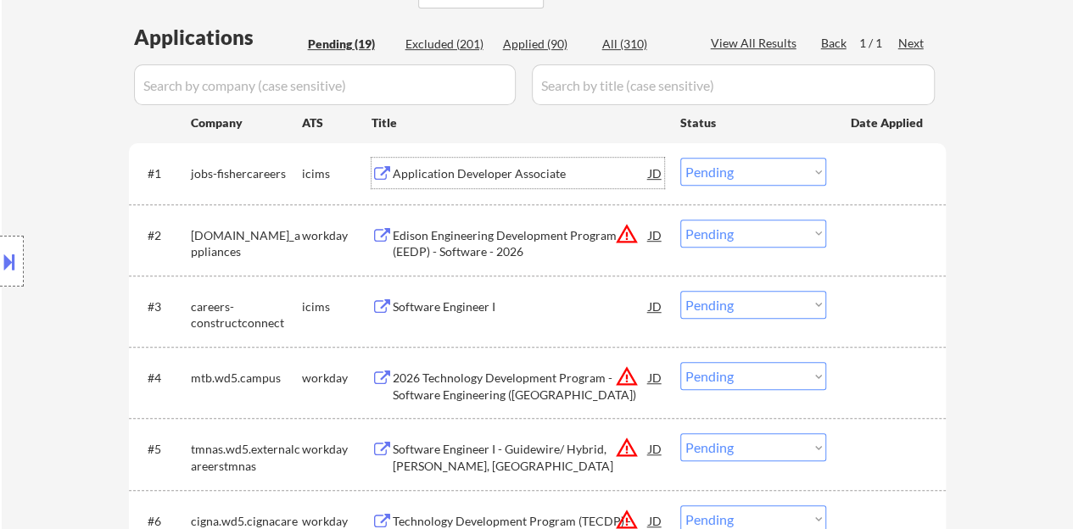
click at [864, 172] on div at bounding box center [888, 173] width 75 height 31
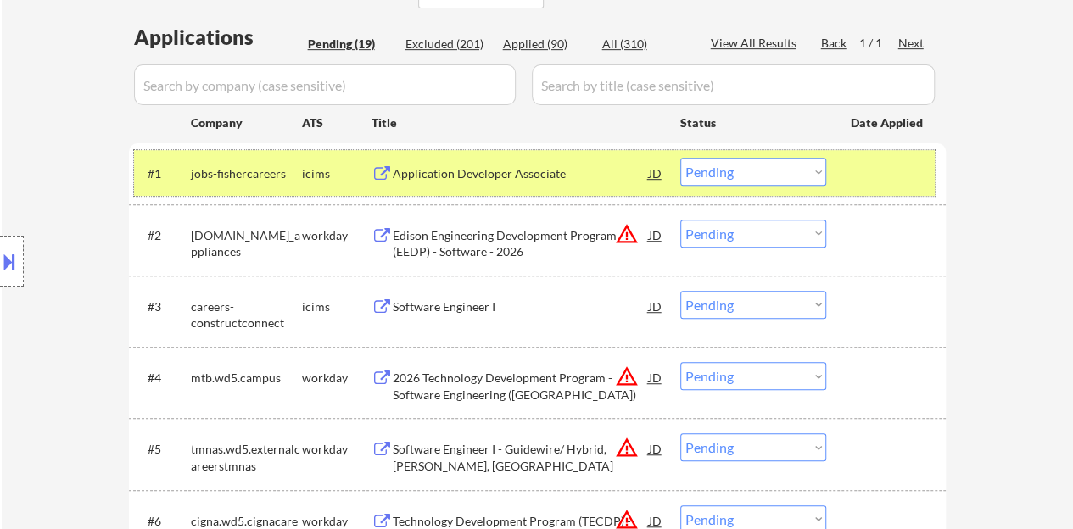
click at [731, 171] on select "Choose an option... Pending Applied Excluded (Questions) Excluded (Expired) Exc…" at bounding box center [753, 172] width 146 height 28
click at [680, 158] on select "Choose an option... Pending Applied Excluded (Questions) Excluded (Expired) Exc…" at bounding box center [753, 172] width 146 height 28
select select ""pending""
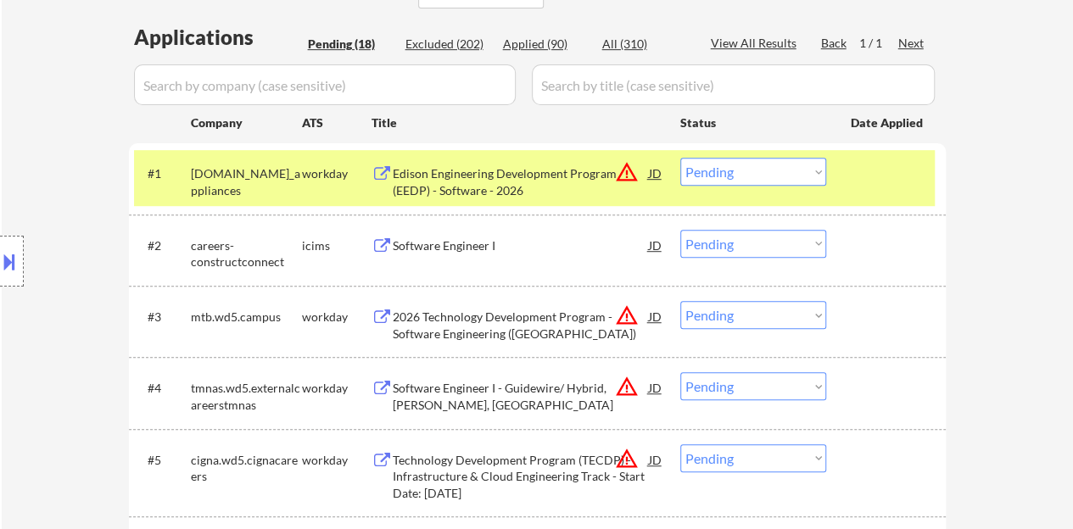
click at [890, 176] on div at bounding box center [888, 173] width 75 height 31
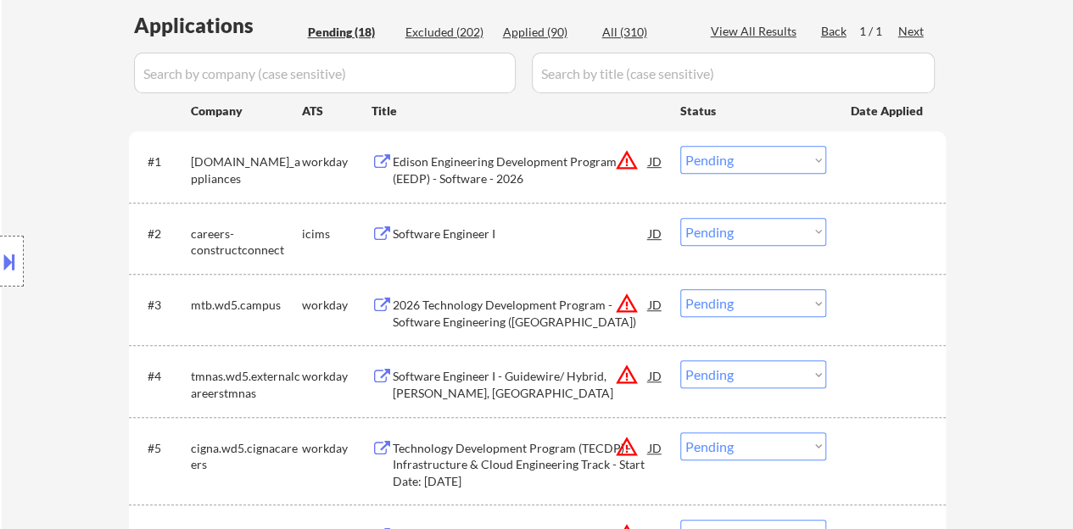
scroll to position [509, 0]
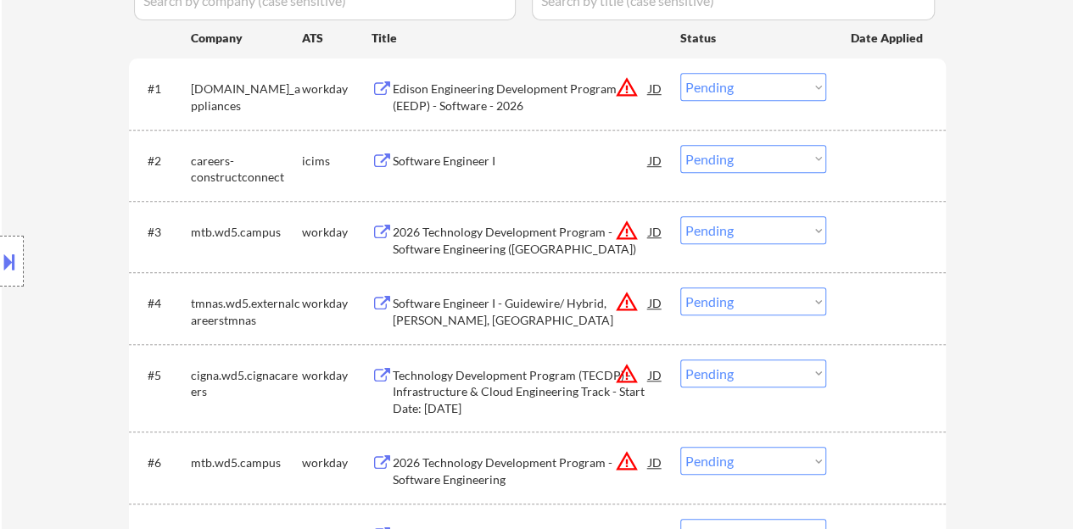
click at [464, 145] on div "Software Engineer I" at bounding box center [521, 160] width 256 height 31
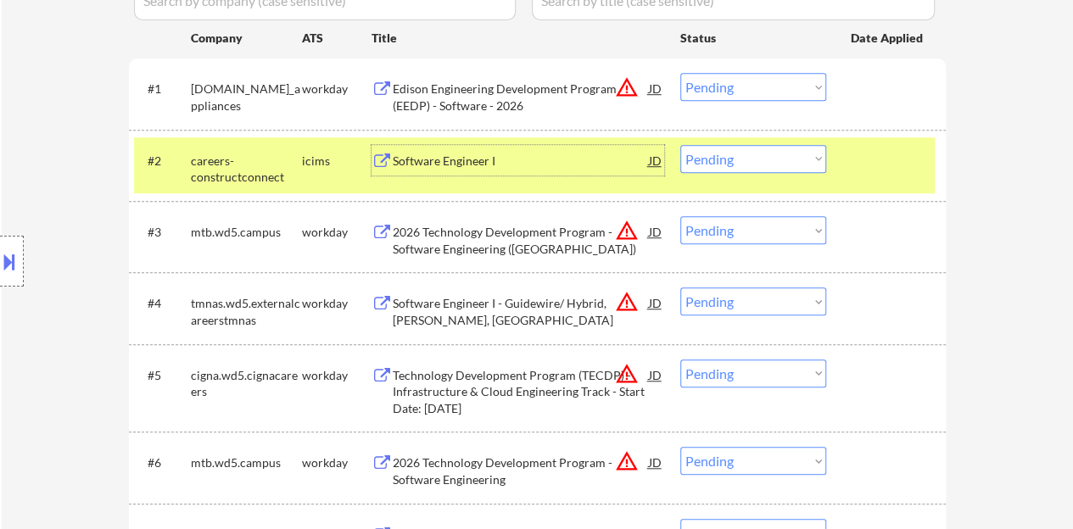
click at [726, 171] on select "Choose an option... Pending Applied Excluded (Questions) Excluded (Expired) Exc…" at bounding box center [753, 159] width 146 height 28
click at [680, 145] on select "Choose an option... Pending Applied Excluded (Questions) Excluded (Expired) Exc…" at bounding box center [753, 159] width 146 height 28
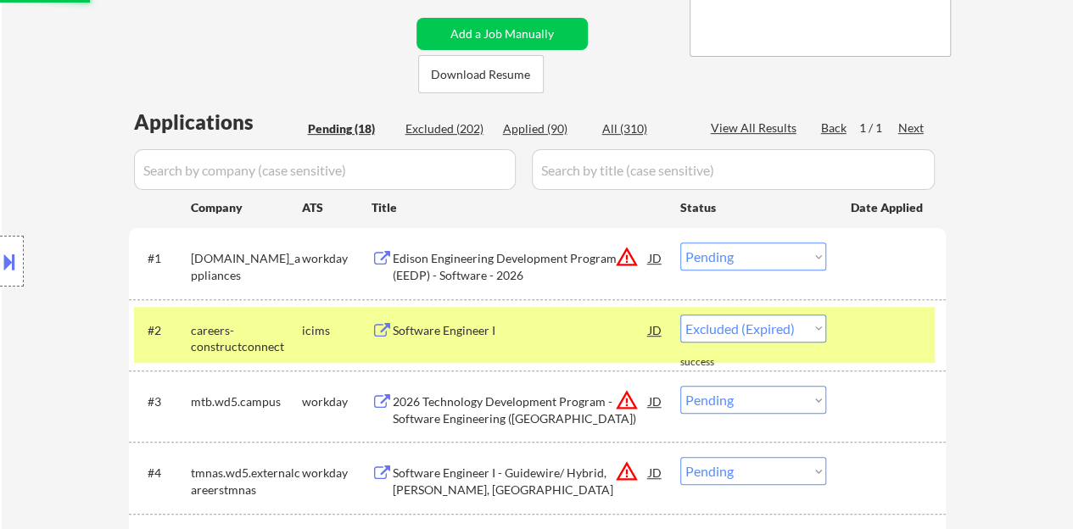
select select ""pending""
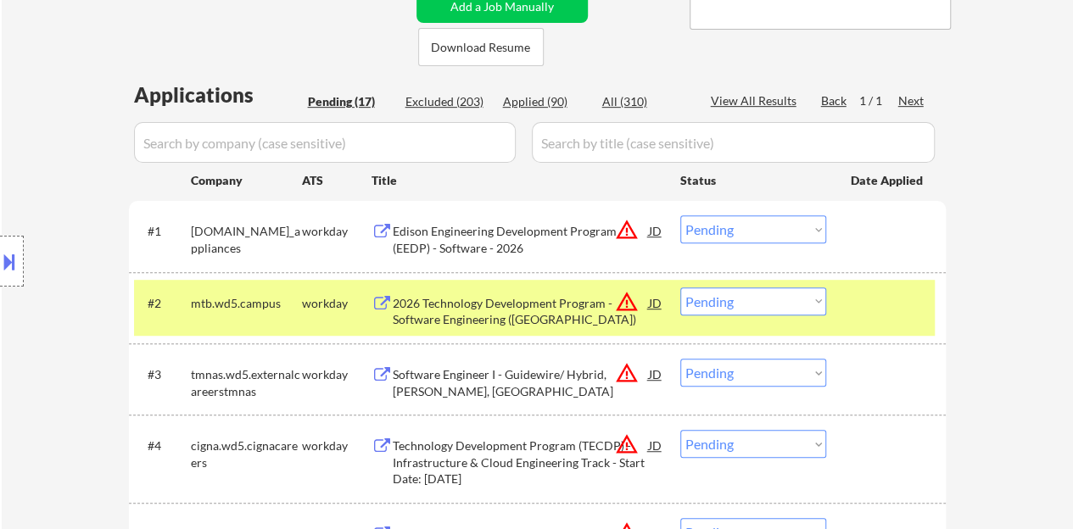
scroll to position [424, 0]
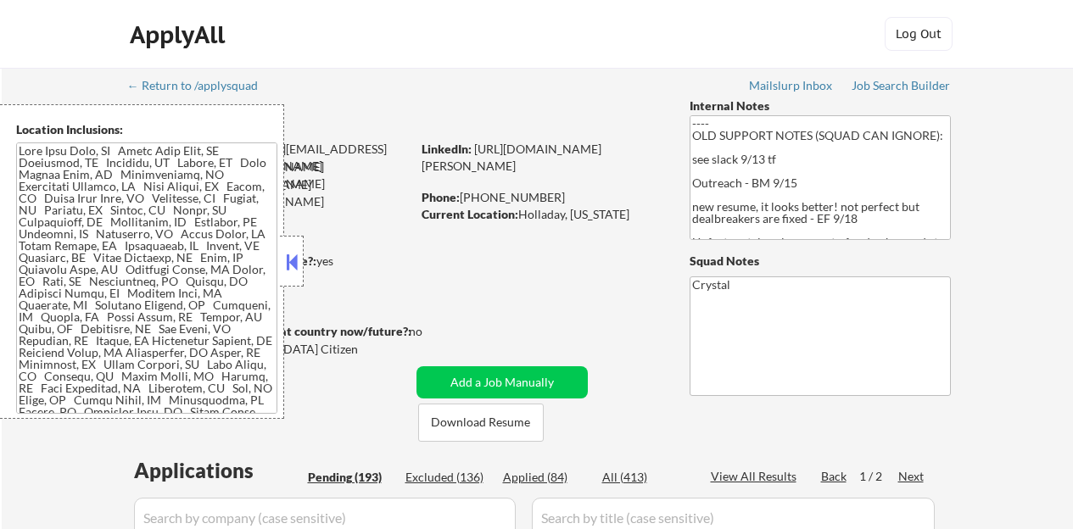
select select ""pending""
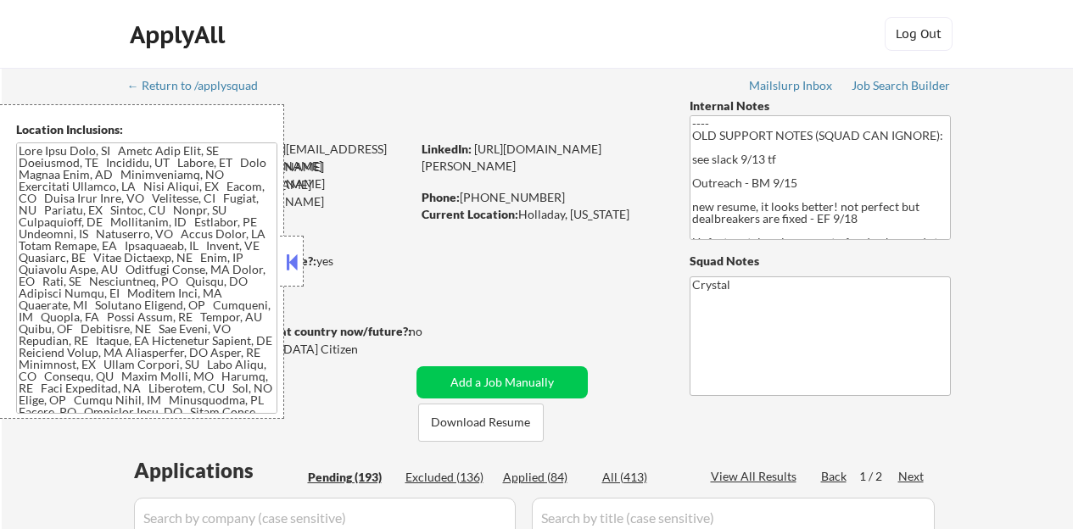
select select ""pending""
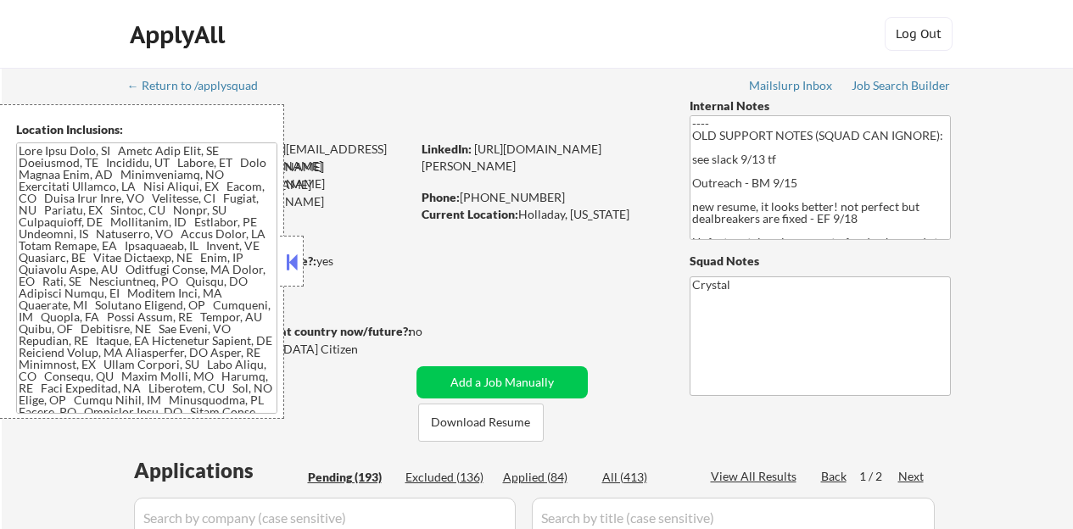
select select ""pending""
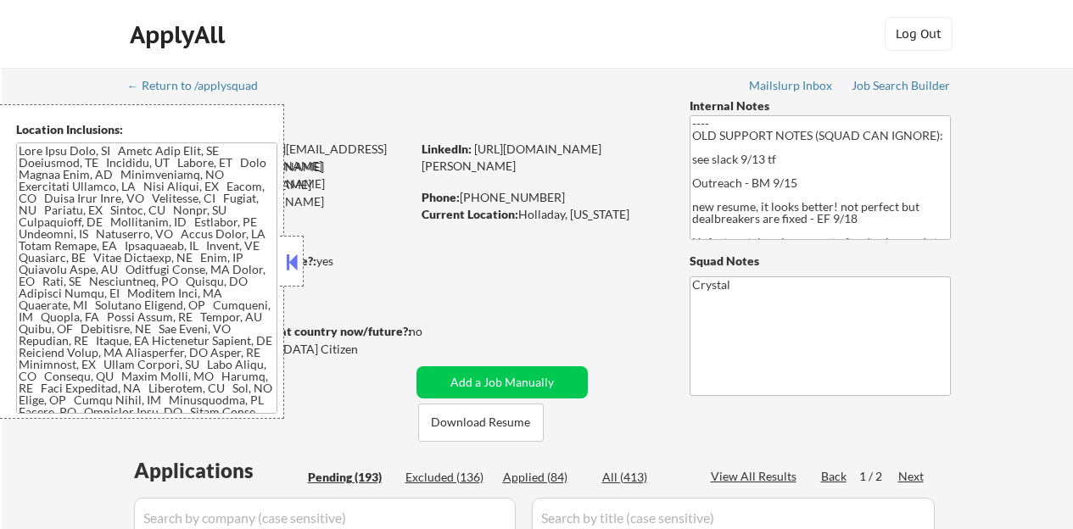
select select ""pending""
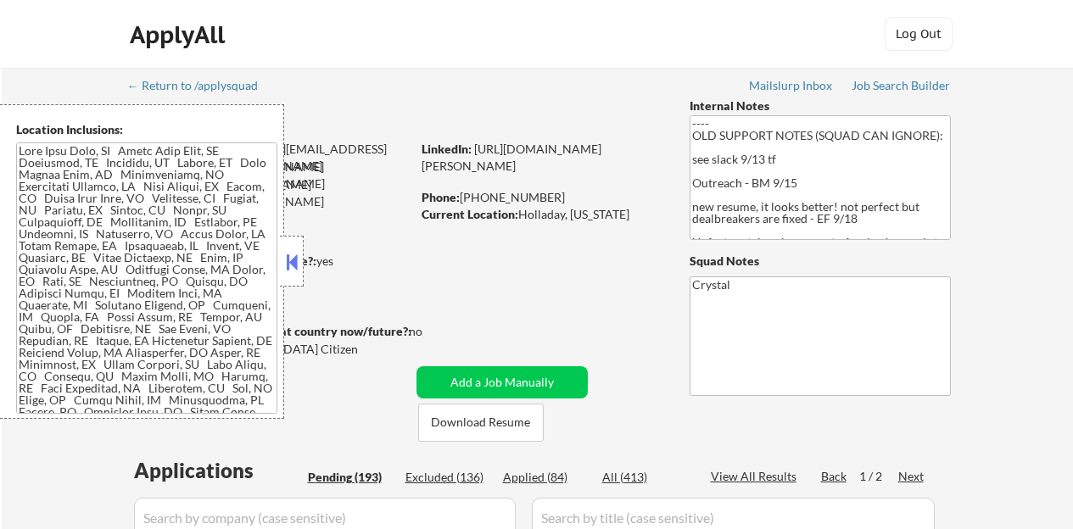
select select ""pending""
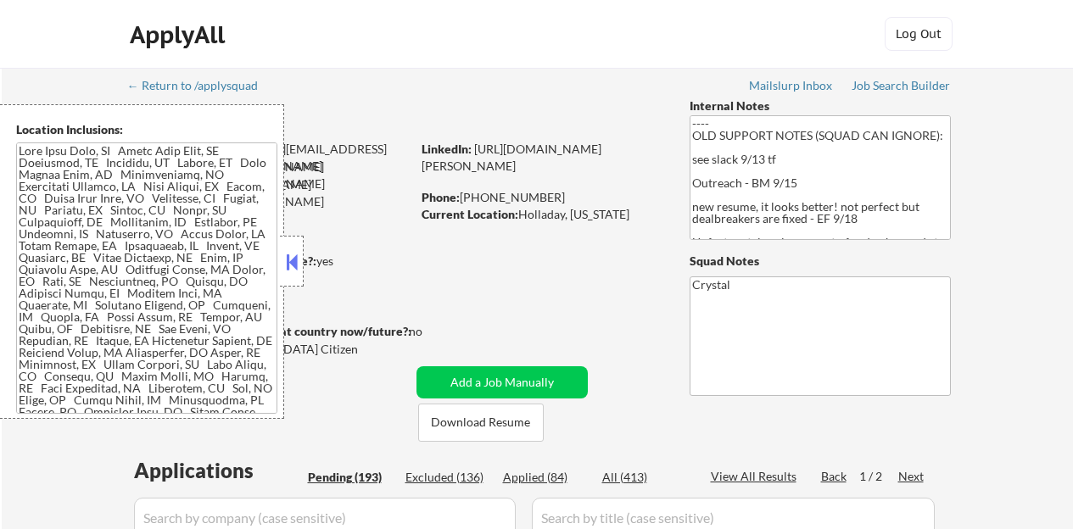
select select ""pending""
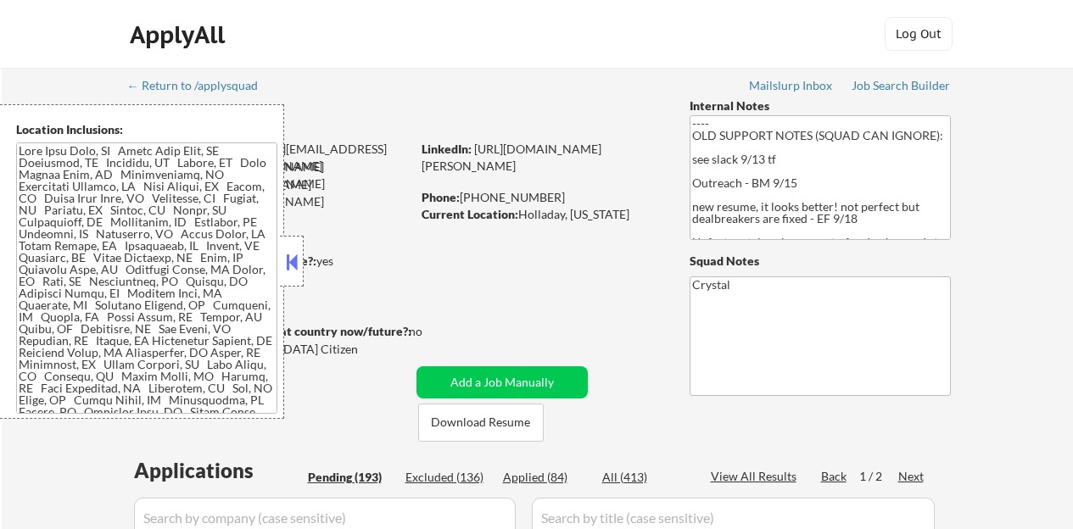
select select ""pending""
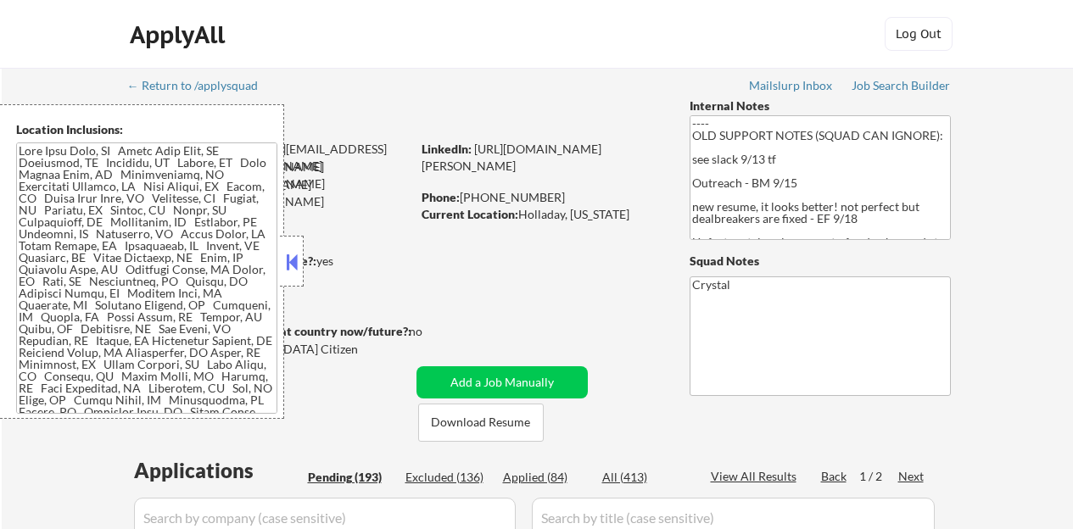
select select ""pending""
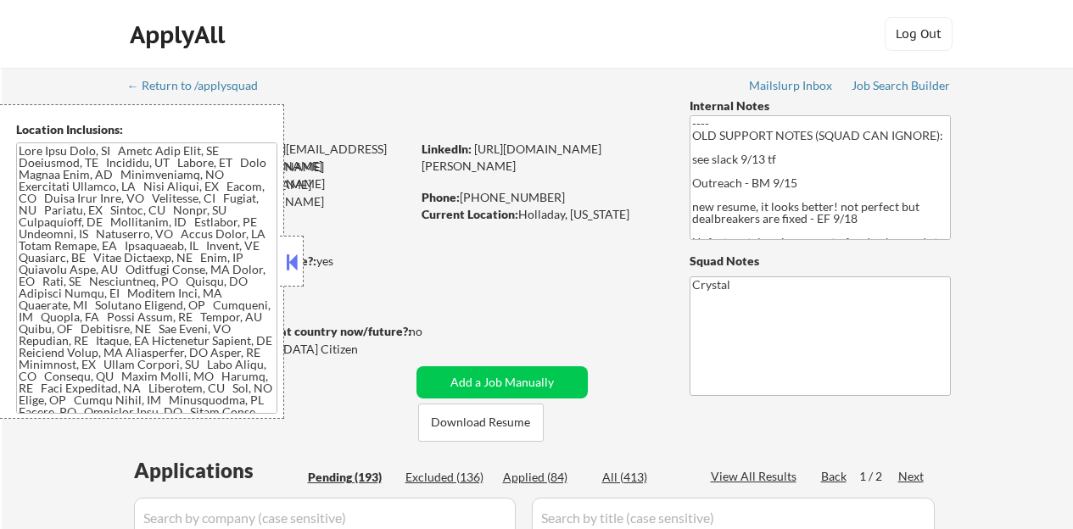
select select ""pending""
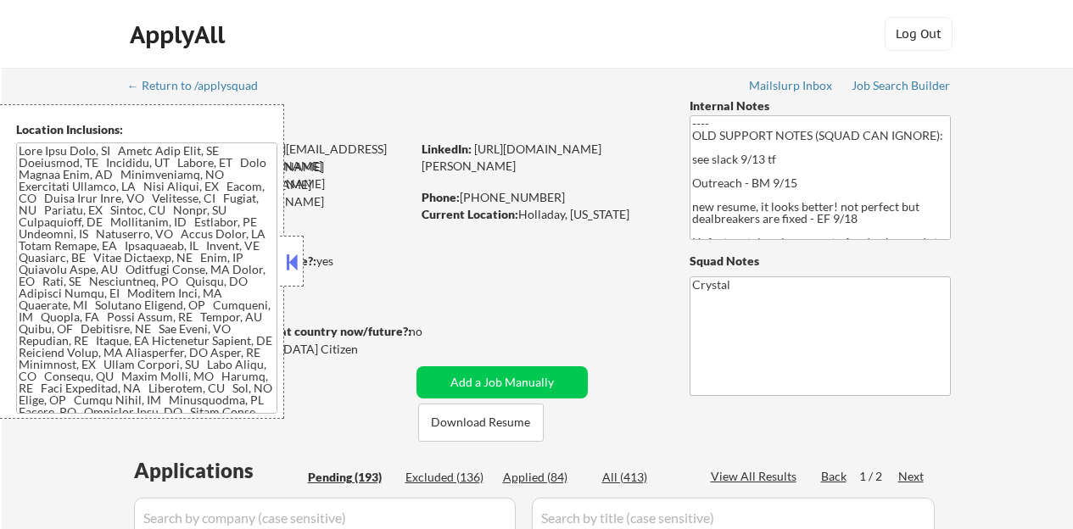
select select ""pending""
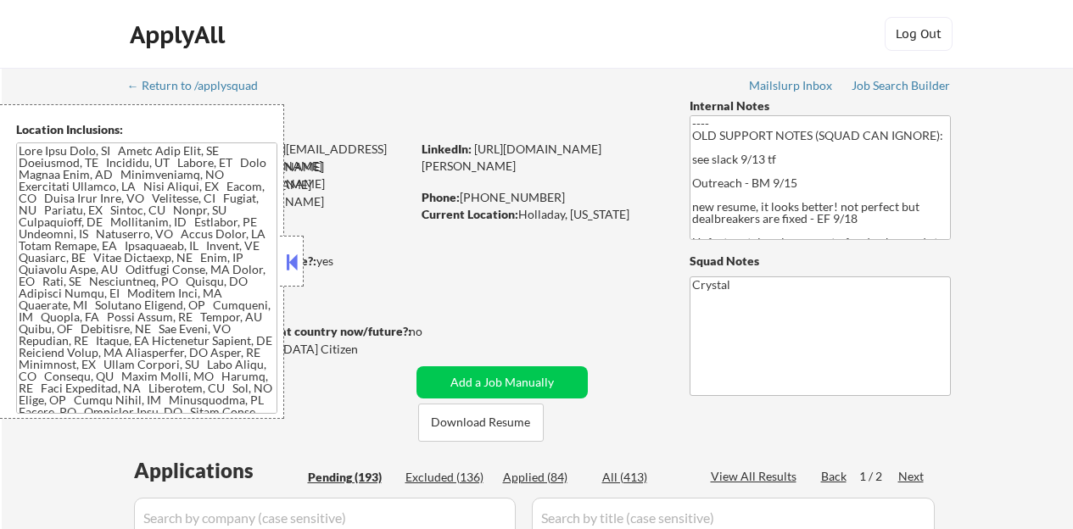
select select ""pending""
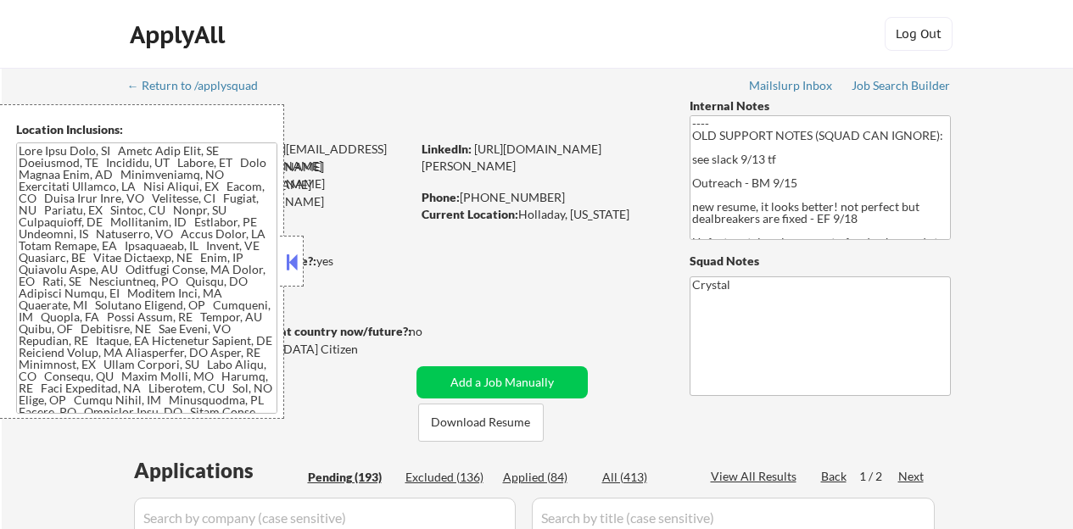
select select ""pending""
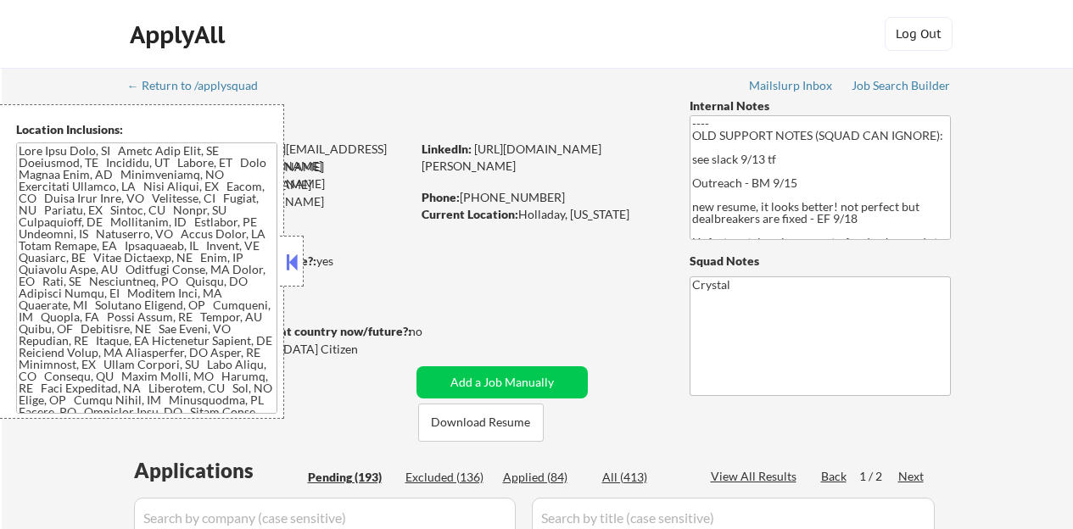
select select ""pending""
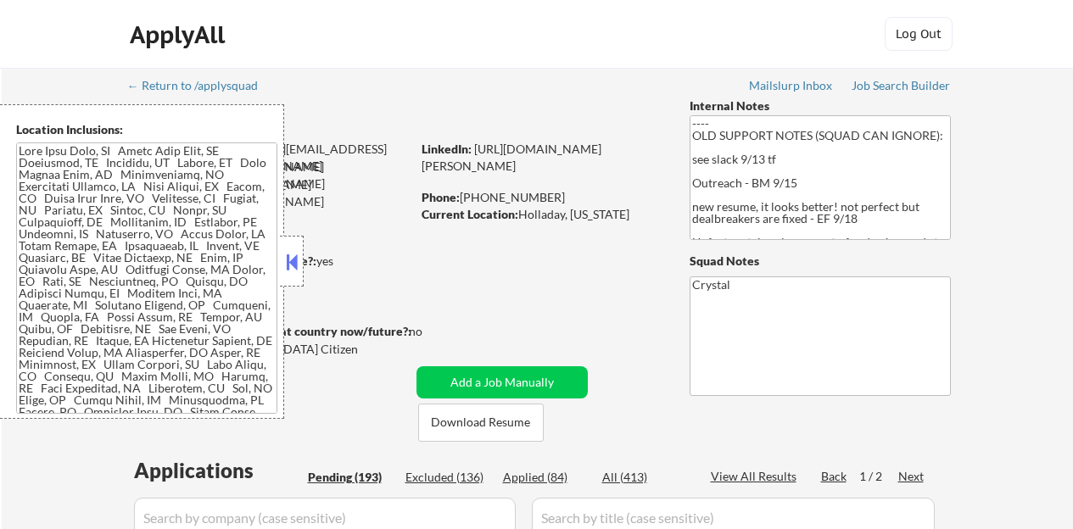
select select ""pending""
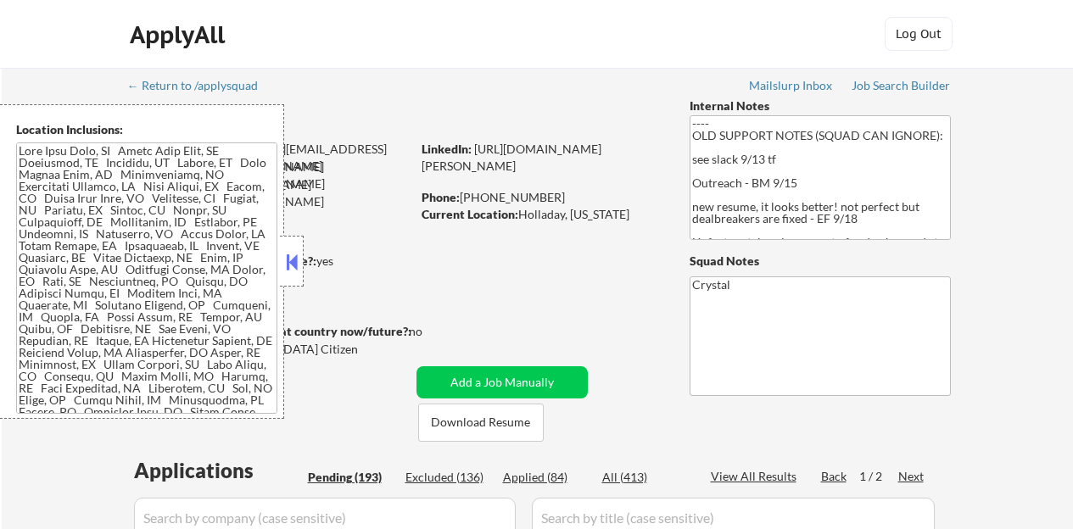
select select ""pending""
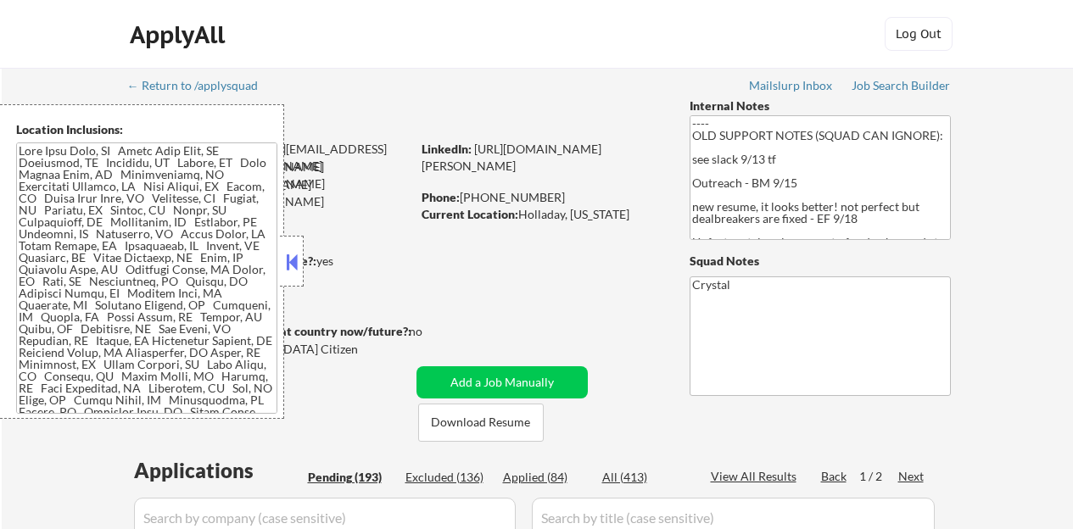
select select ""pending""
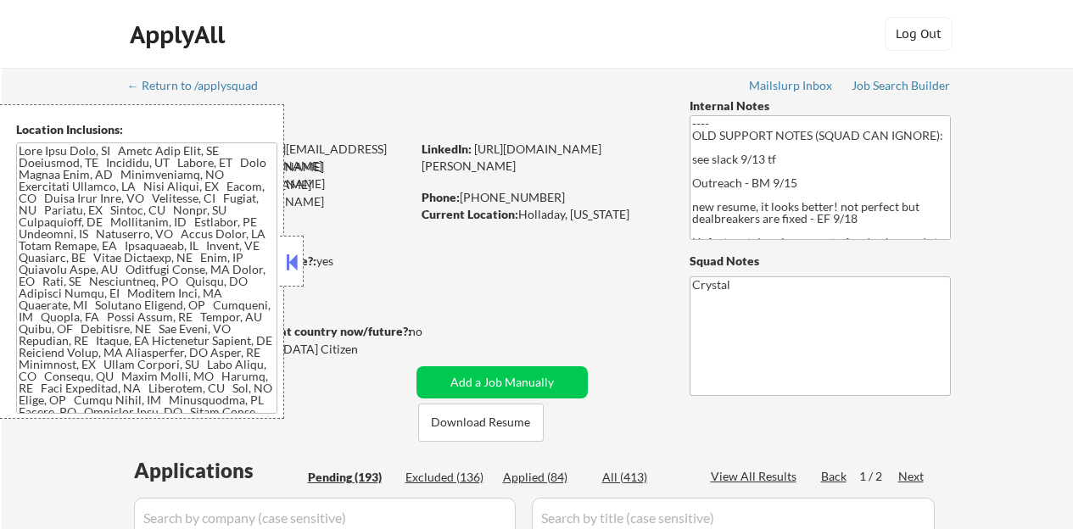
select select ""pending""
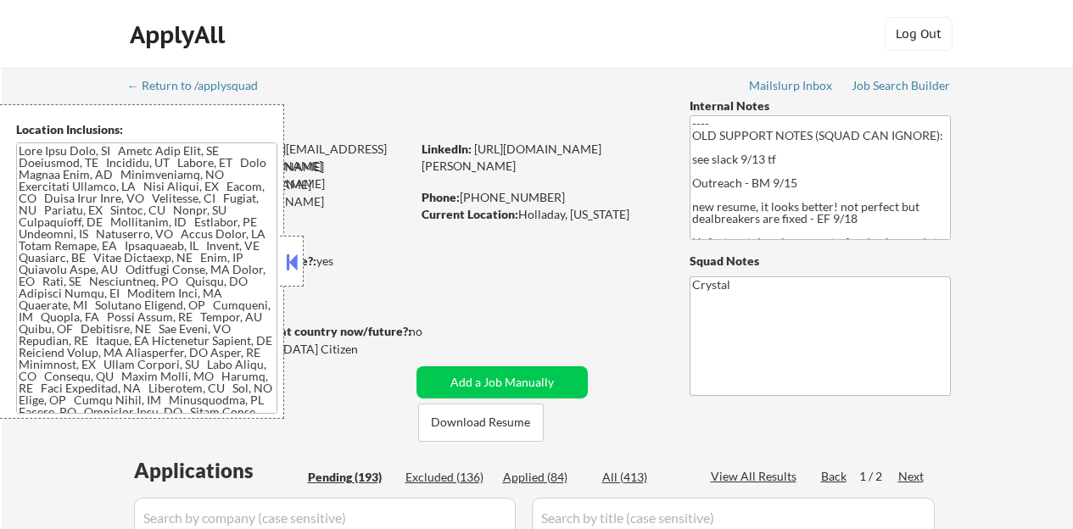
select select ""pending""
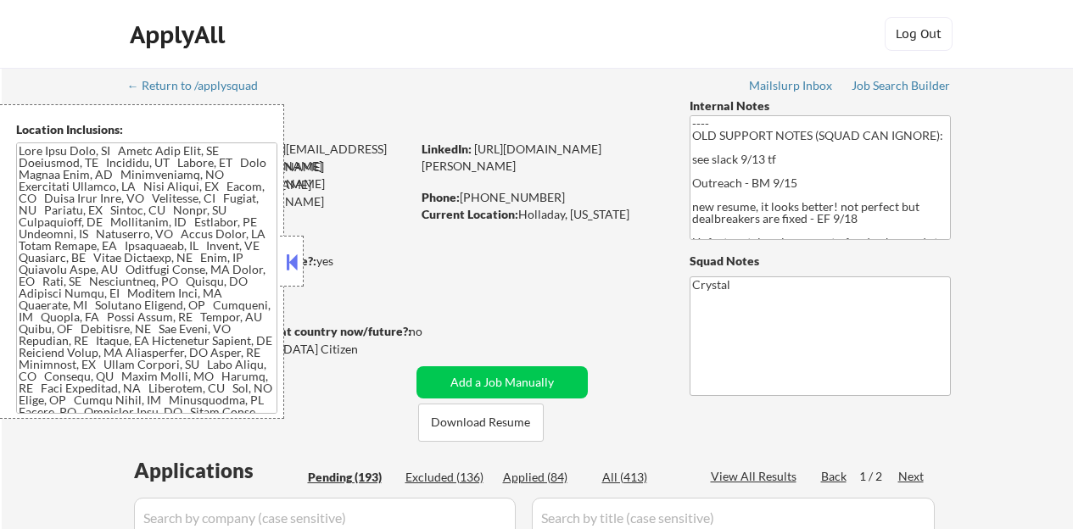
select select ""pending""
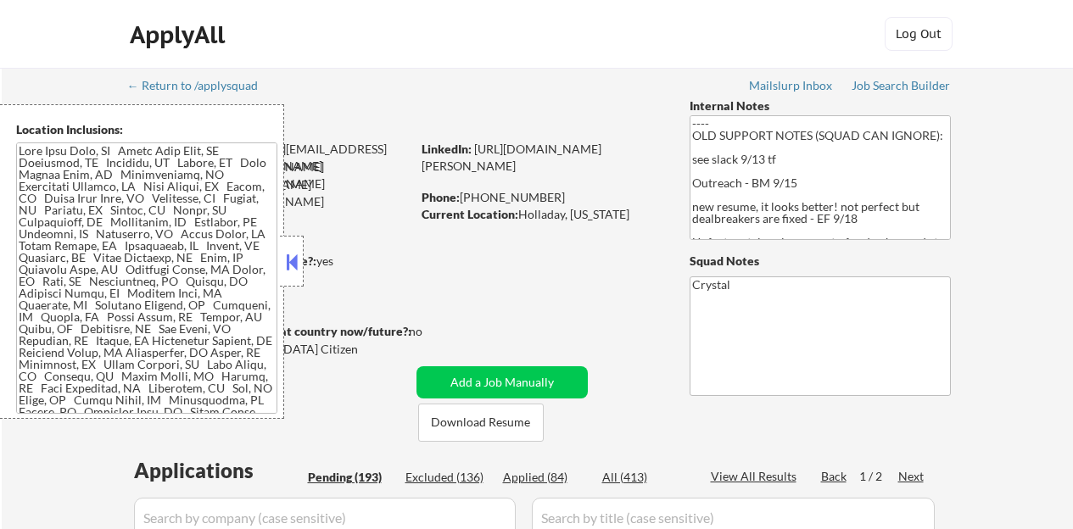
select select ""pending""
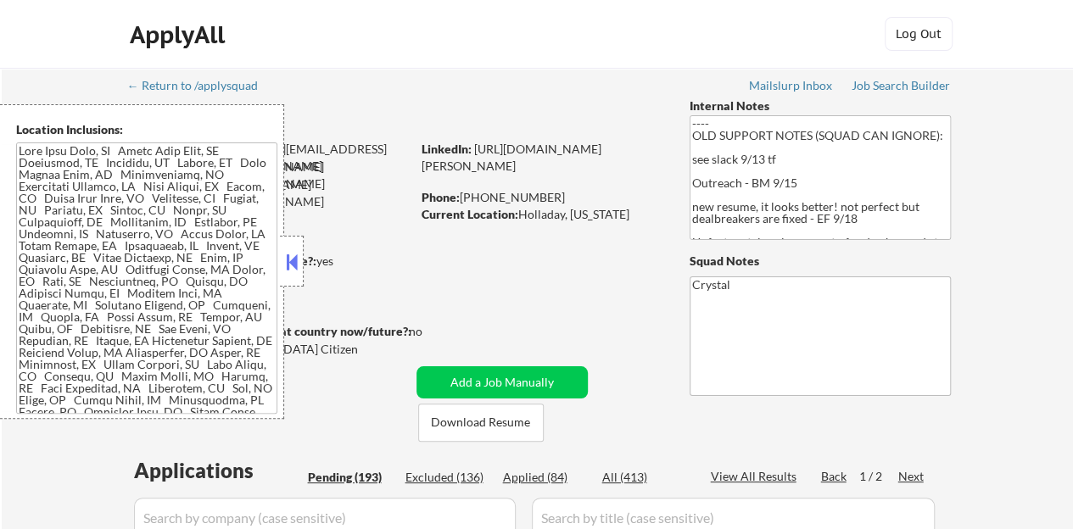
click at [294, 268] on button at bounding box center [292, 261] width 19 height 25
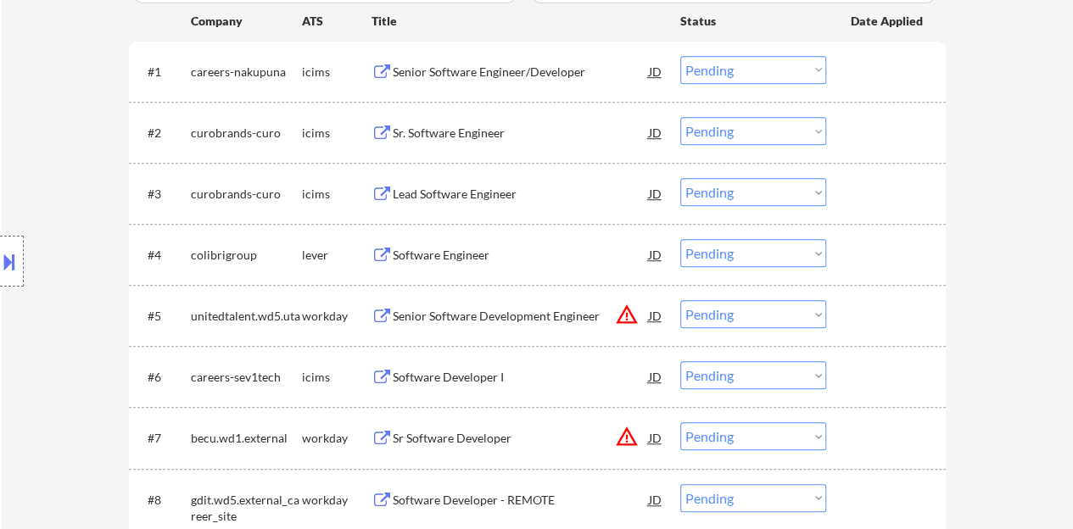
scroll to position [509, 0]
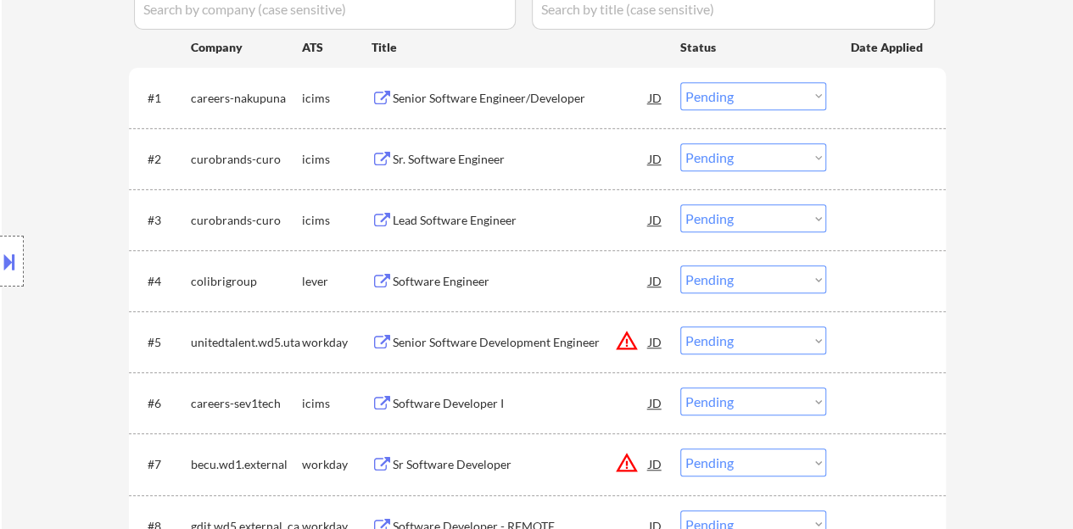
click at [440, 279] on div "Software Engineer" at bounding box center [521, 281] width 256 height 17
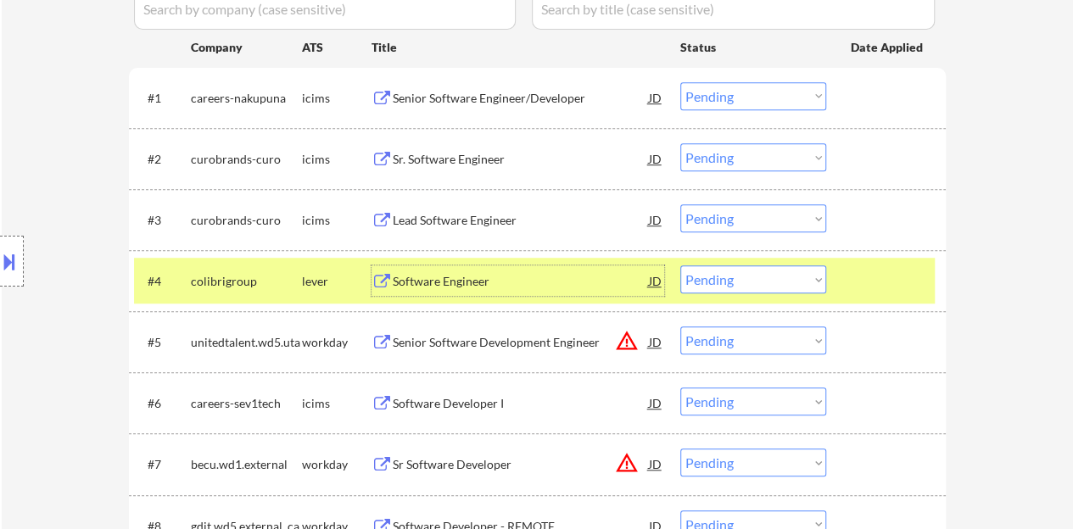
click at [764, 284] on select "Choose an option... Pending Applied Excluded (Questions) Excluded (Expired) Exc…" at bounding box center [753, 280] width 146 height 28
click at [680, 266] on select "Choose an option... Pending Applied Excluded (Questions) Excluded (Expired) Exc…" at bounding box center [753, 280] width 146 height 28
select select ""pending""
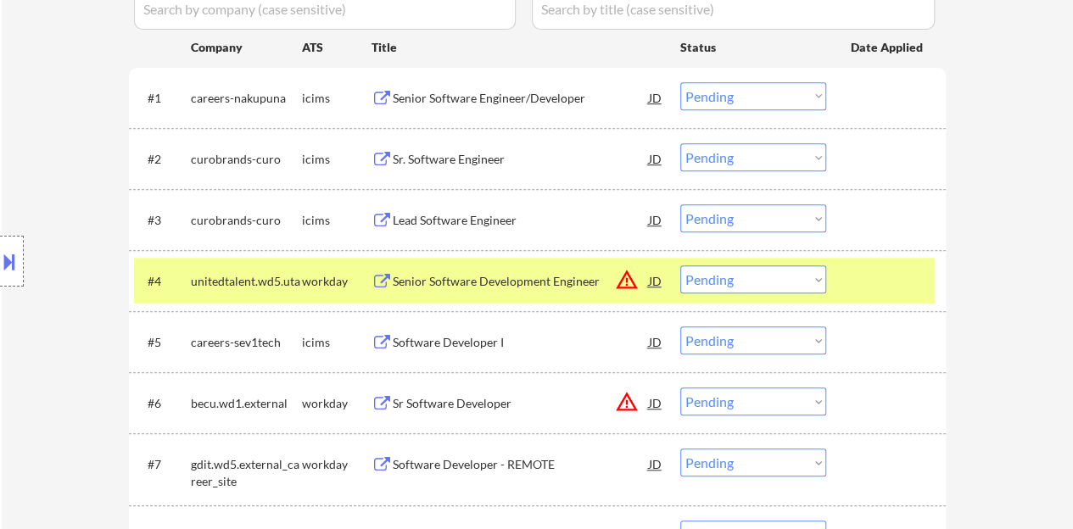
click at [882, 281] on div at bounding box center [888, 281] width 75 height 31
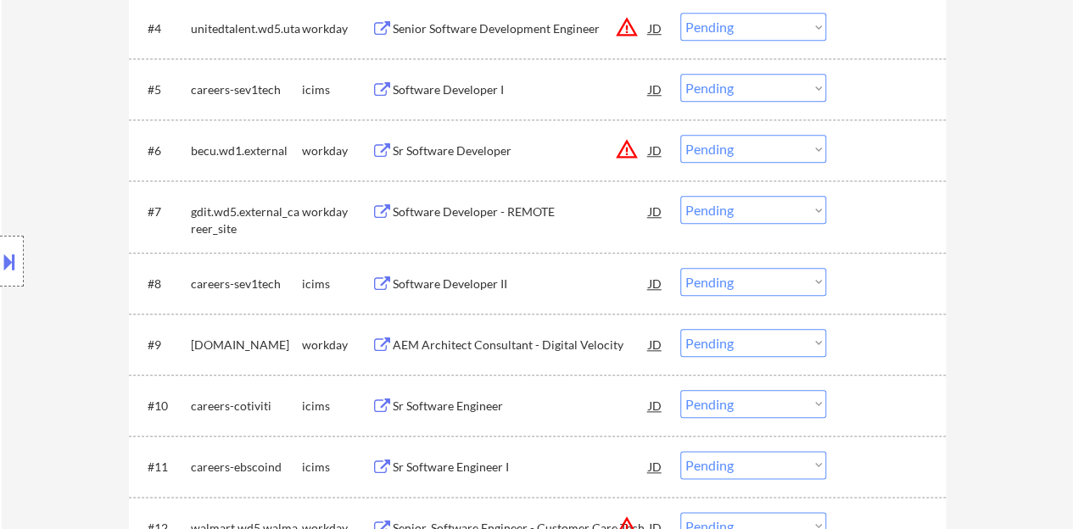
scroll to position [679, 0]
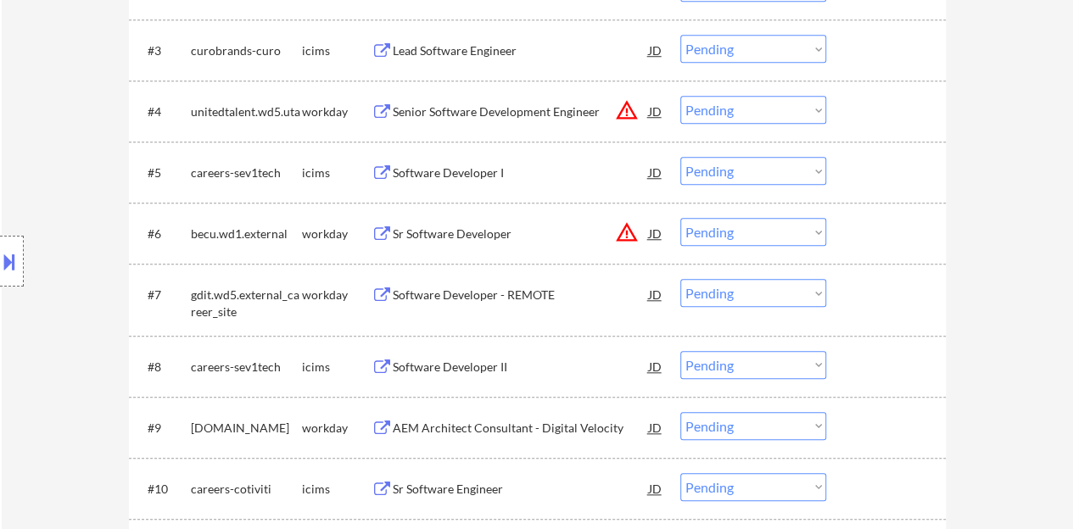
click at [522, 298] on div "Software Developer - REMOTE" at bounding box center [521, 295] width 256 height 17
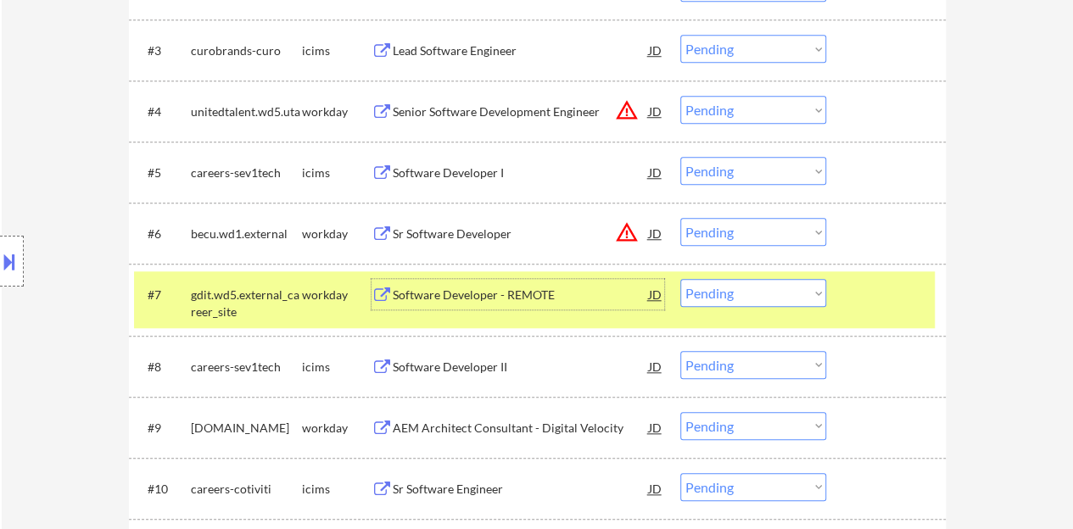
click at [791, 286] on select "Choose an option... Pending Applied Excluded (Questions) Excluded (Expired) Exc…" at bounding box center [753, 293] width 146 height 28
click at [680, 279] on select "Choose an option... Pending Applied Excluded (Questions) Excluded (Expired) Exc…" at bounding box center [753, 293] width 146 height 28
select select ""pending""
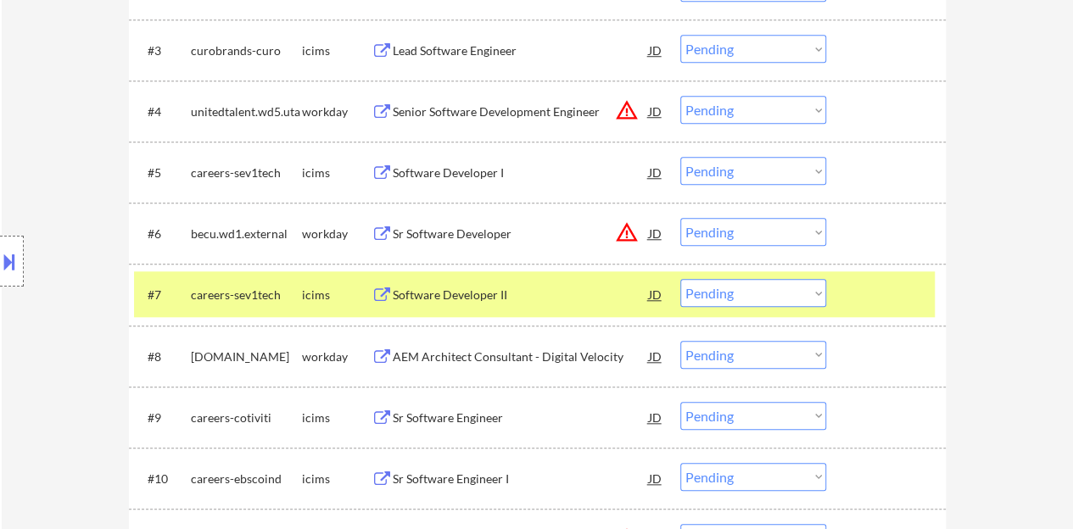
click at [898, 310] on div "#7 careers-sev1tech icims Software Developer II JD warning_amber Choose an opti…" at bounding box center [534, 295] width 801 height 46
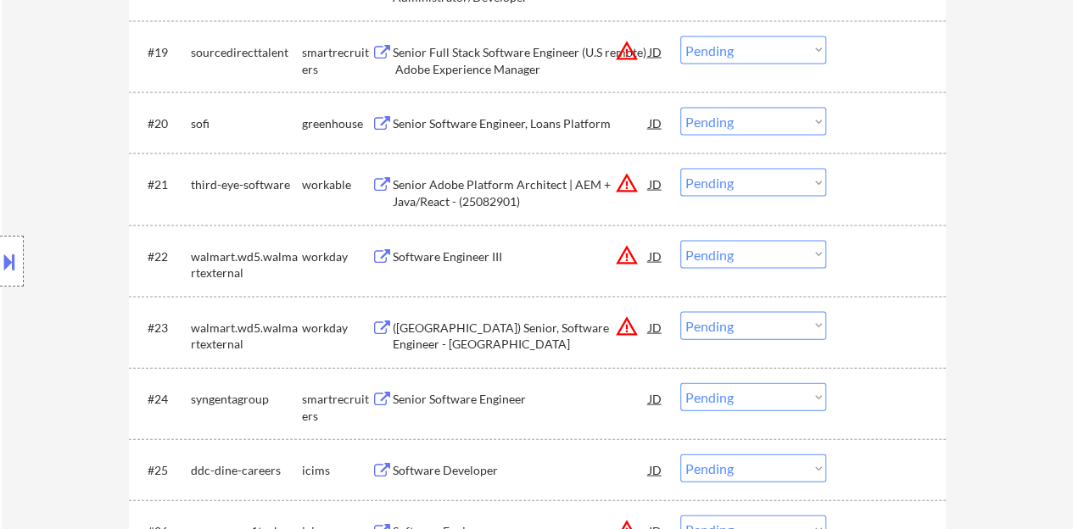
scroll to position [1782, 0]
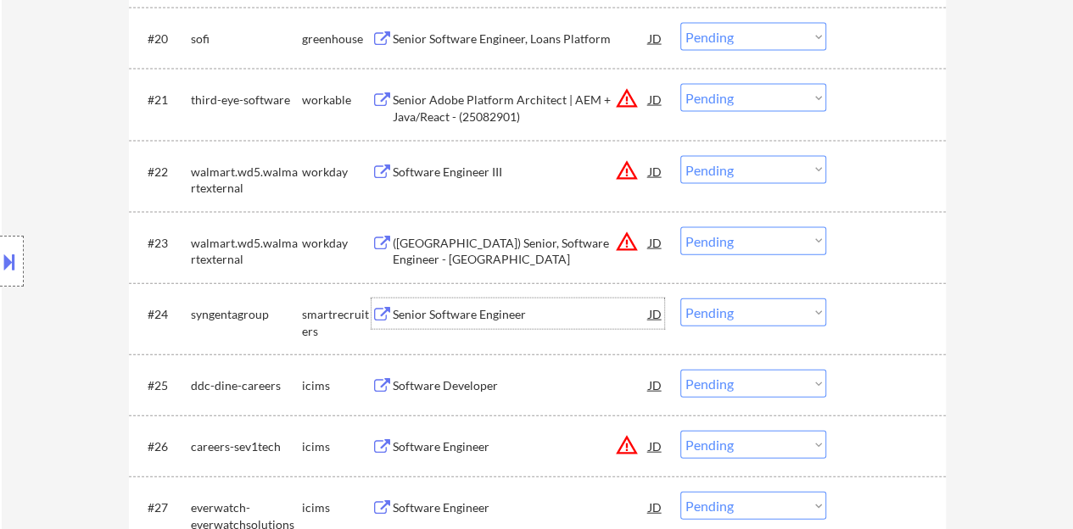
click at [467, 314] on div "Senior Software Engineer" at bounding box center [521, 314] width 256 height 17
